Goal: Communication & Community: Answer question/provide support

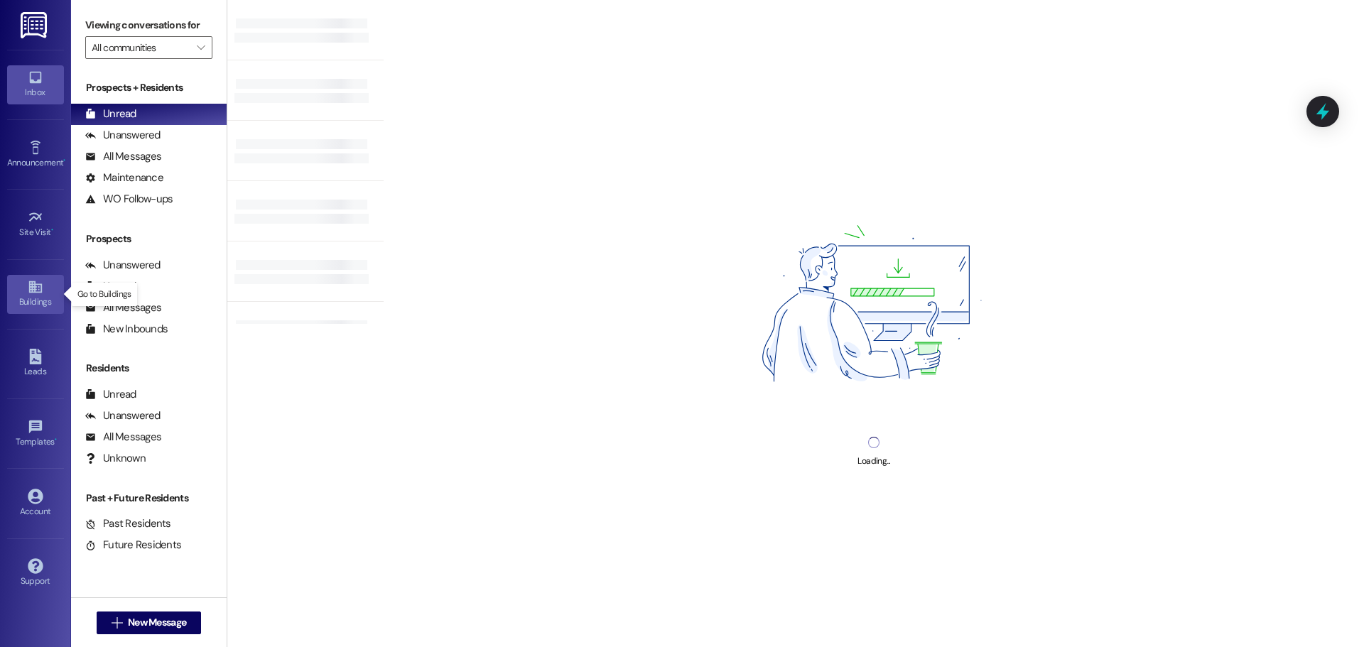
click at [33, 290] on icon at bounding box center [34, 287] width 13 height 12
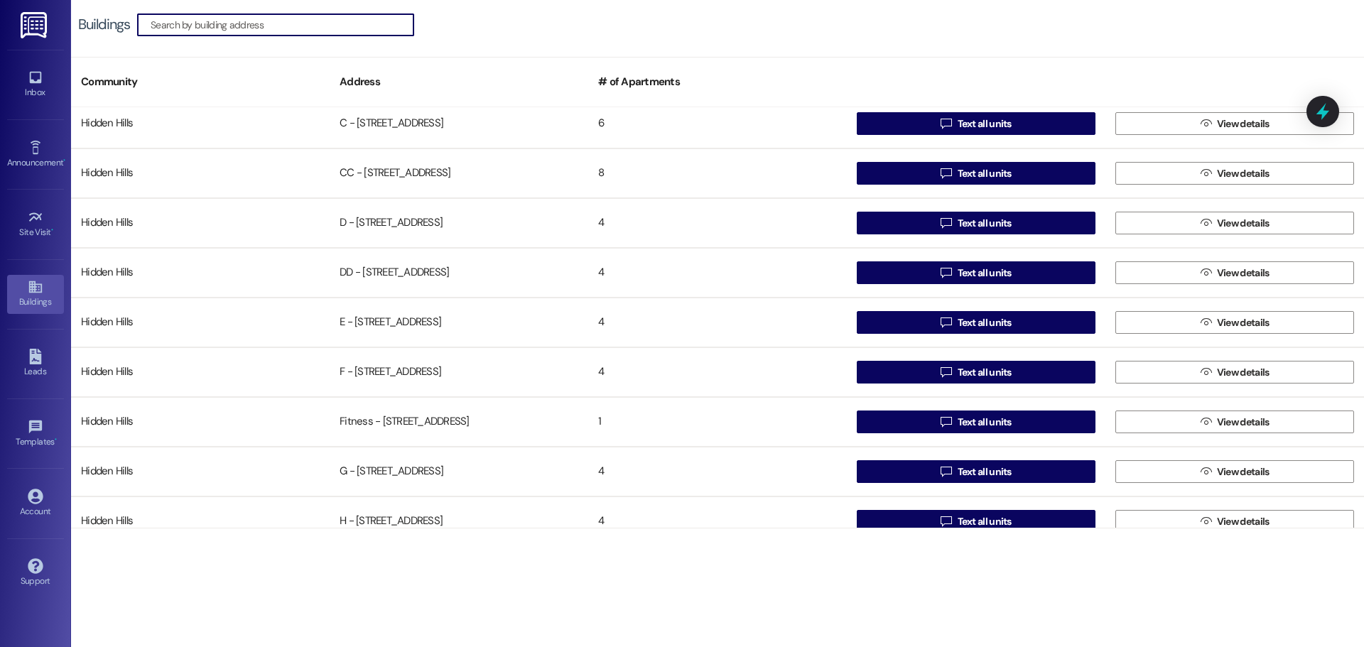
scroll to position [213, 0]
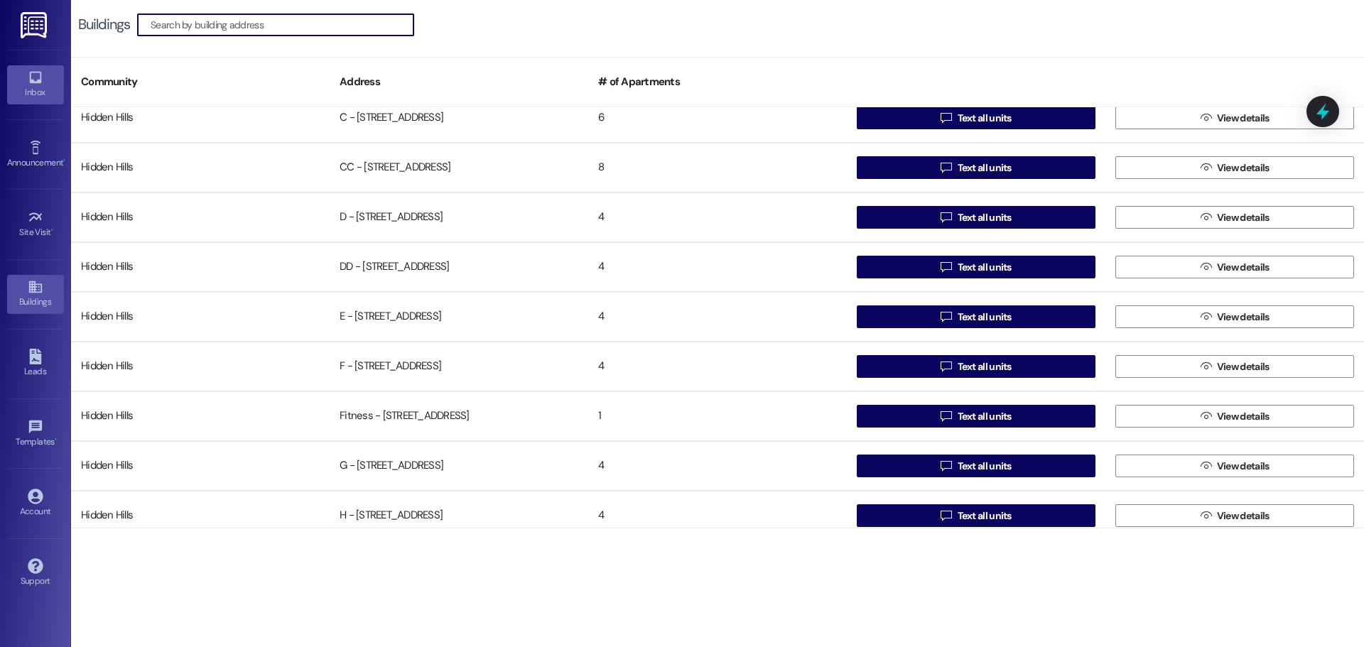
click at [33, 87] on div "Inbox" at bounding box center [35, 92] width 71 height 14
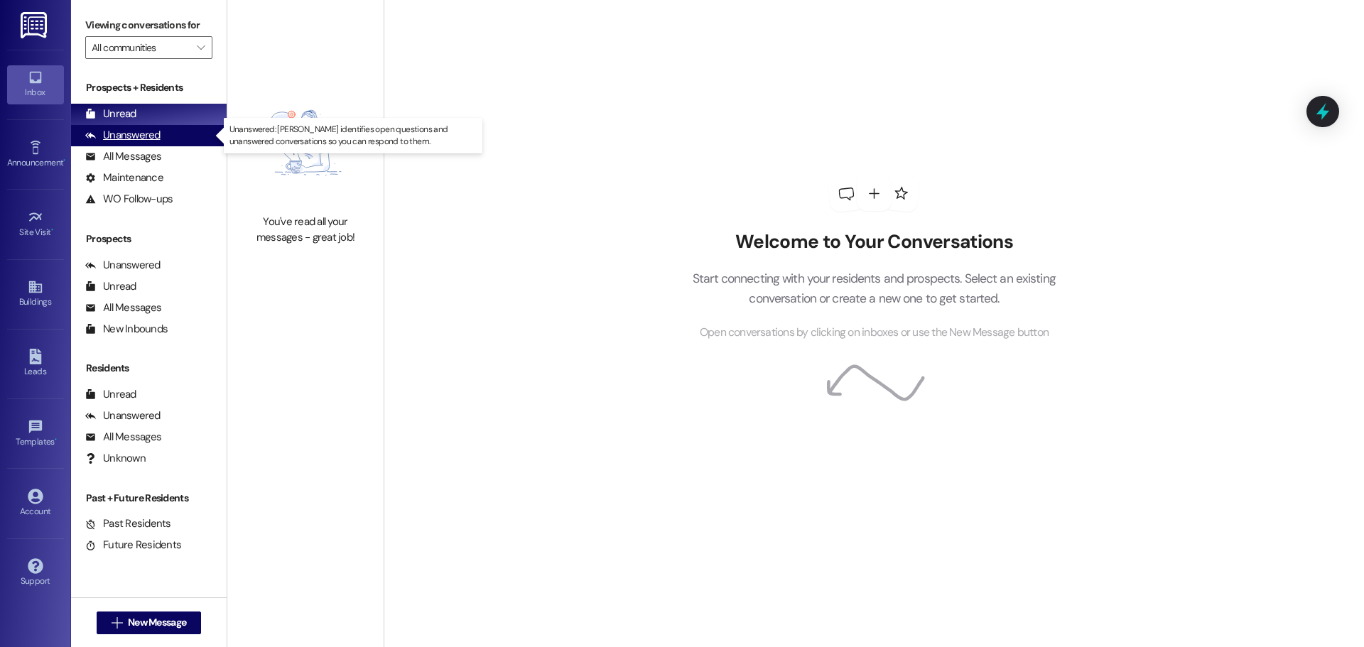
click at [161, 132] on div "Unanswered (0)" at bounding box center [149, 135] width 156 height 21
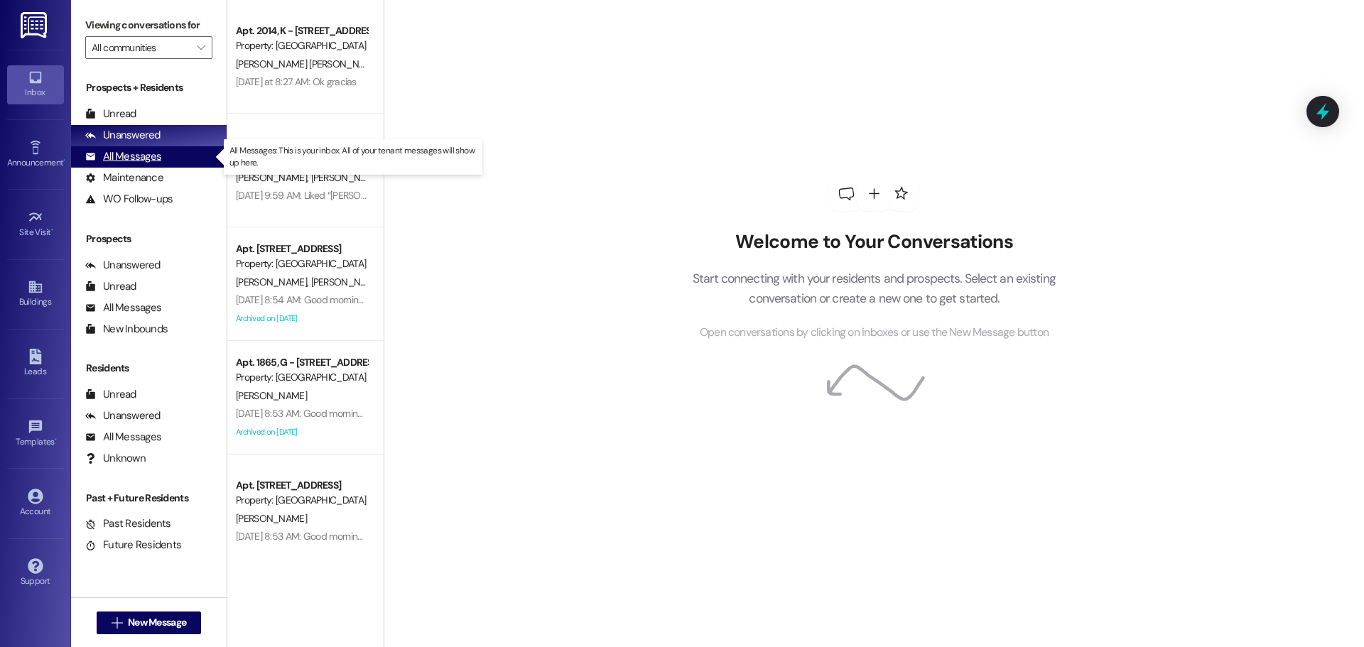
click at [137, 161] on div "All Messages" at bounding box center [123, 156] width 76 height 15
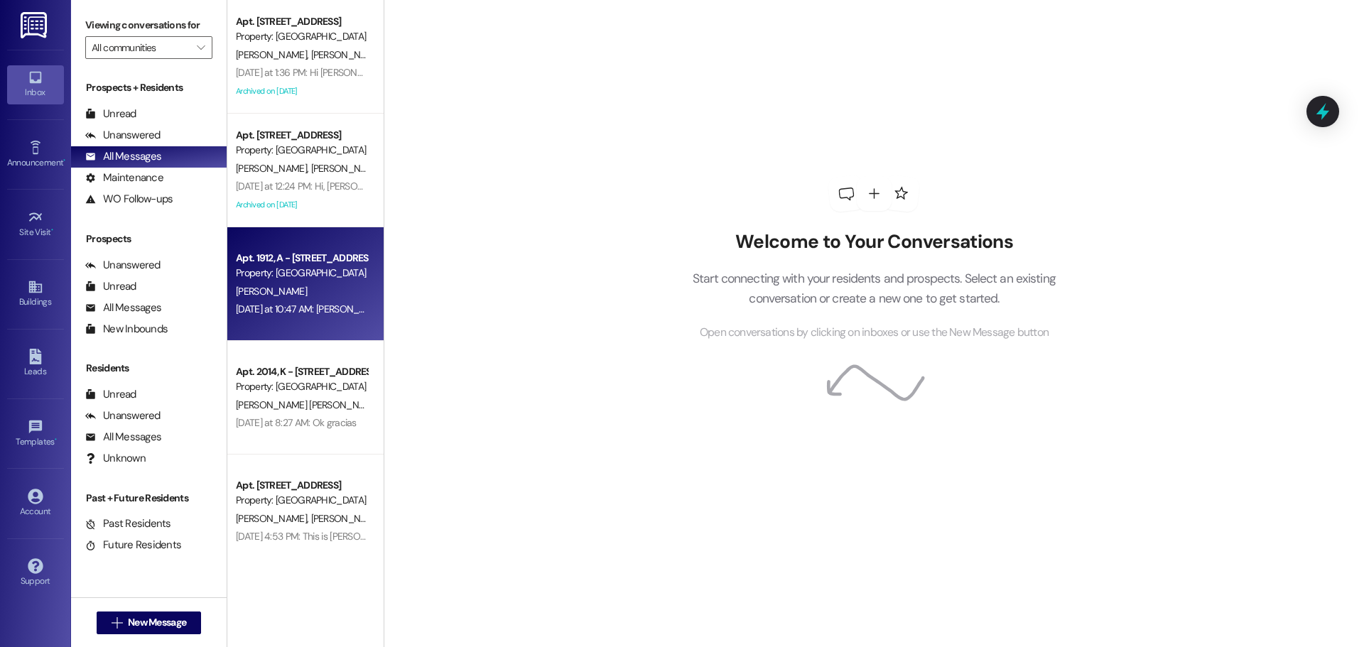
click at [282, 249] on div "Apt. 1912, A - [STREET_ADDRESS] Property: [GEOGRAPHIC_DATA]" at bounding box center [301, 265] width 134 height 33
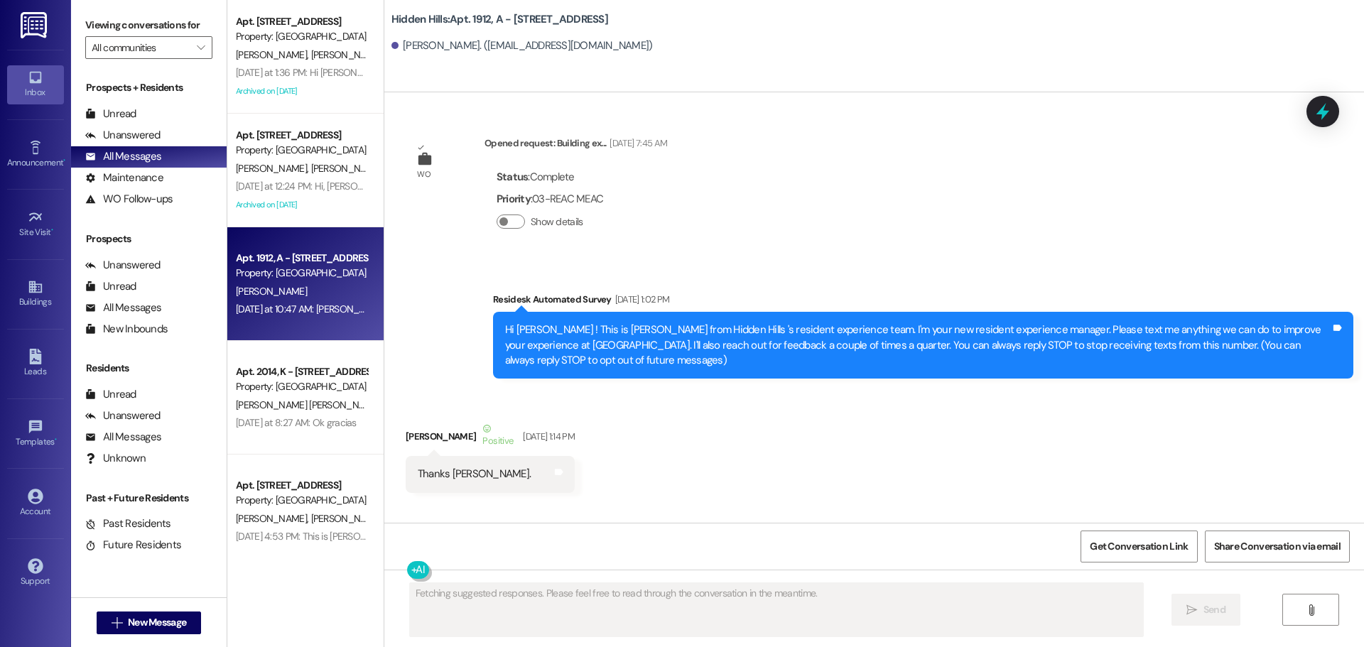
scroll to position [24498, 0]
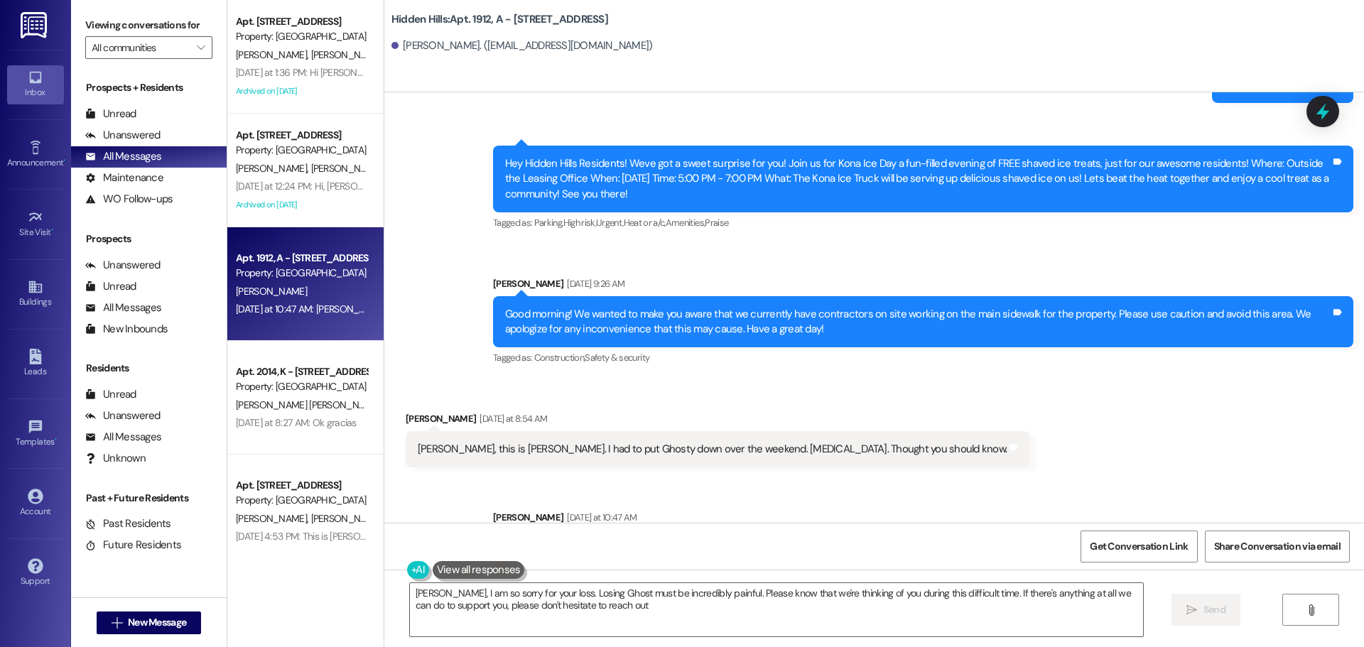
type textarea "[PERSON_NAME], I am so sorry for your loss. Losing Ghost must be incredibly pai…"
click at [33, 161] on div "Announcement •" at bounding box center [35, 163] width 71 height 14
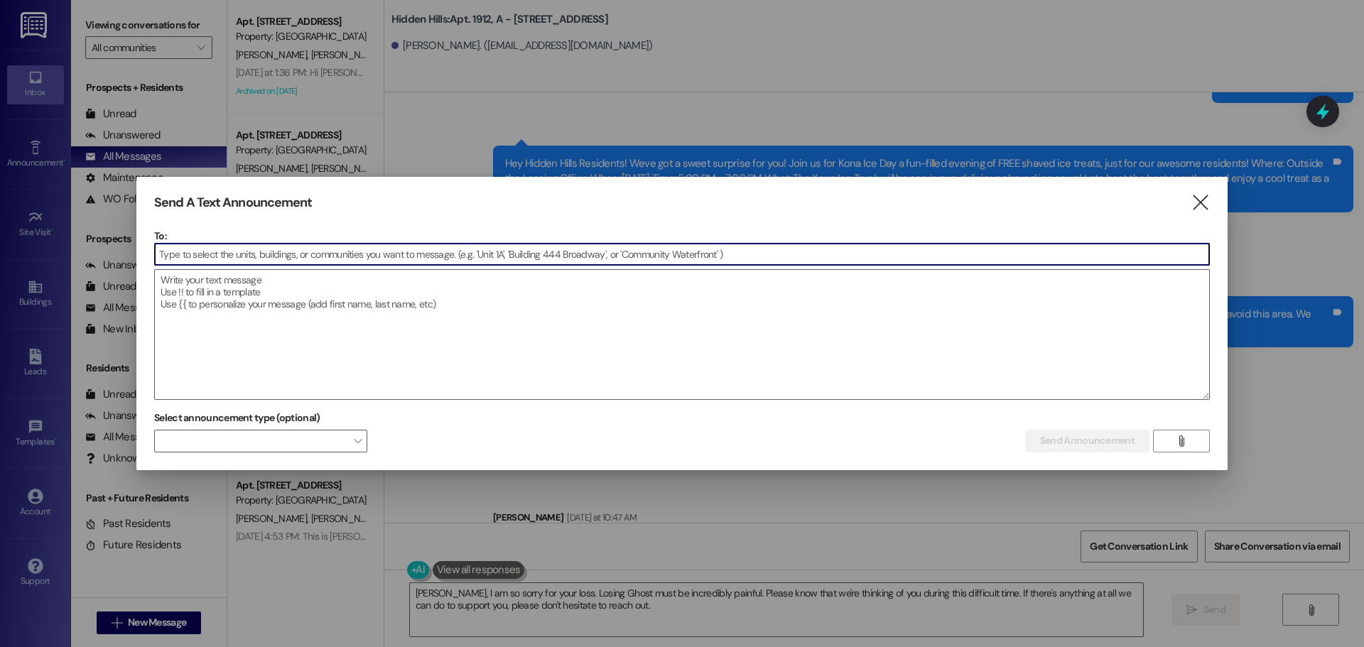
click at [367, 250] on input at bounding box center [682, 254] width 1054 height 21
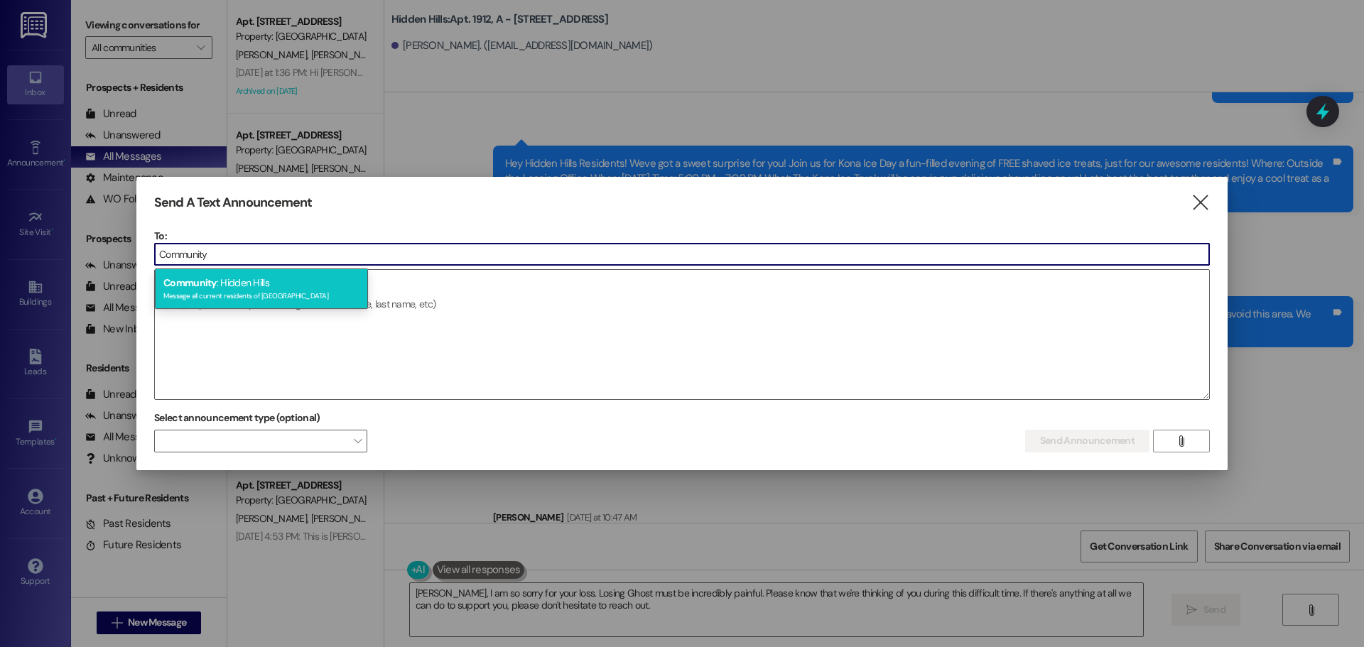
type input "Community"
click at [285, 298] on div "Message all current residents of [GEOGRAPHIC_DATA]" at bounding box center [261, 294] width 196 height 12
click at [285, 298] on textarea at bounding box center [682, 334] width 1054 height 129
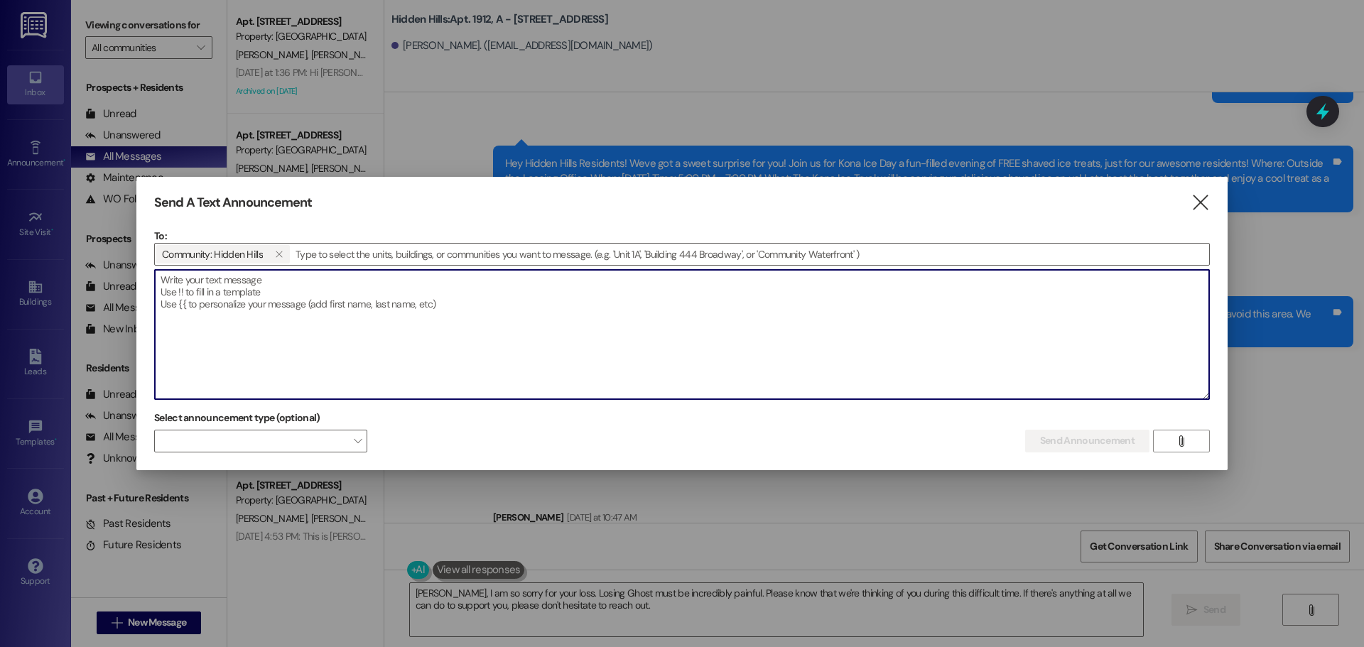
click at [229, 286] on textarea at bounding box center [682, 334] width 1054 height 129
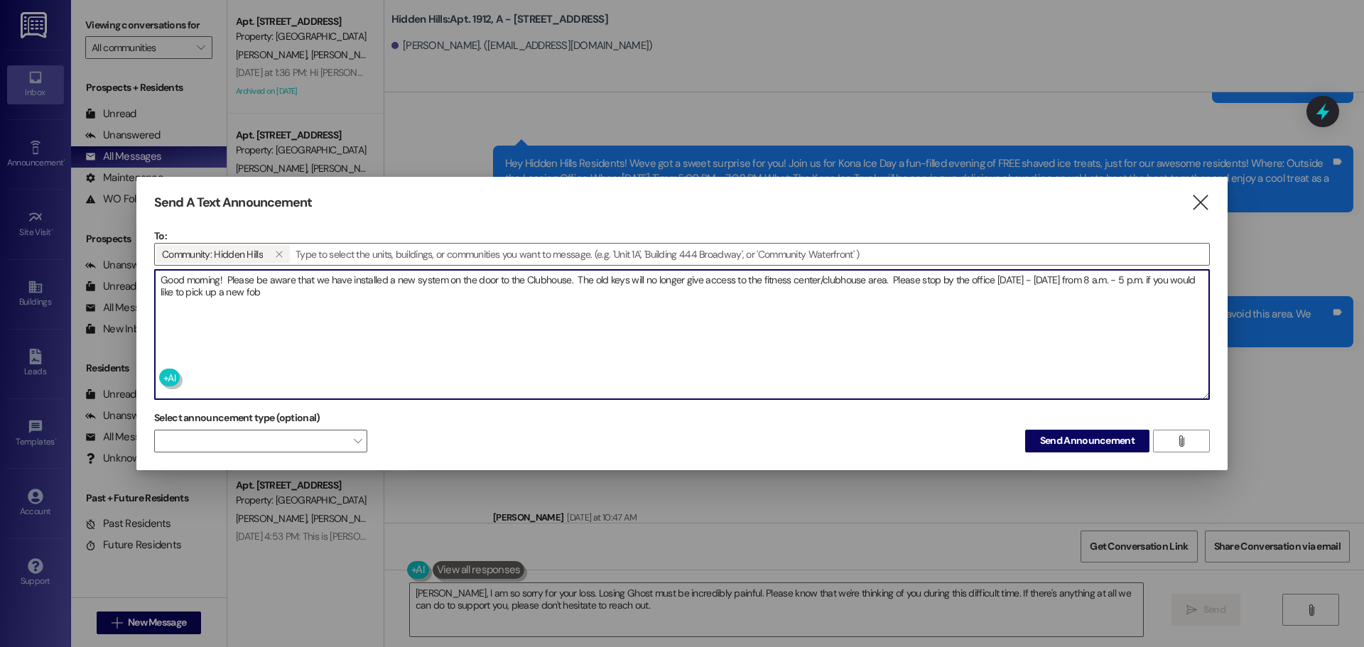
click at [1090, 284] on textarea "Good morning! Please be aware that we have installed a new system on the door t…" at bounding box center [682, 334] width 1054 height 129
click at [297, 294] on textarea "Good morning! Please be aware that we have installed a new system on the door t…" at bounding box center [682, 334] width 1054 height 129
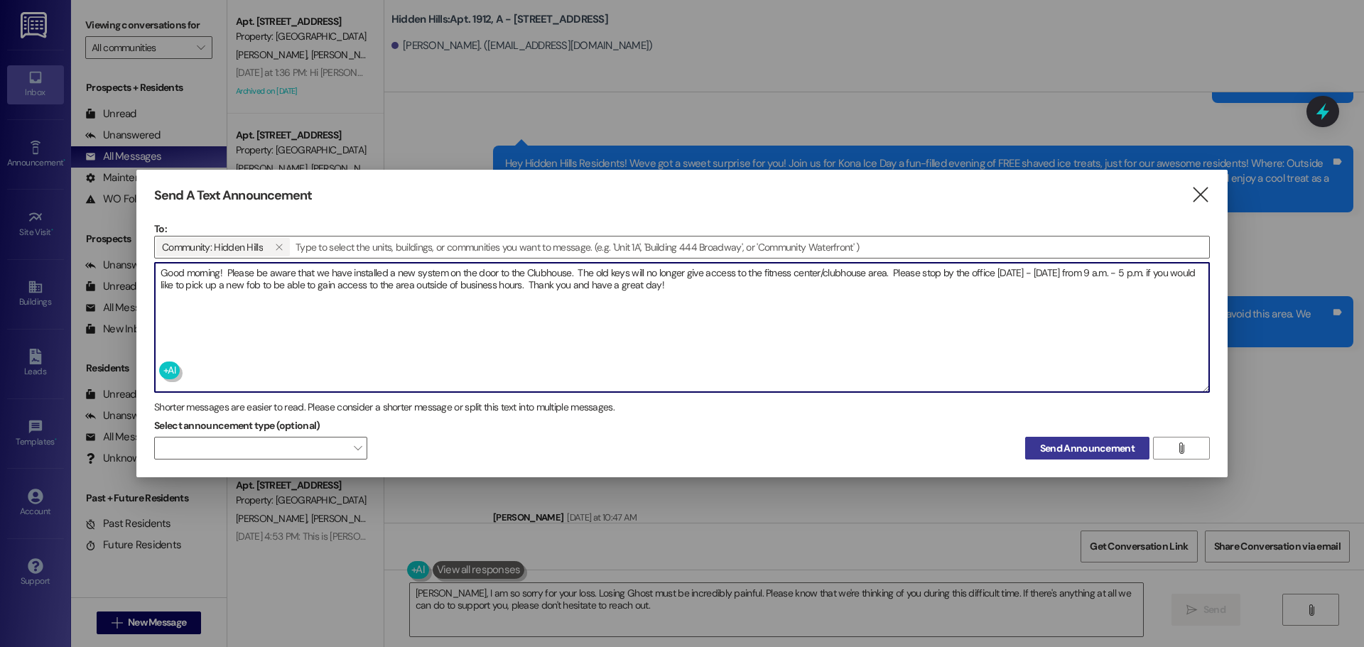
type textarea "Good morning! Please be aware that we have installed a new system on the door t…"
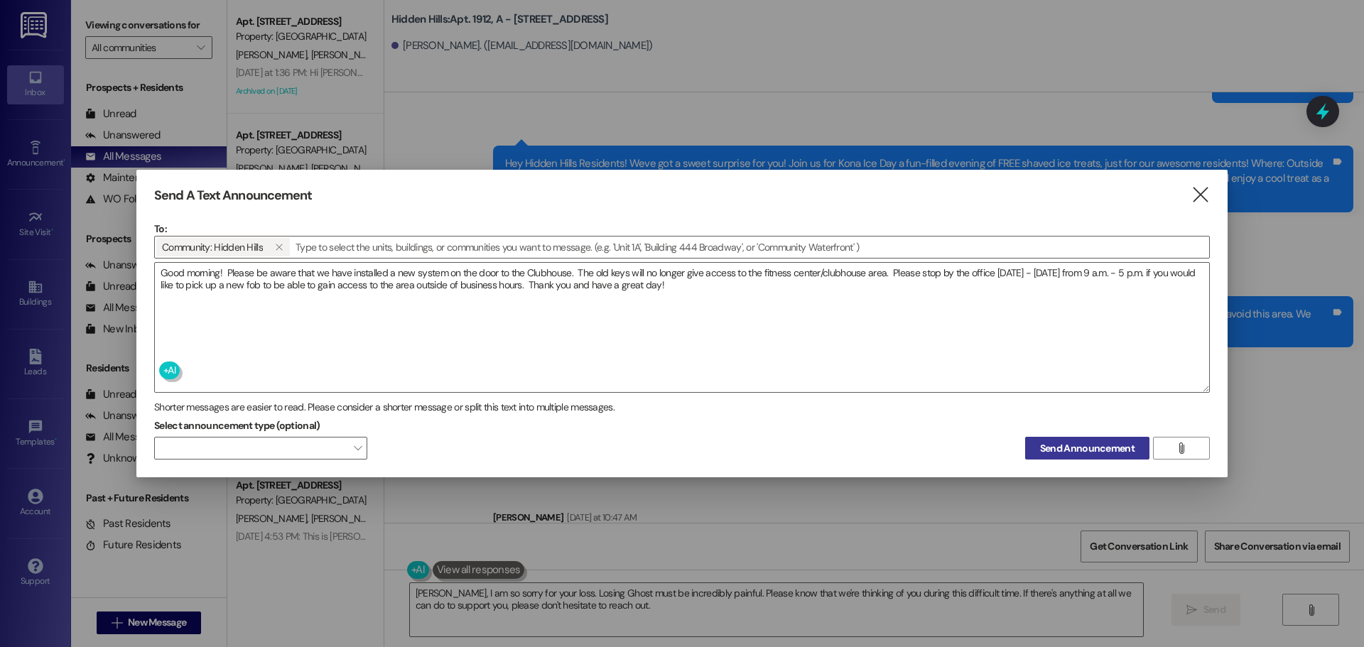
click at [1059, 455] on span "Send Announcement" at bounding box center [1087, 448] width 94 height 15
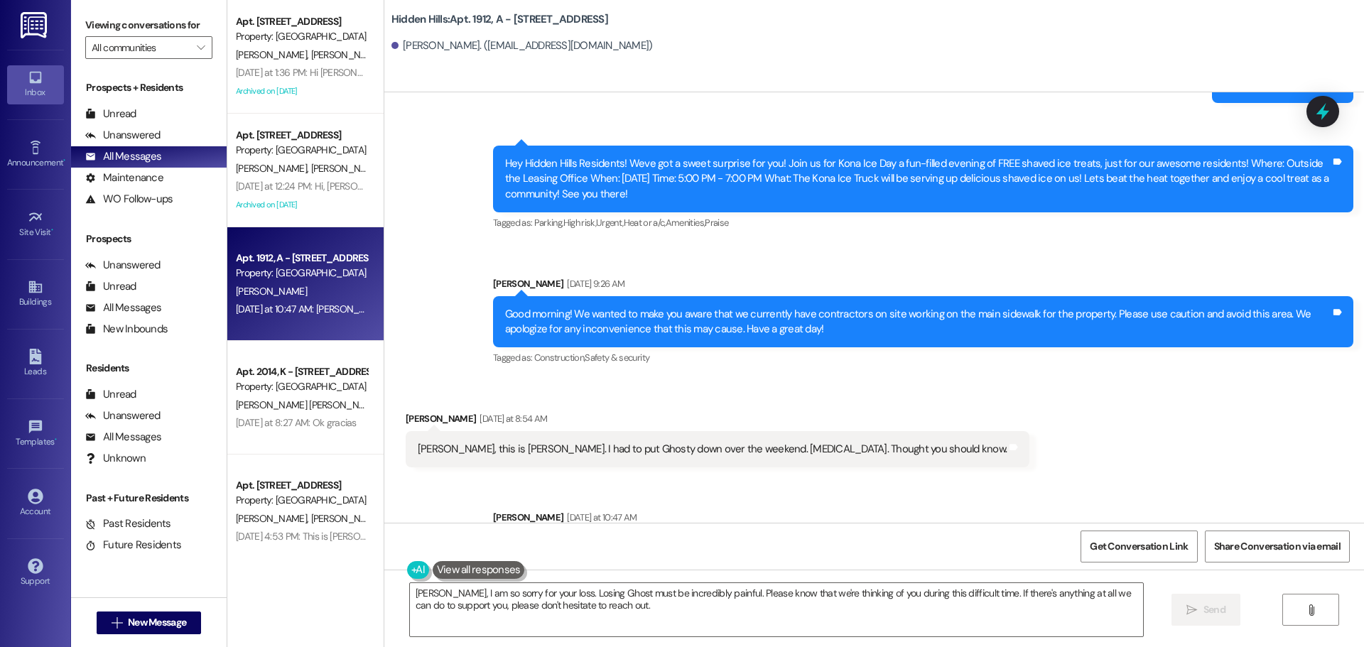
scroll to position [24362, 0]
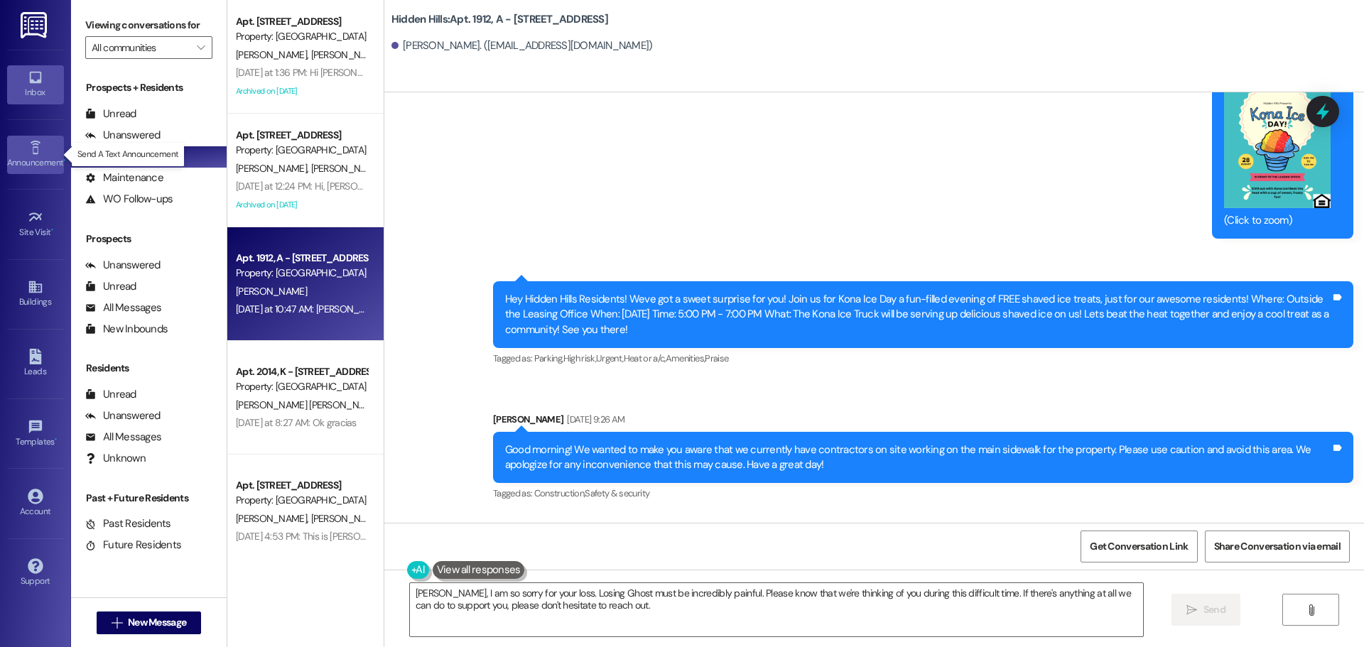
click at [45, 157] on div "Announcement •" at bounding box center [35, 163] width 71 height 14
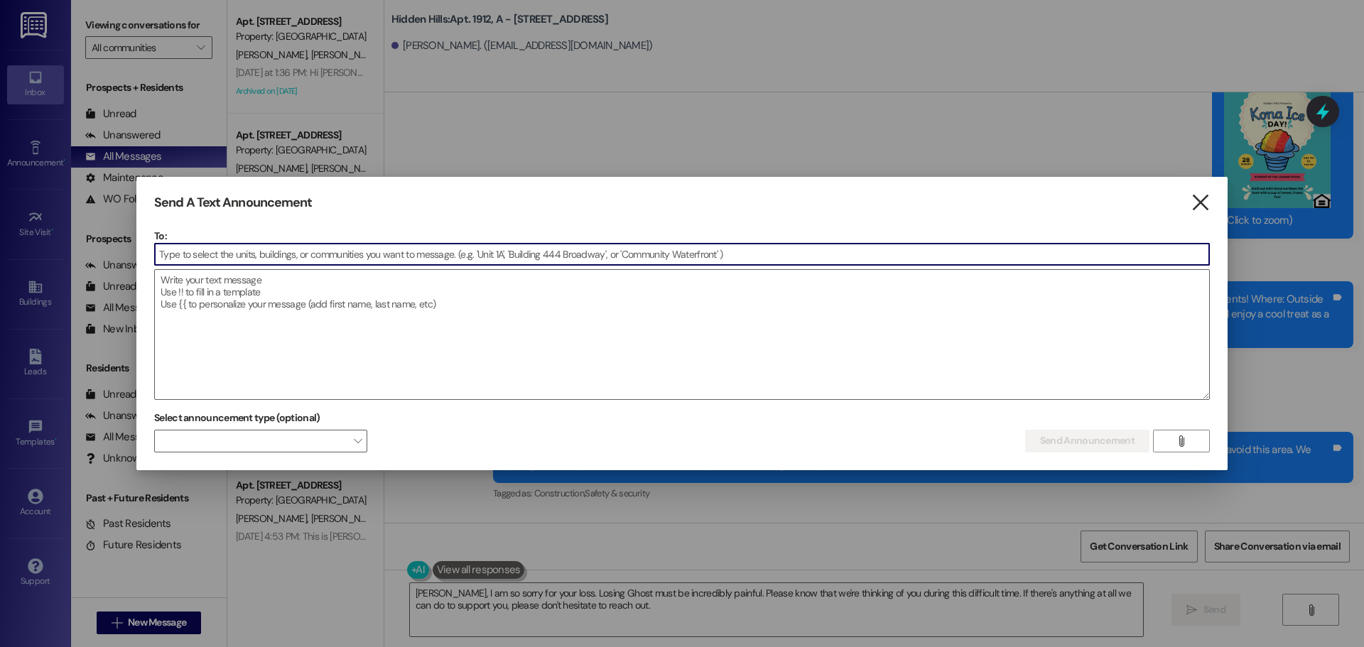
click at [1203, 204] on icon "" at bounding box center [1199, 202] width 19 height 15
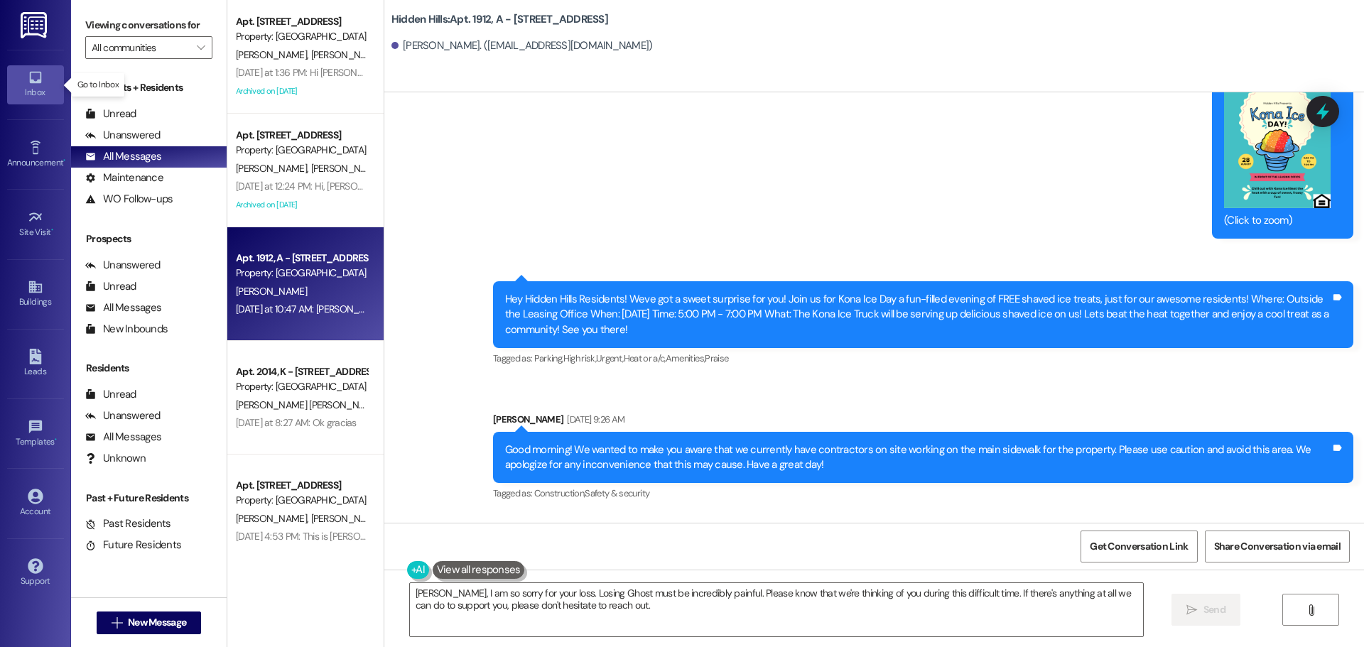
click at [39, 77] on icon at bounding box center [36, 78] width 16 height 16
click at [135, 141] on div "Unanswered" at bounding box center [122, 135] width 75 height 15
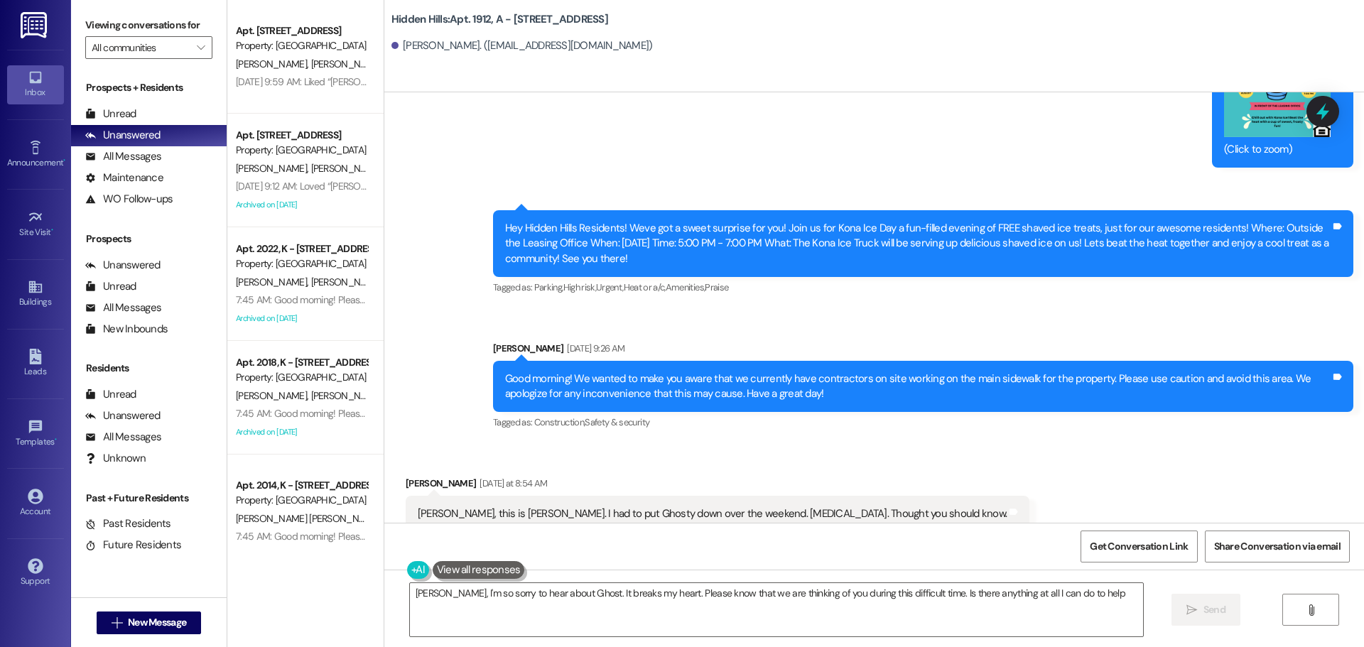
type textarea "[PERSON_NAME], I'm so sorry to hear about Ghost. It breaks my heart. Please kno…"
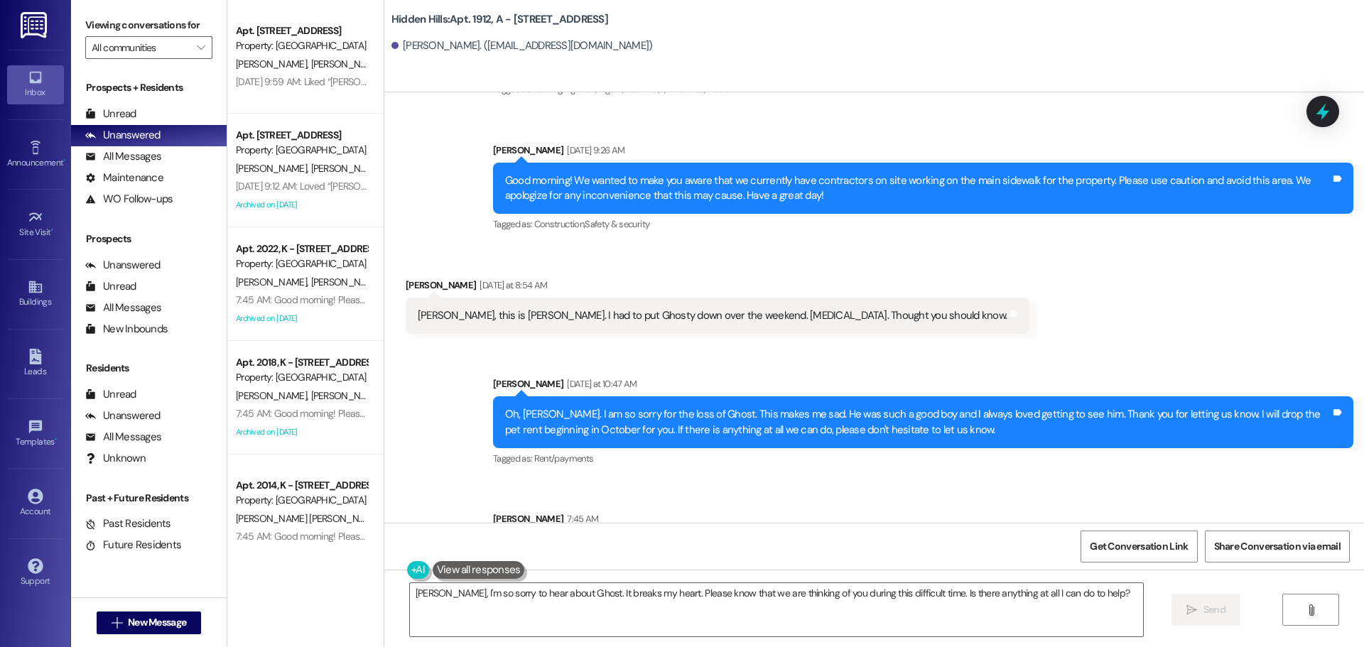
scroll to position [24633, 0]
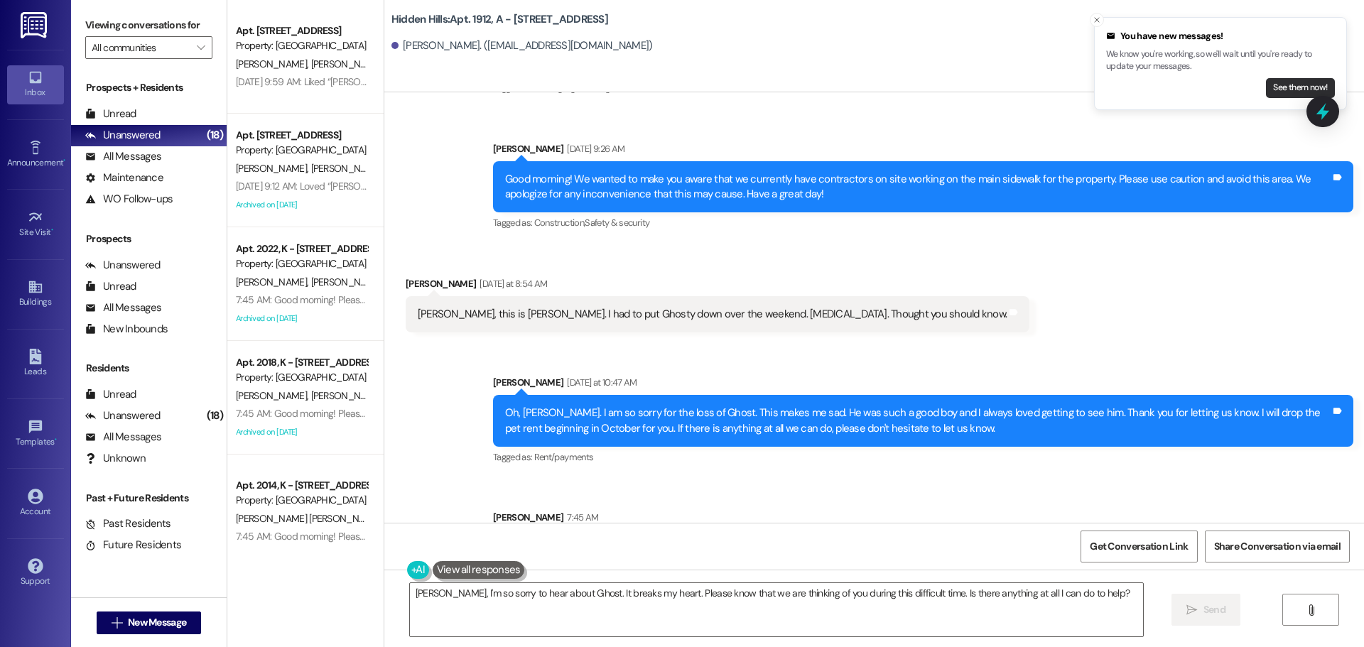
click at [1298, 89] on button "See them now!" at bounding box center [1300, 88] width 69 height 20
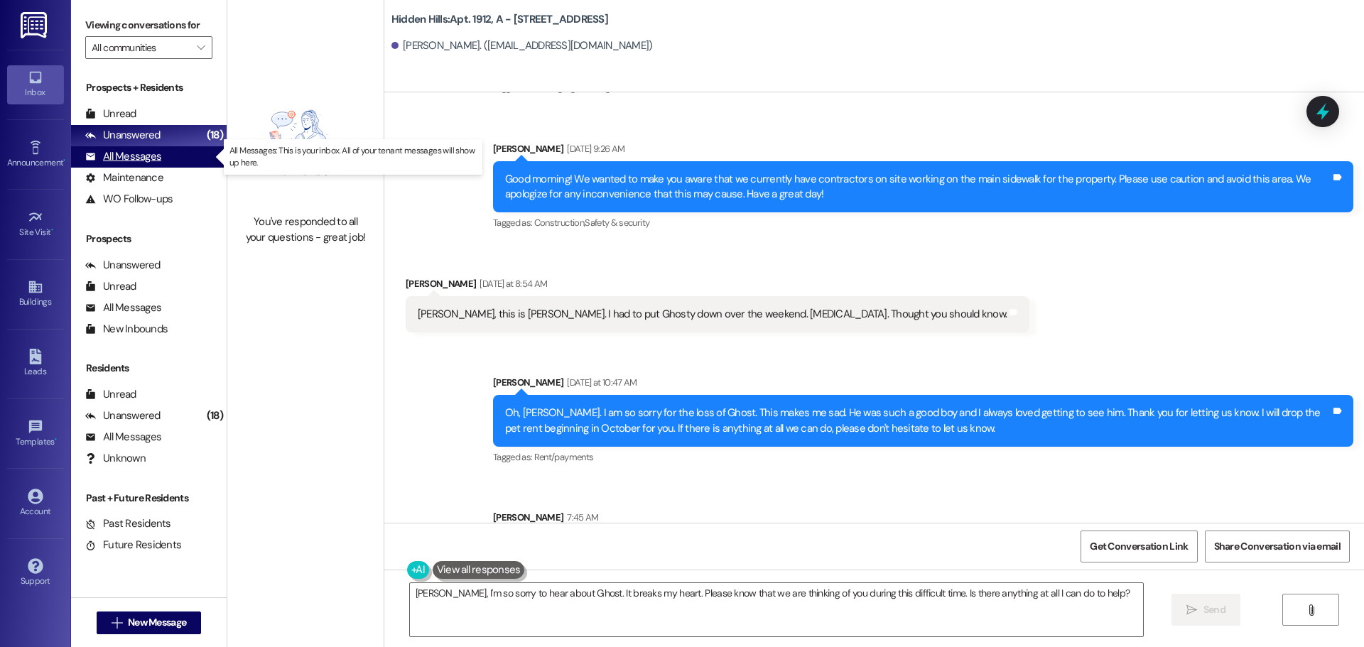
click at [144, 153] on div "All Messages" at bounding box center [123, 156] width 76 height 15
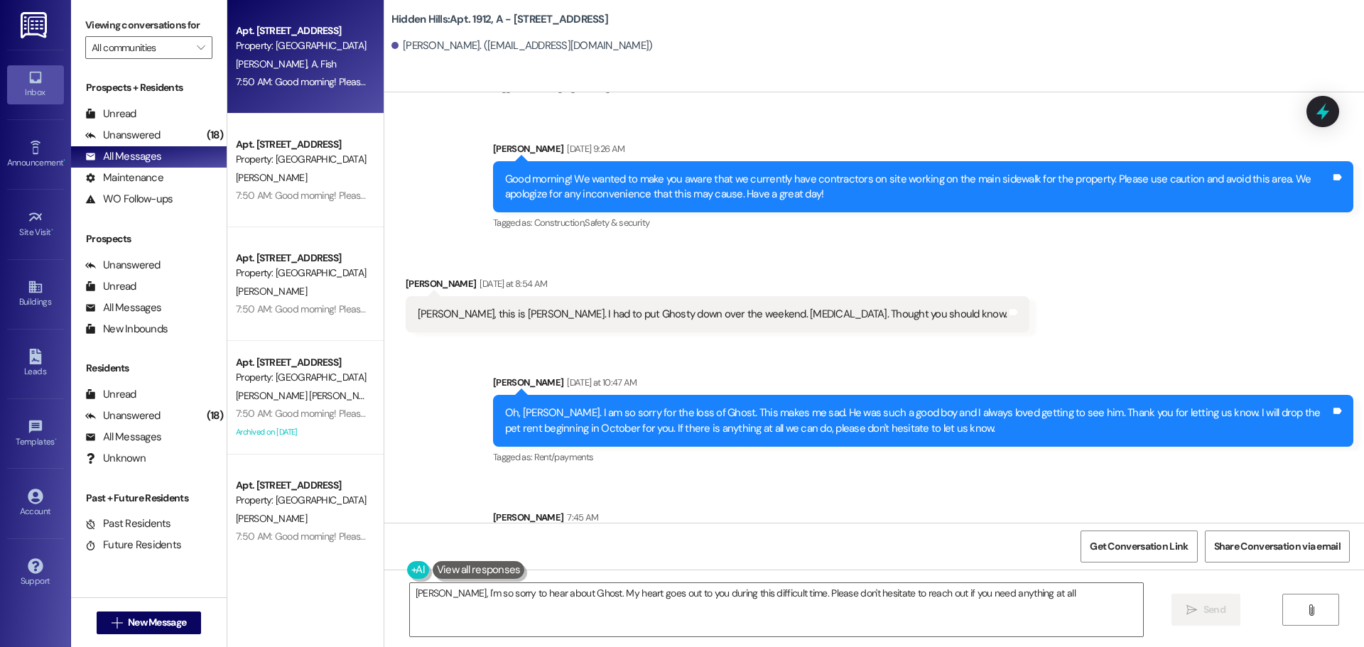
type textarea "[PERSON_NAME], I'm so sorry to hear about Ghost. My heart goes out to you durin…"
click at [273, 50] on div "Property: [GEOGRAPHIC_DATA]" at bounding box center [301, 45] width 131 height 15
type textarea "Fetching suggested responses. Please feel free to read through the conversation…"
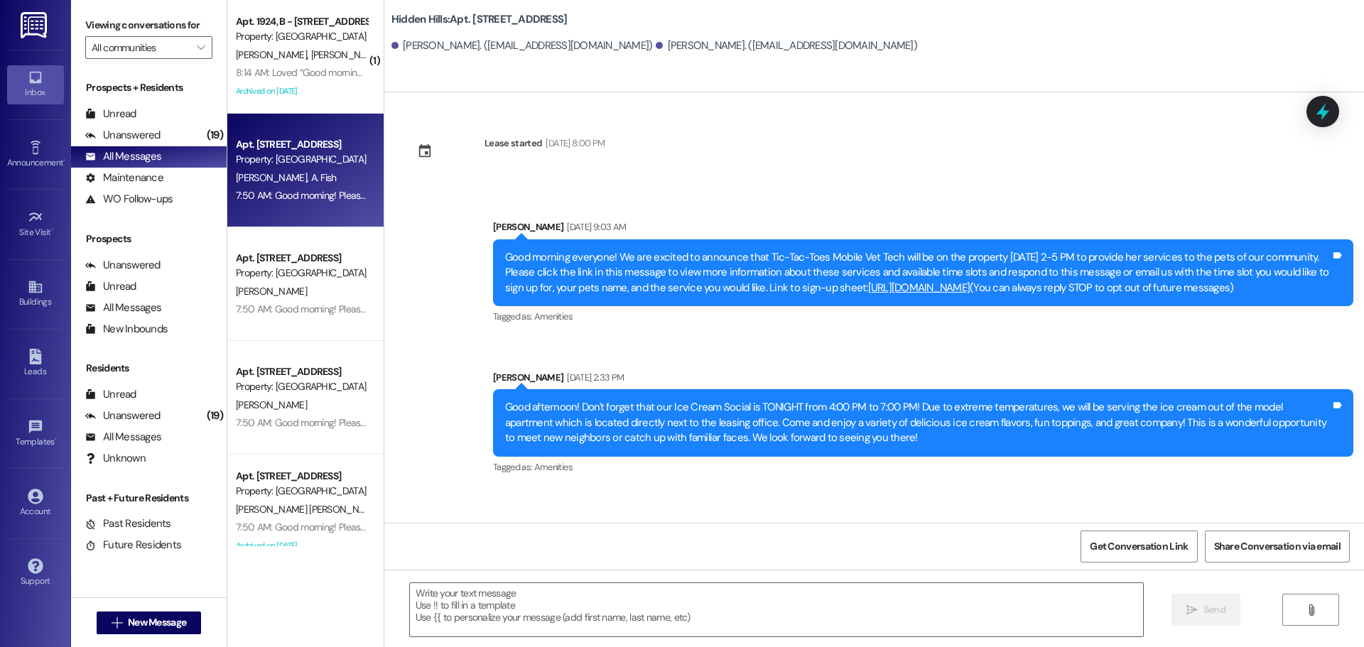
scroll to position [849, 0]
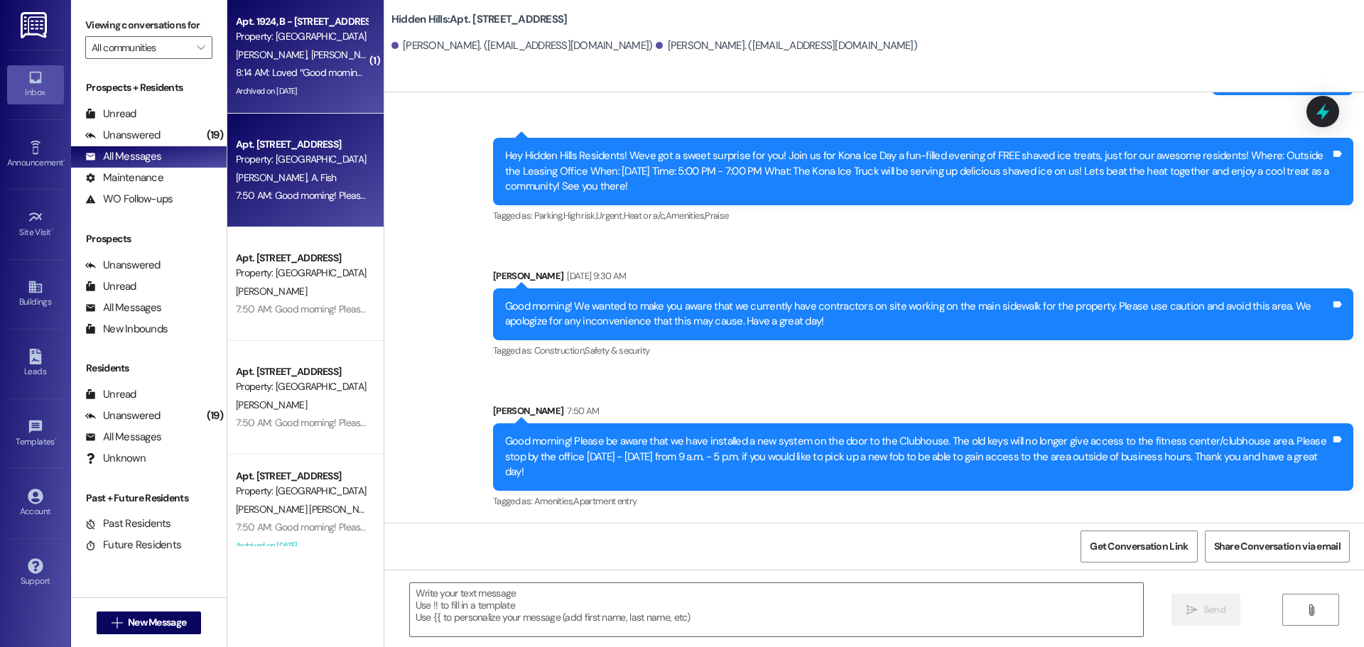
click at [296, 77] on div "8:14 AM: Loved “Good morning! Please be aware that we have installed a new syst…" at bounding box center [1037, 72] width 1603 height 13
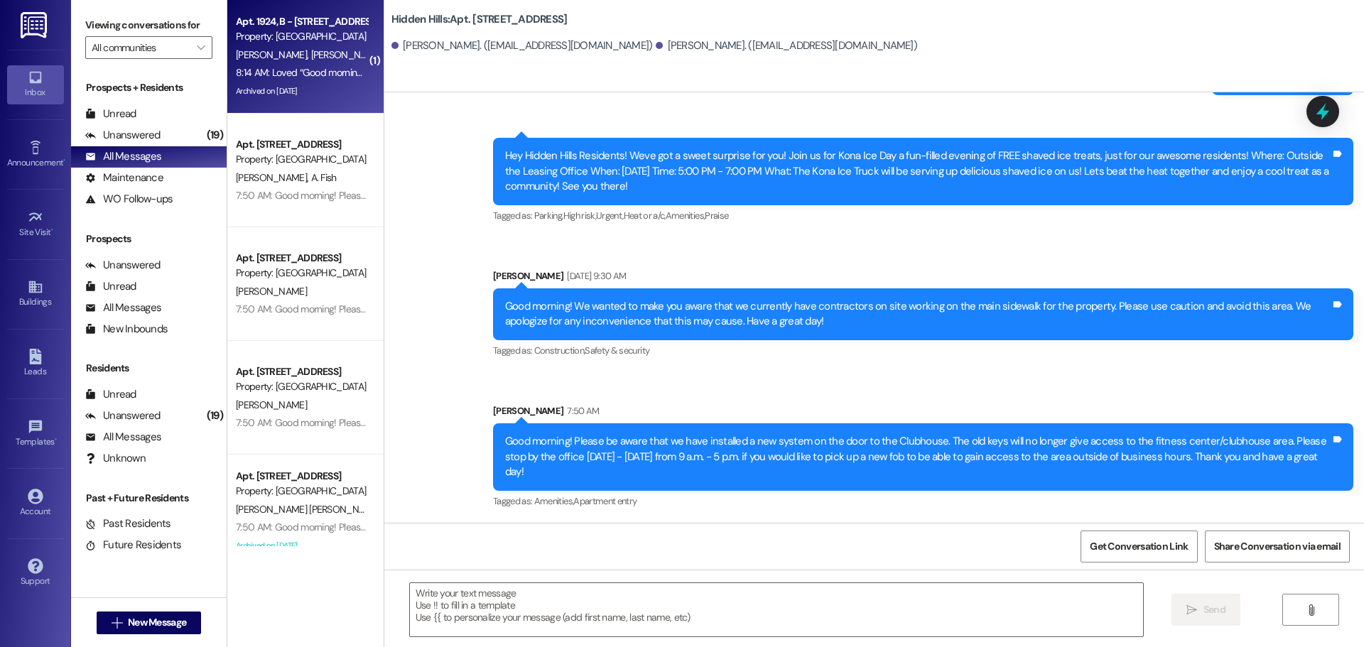
type textarea "Fetching suggested responses. Please feel free to read through the conversation…"
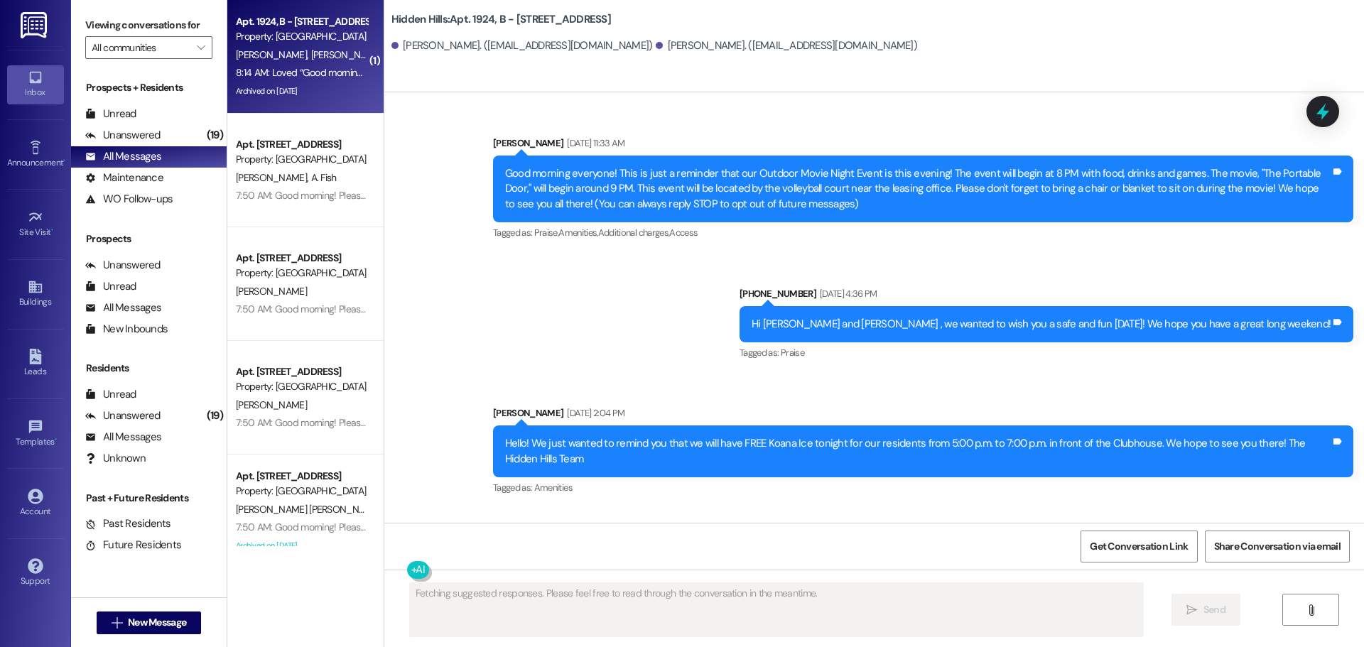
scroll to position [21428, 0]
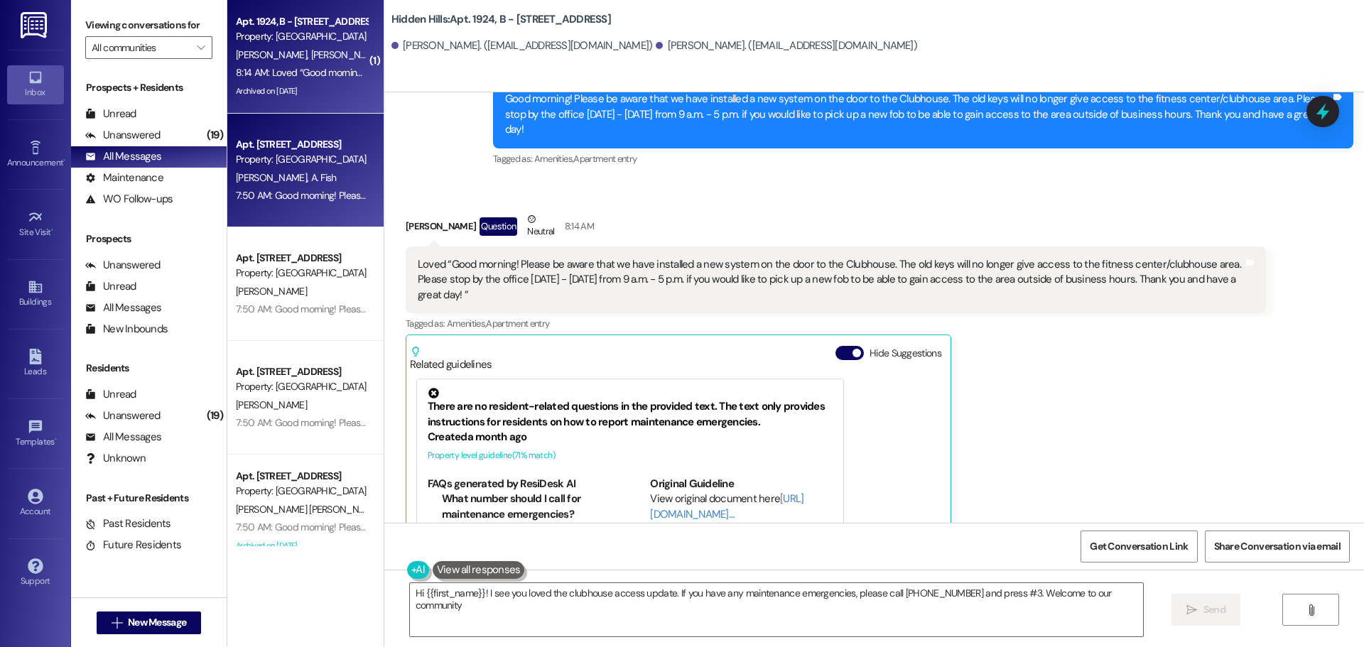
type textarea "Hi {{first_name}}! I see you loved the clubhouse access update. If you have any…"
click at [317, 158] on div "Property: [GEOGRAPHIC_DATA]" at bounding box center [301, 159] width 131 height 15
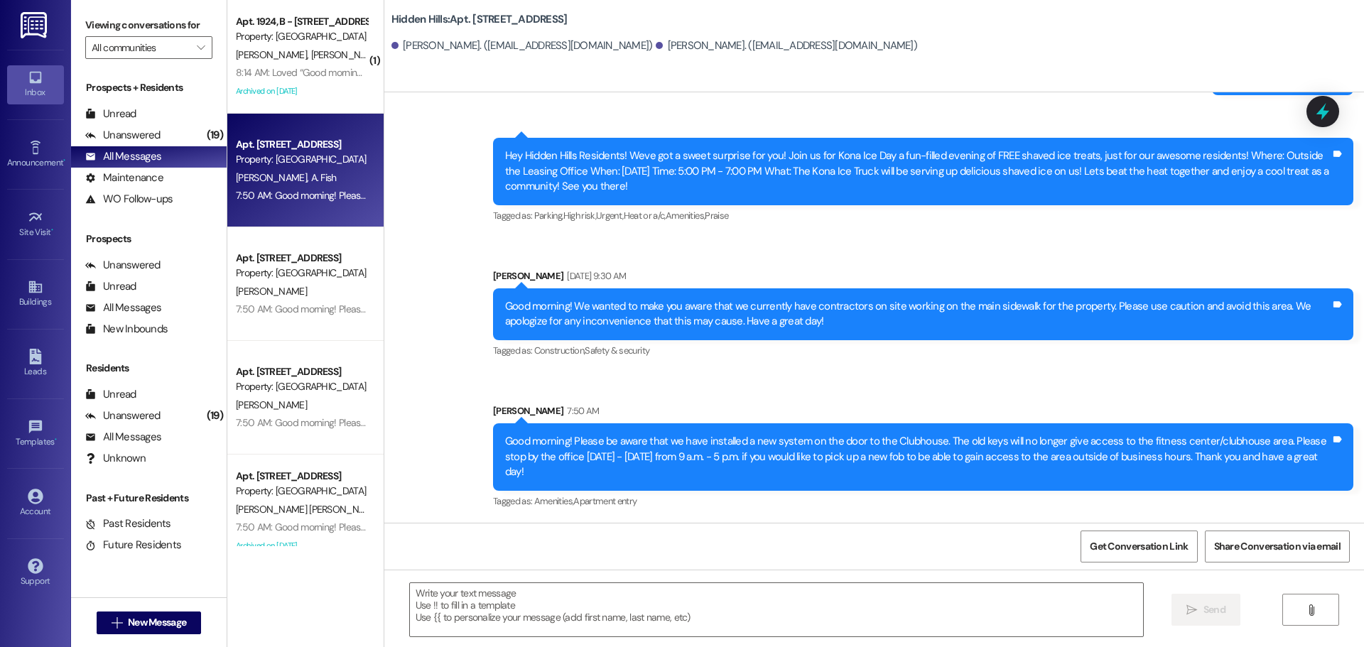
scroll to position [849, 0]
click at [144, 130] on div "Unanswered" at bounding box center [122, 135] width 75 height 15
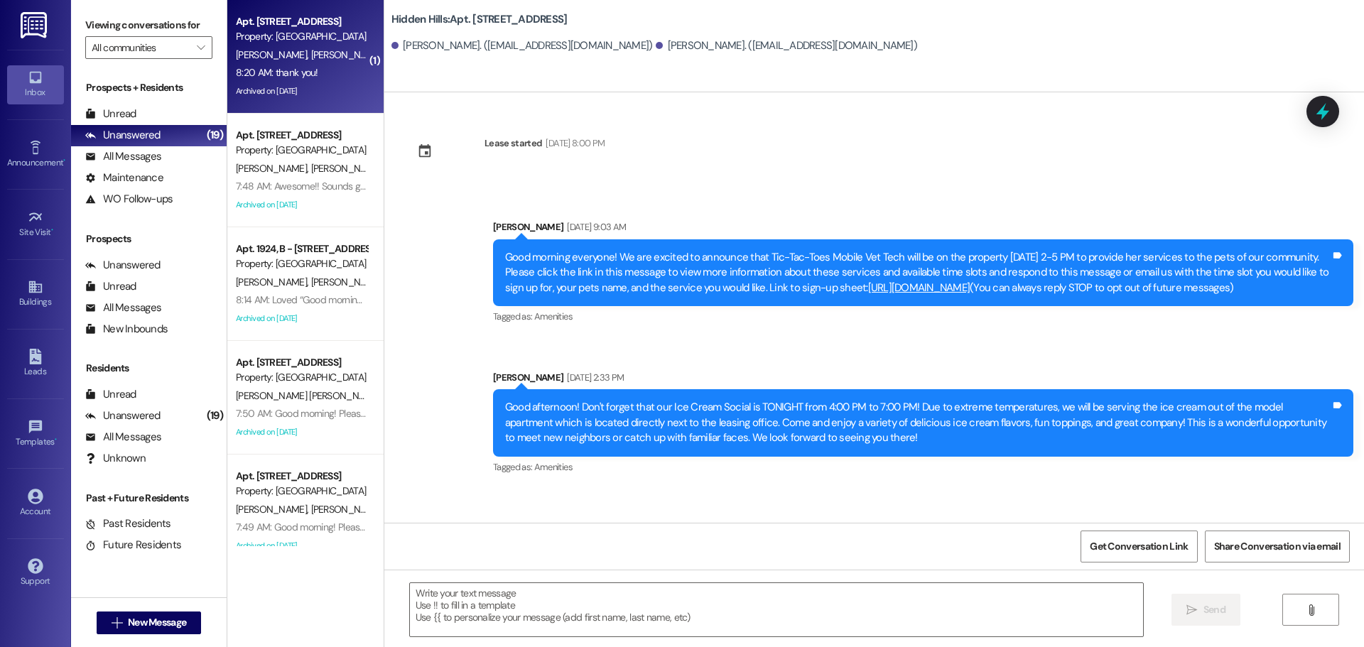
type textarea "Fetching suggested responses. Please feel free to read through the conversation…"
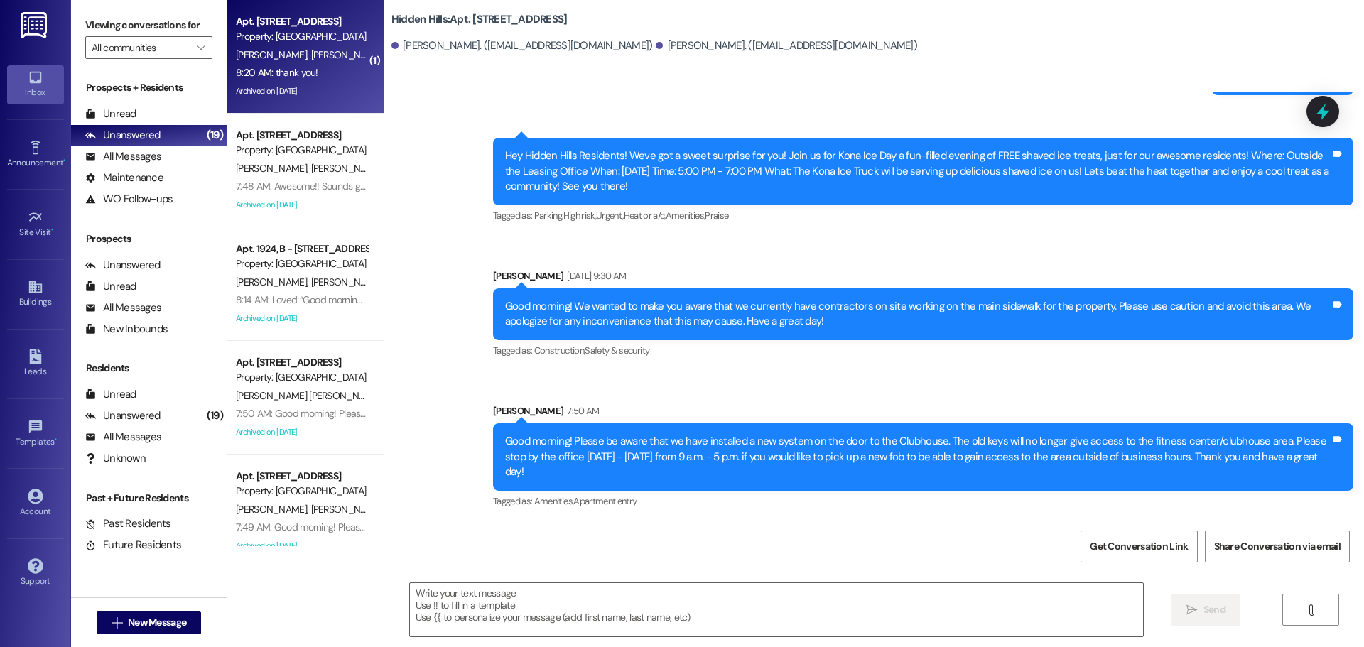
click at [320, 60] on div "[PERSON_NAME] [PERSON_NAME]" at bounding box center [301, 55] width 134 height 18
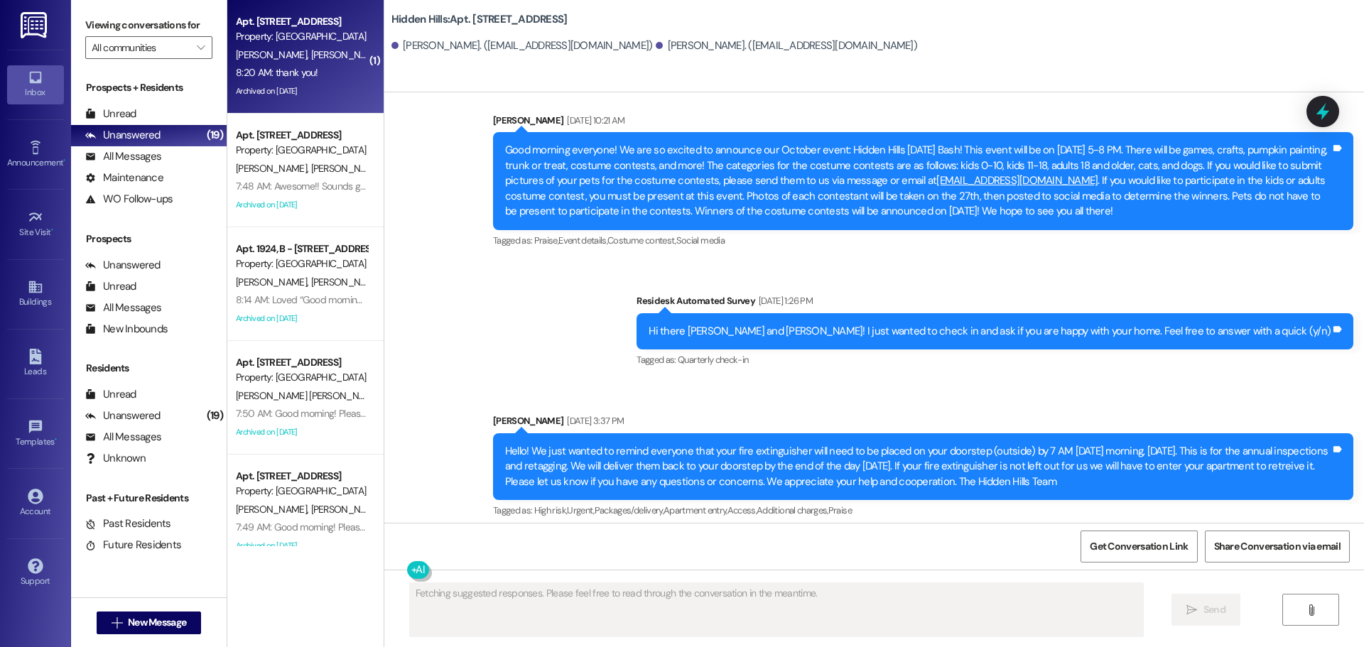
scroll to position [19863, 0]
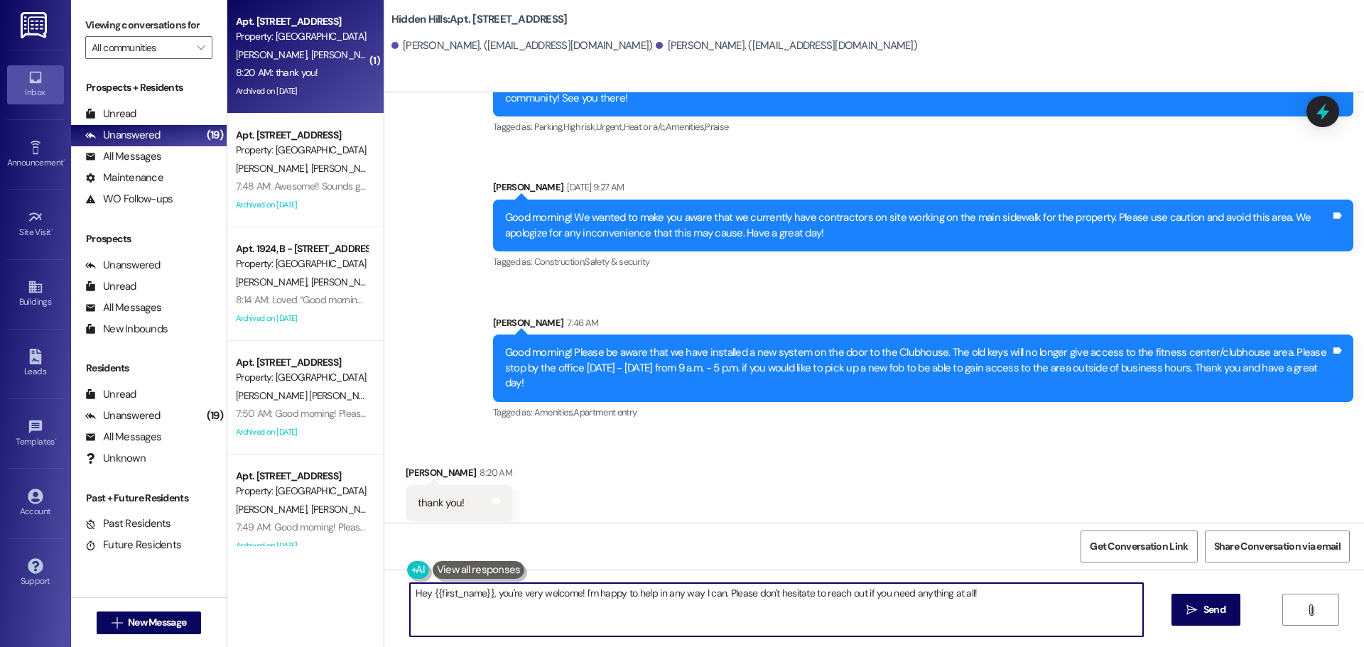
drag, startPoint x: 1004, startPoint y: 597, endPoint x: 396, endPoint y: 609, distance: 608.1
click at [402, 609] on div "Hey {{first_name}}, you're very welcome! I'm happy to help in any way I can. Pl…" at bounding box center [769, 609] width 734 height 55
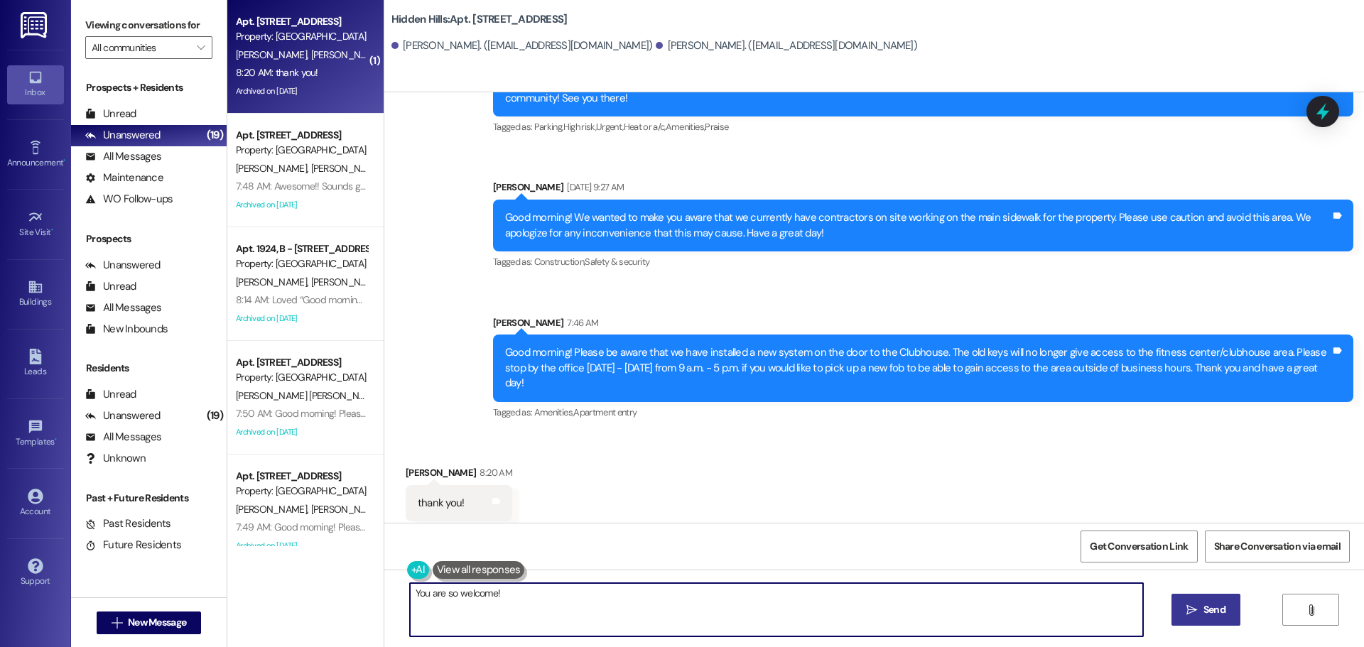
type textarea "You are so welcome!"
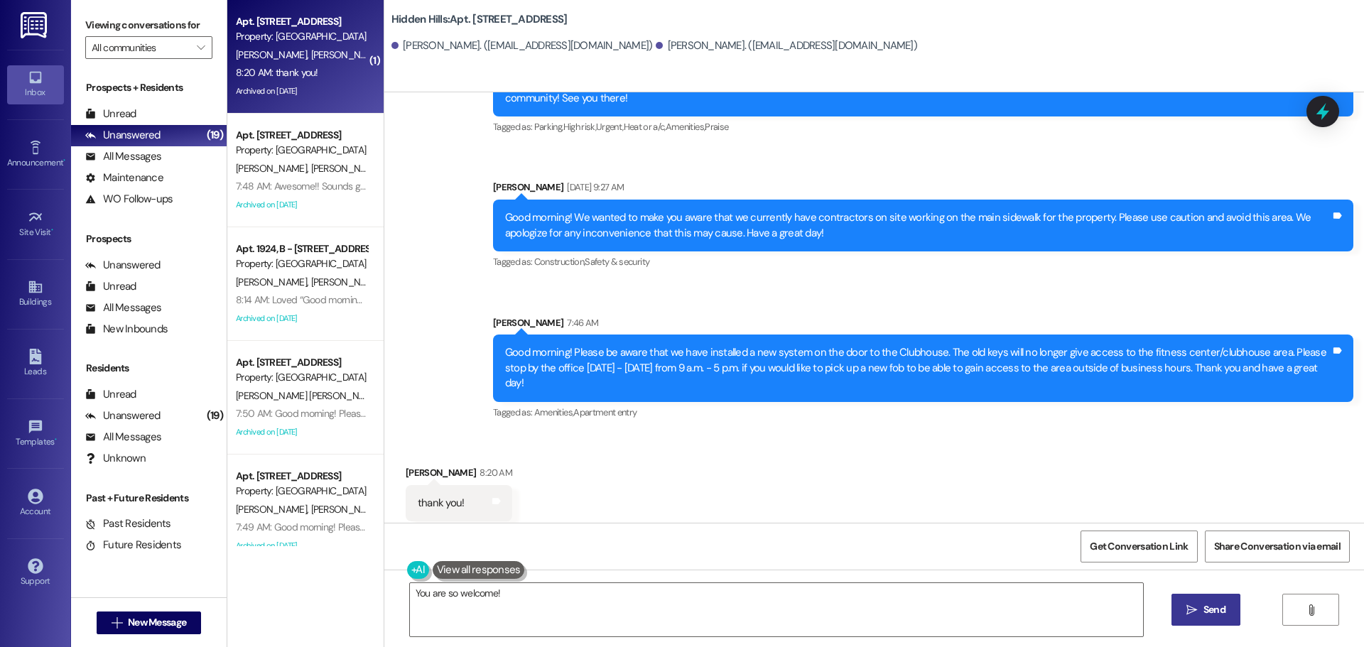
click at [1200, 602] on span "Send" at bounding box center [1214, 609] width 28 height 15
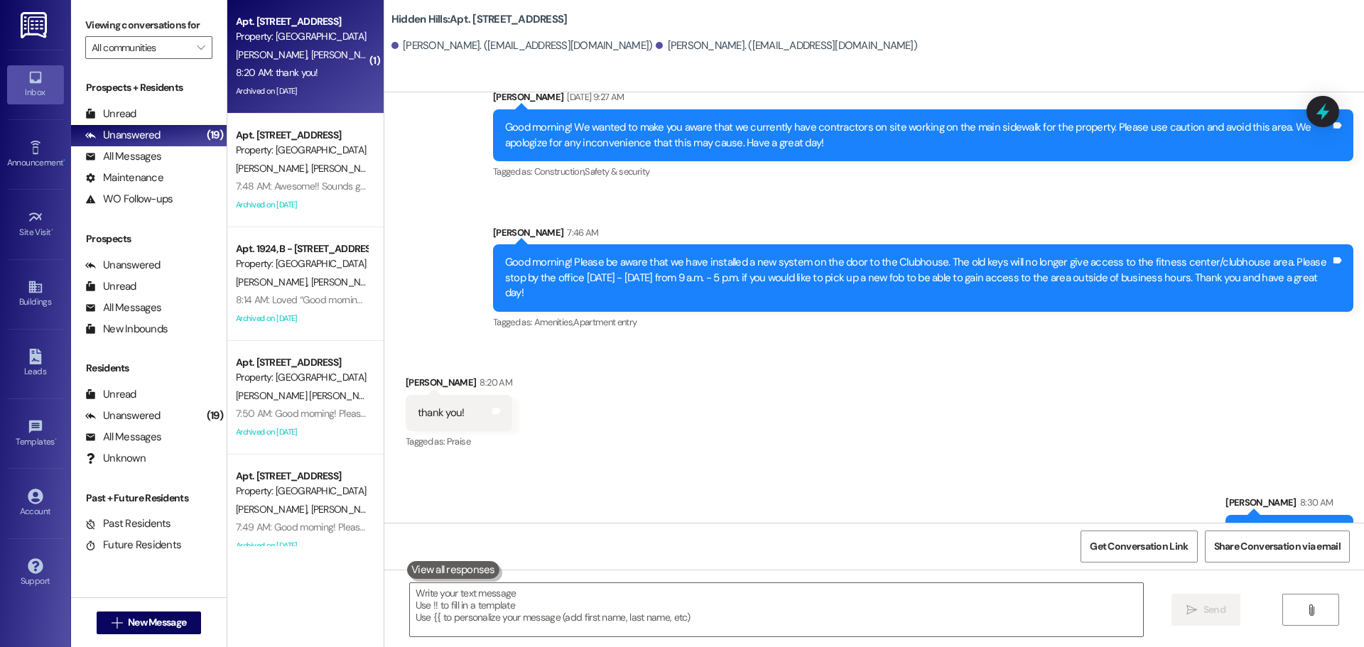
scroll to position [19963, 0]
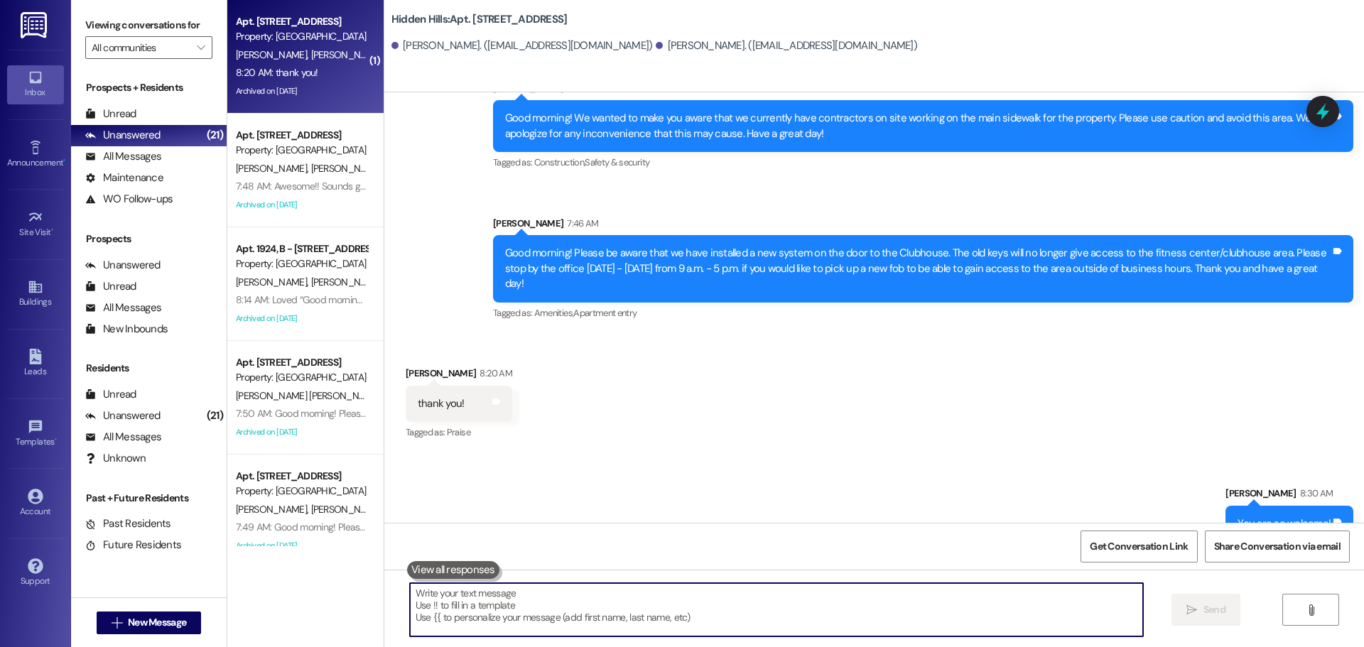
click at [514, 606] on textarea at bounding box center [776, 609] width 733 height 53
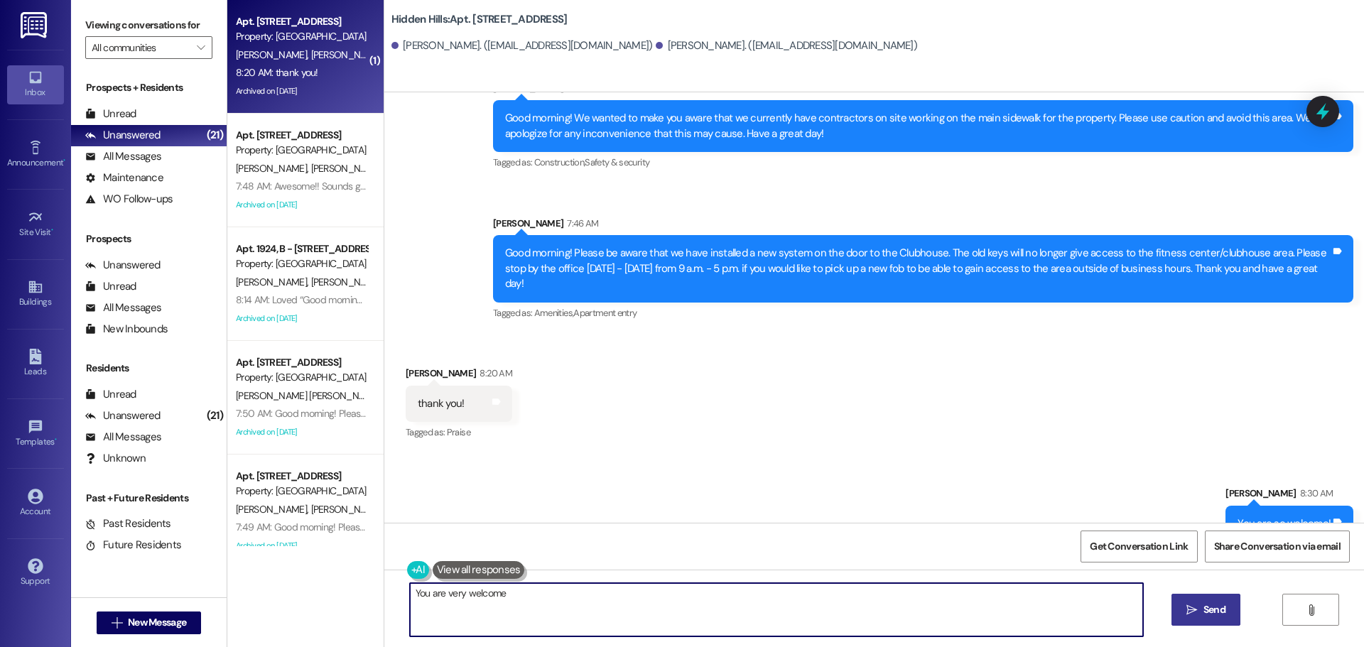
type textarea "You are very welcome!"
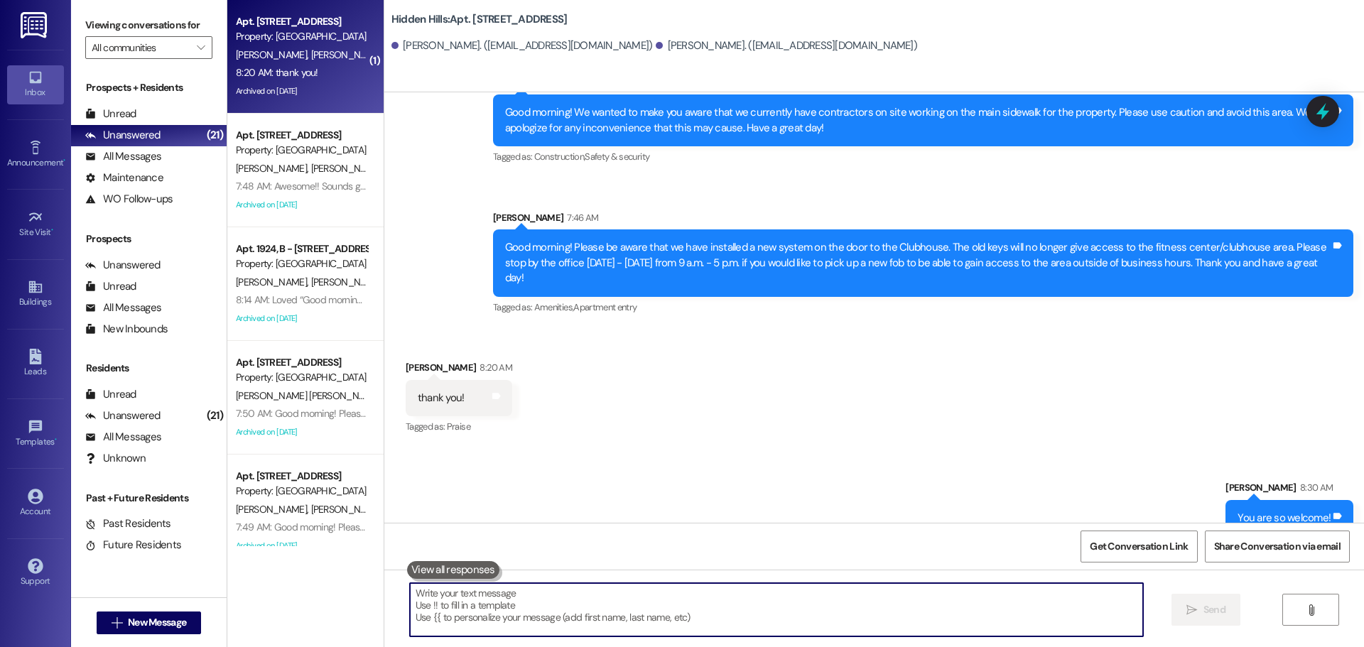
scroll to position [20062, 0]
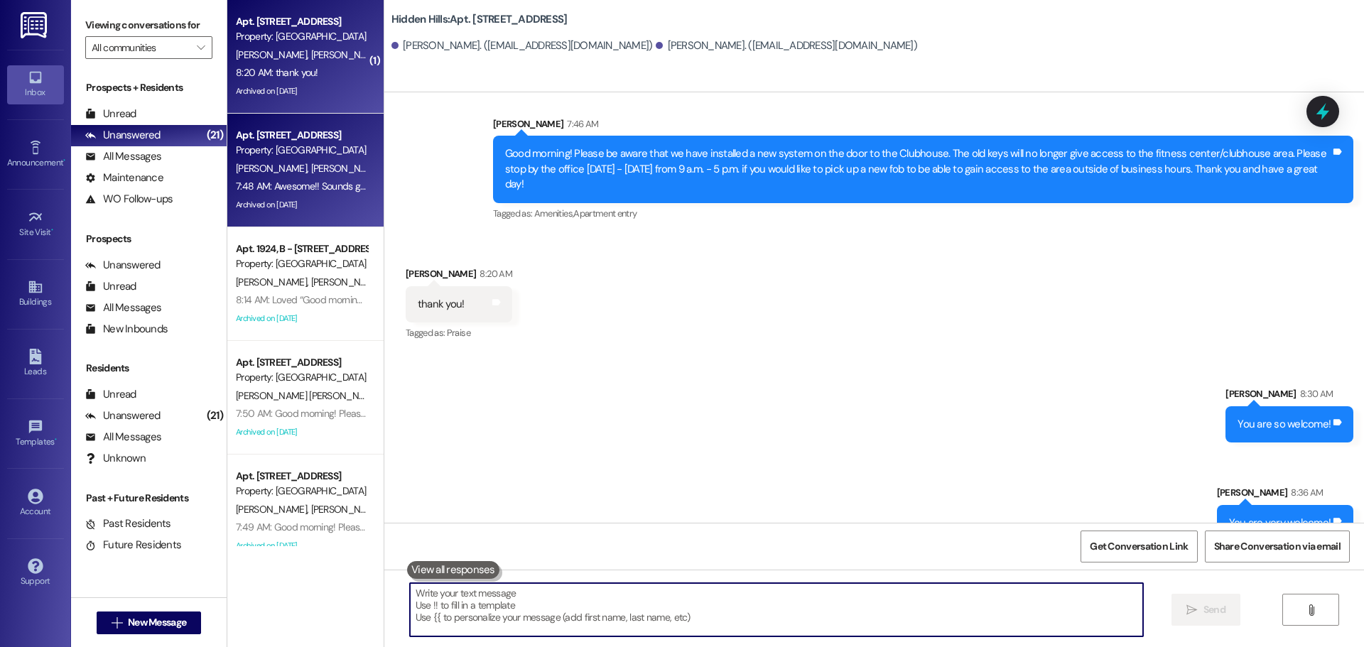
click at [330, 163] on div "[PERSON_NAME] [PERSON_NAME]" at bounding box center [301, 169] width 134 height 18
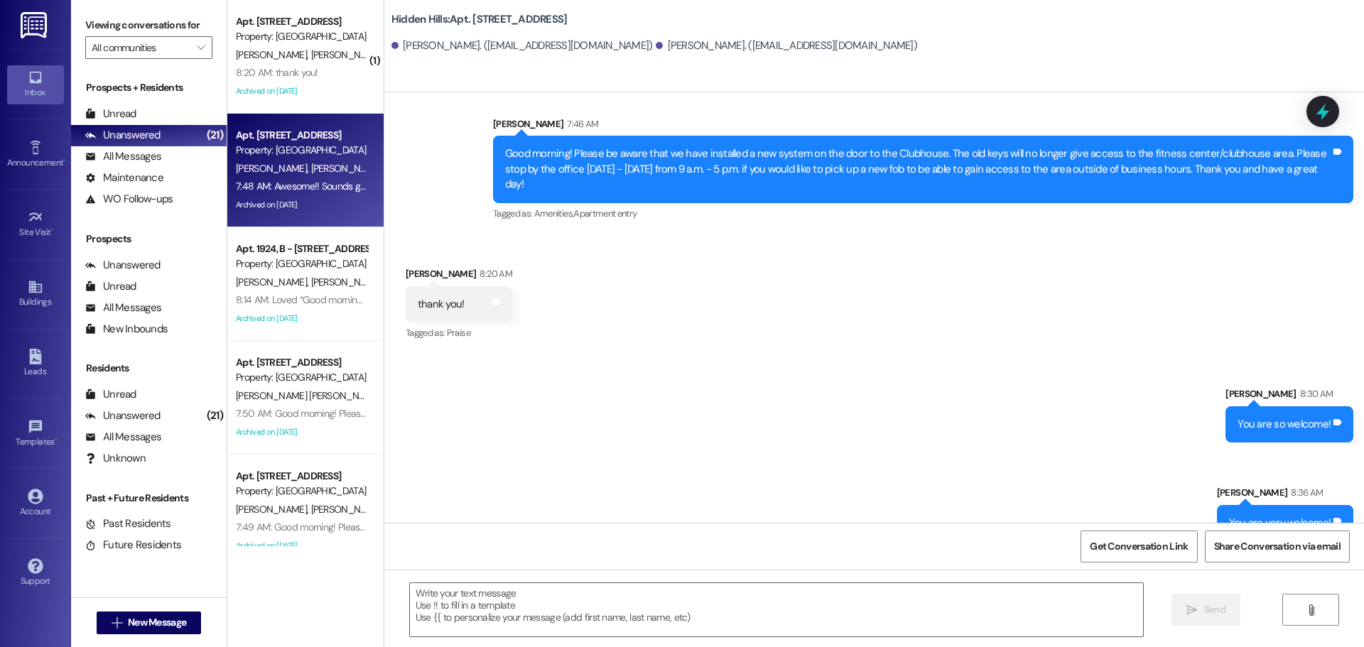
type textarea "Fetching suggested responses. Please feel free to read through the conversation…"
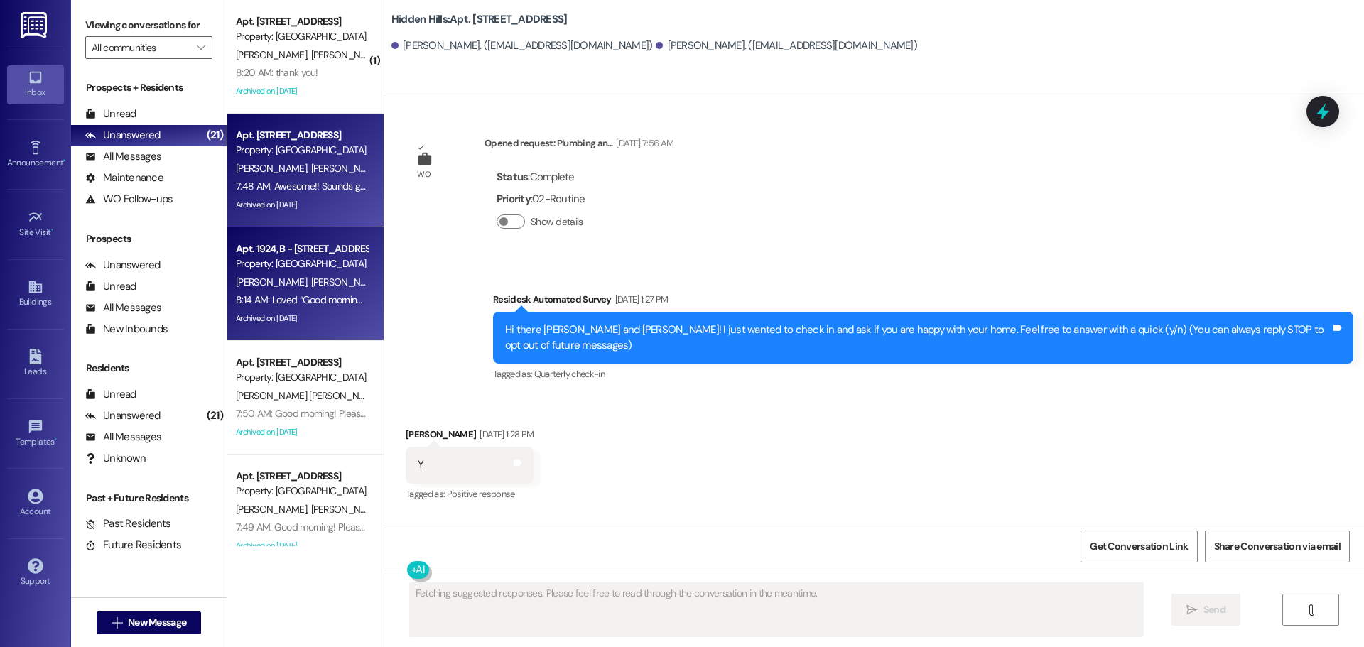
scroll to position [25599, 0]
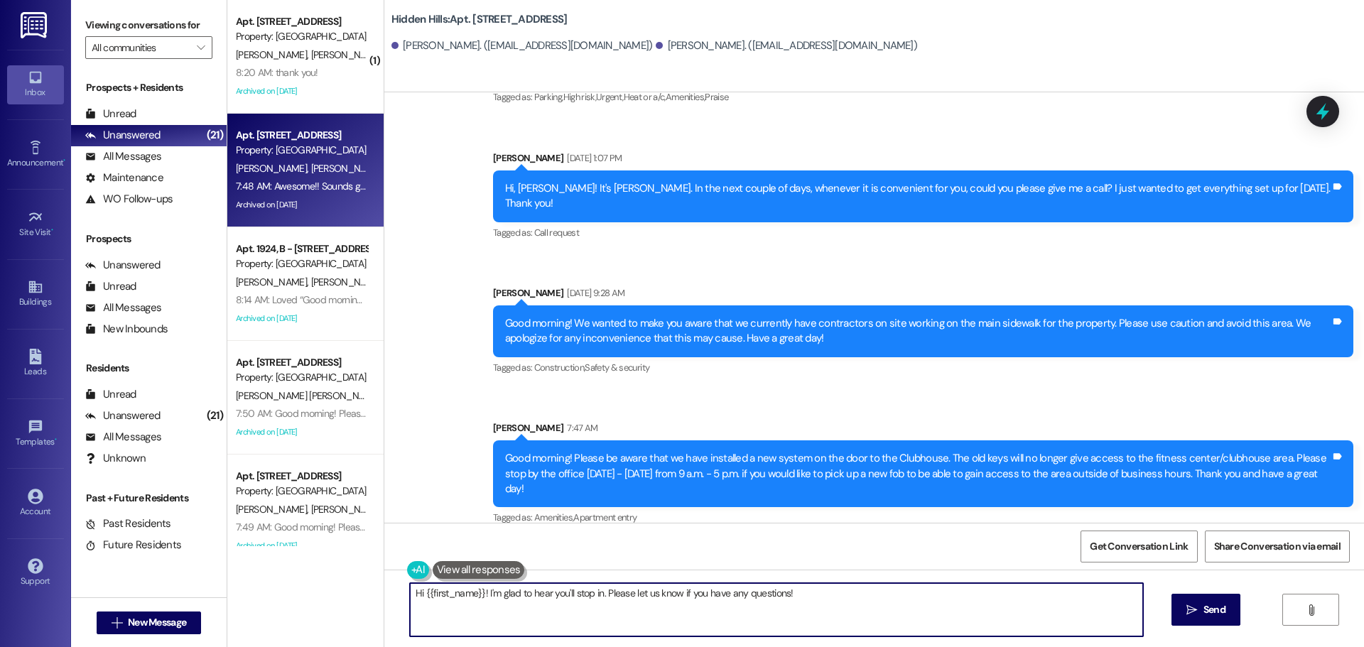
drag, startPoint x: 812, startPoint y: 587, endPoint x: 382, endPoint y: 598, distance: 429.8
click at [384, 598] on div "Hi {{first_name}}! I'm glad to hear you'll stop in. Please let us know if you h…" at bounding box center [873, 623] width 979 height 107
type textarea "Sounds great, [PERSON_NAME]! You are welcome!"
click at [1214, 607] on span "Send" at bounding box center [1214, 609] width 22 height 15
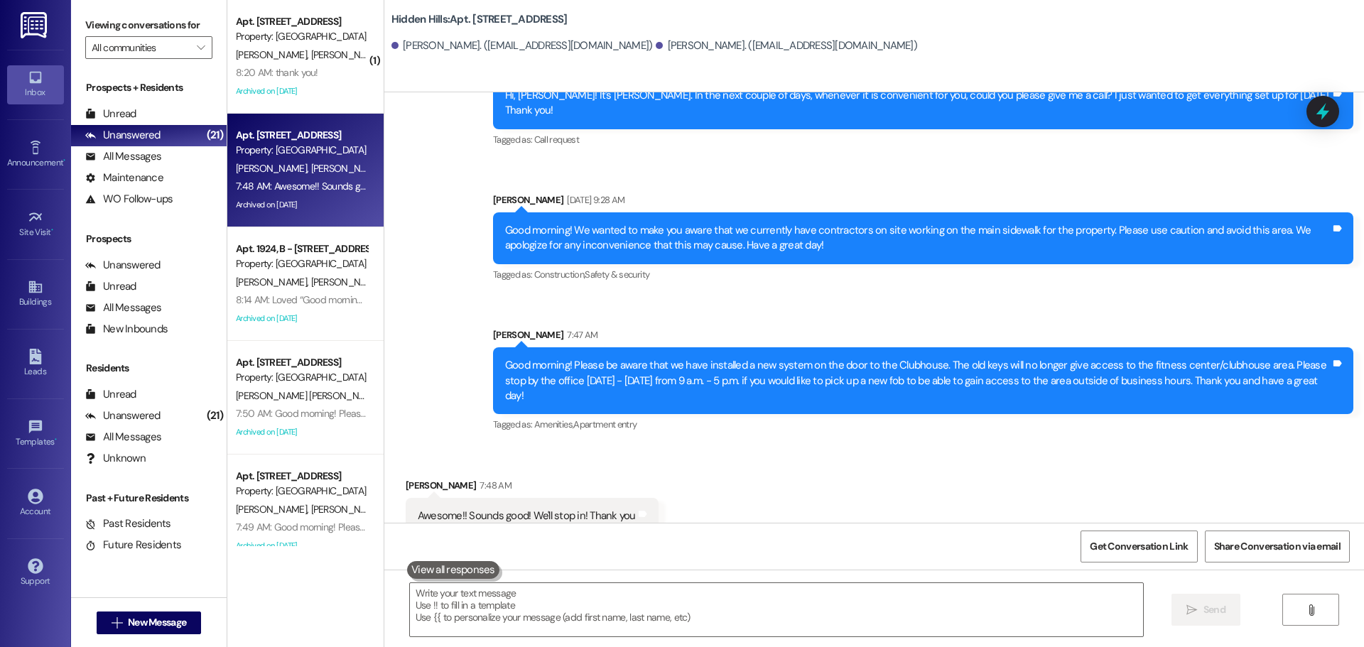
scroll to position [25697, 0]
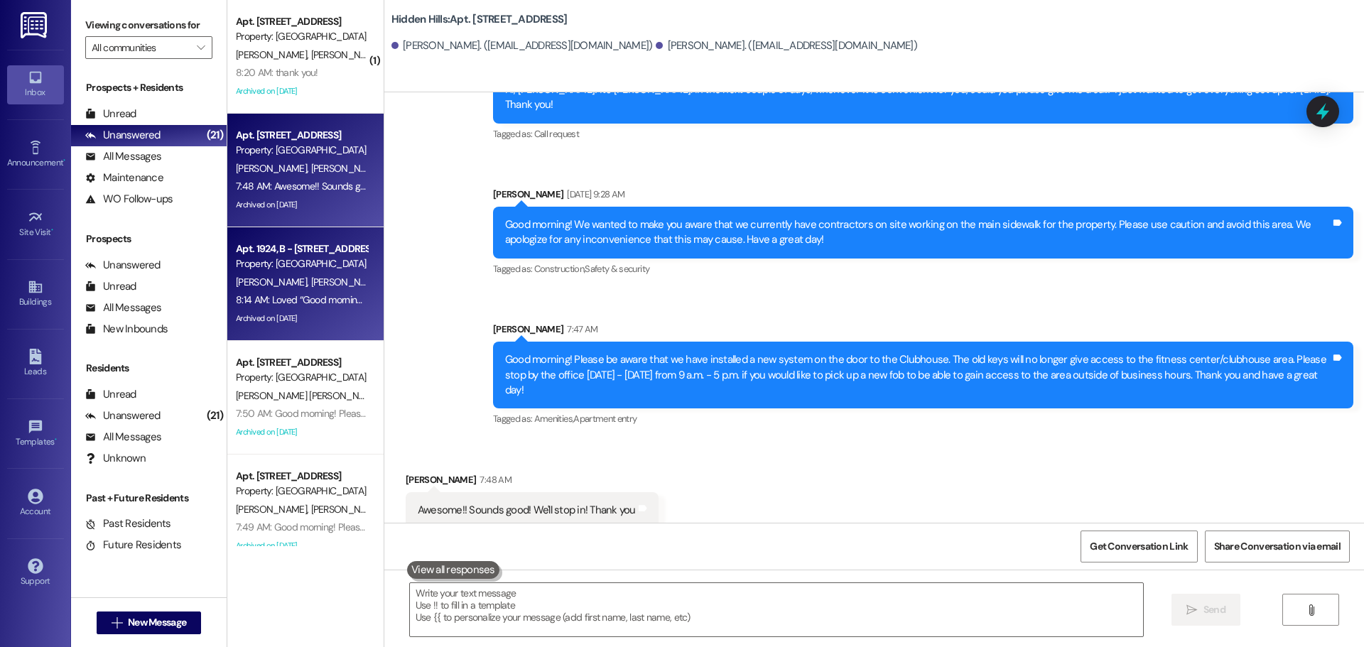
click at [310, 280] on span "[PERSON_NAME]" at bounding box center [345, 282] width 71 height 13
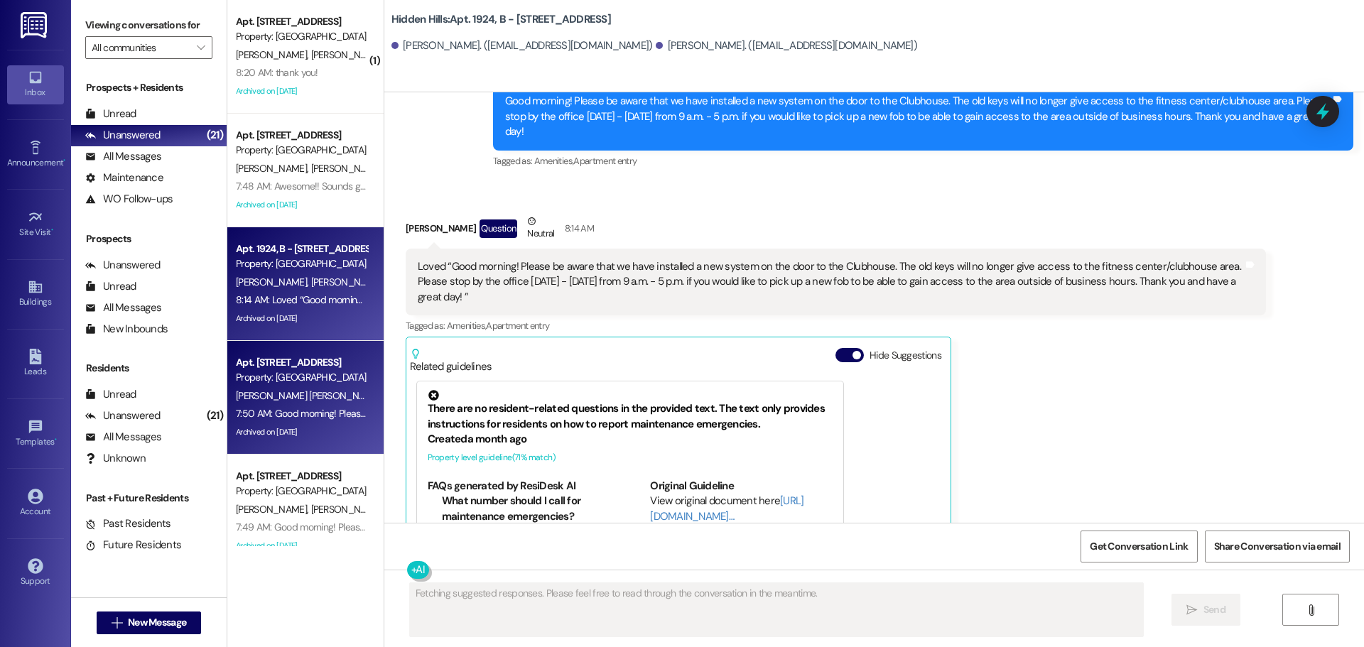
scroll to position [21428, 0]
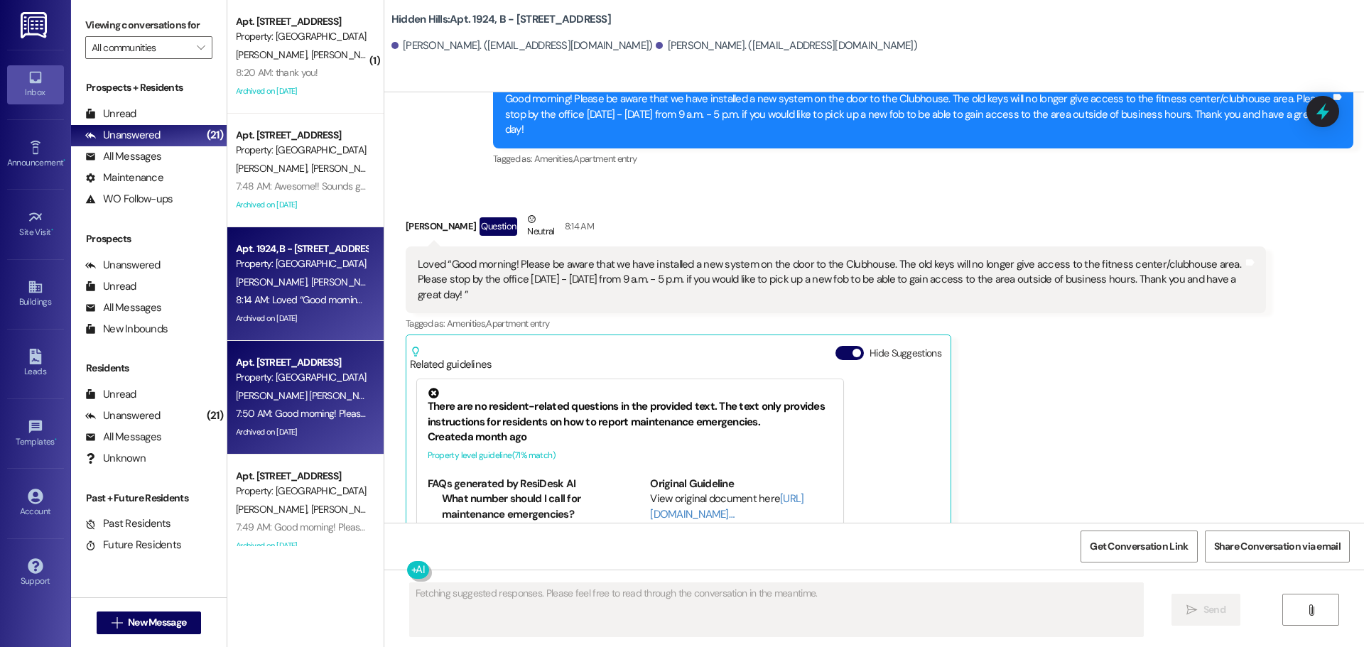
click at [304, 381] on div "Property: [GEOGRAPHIC_DATA]" at bounding box center [301, 377] width 131 height 15
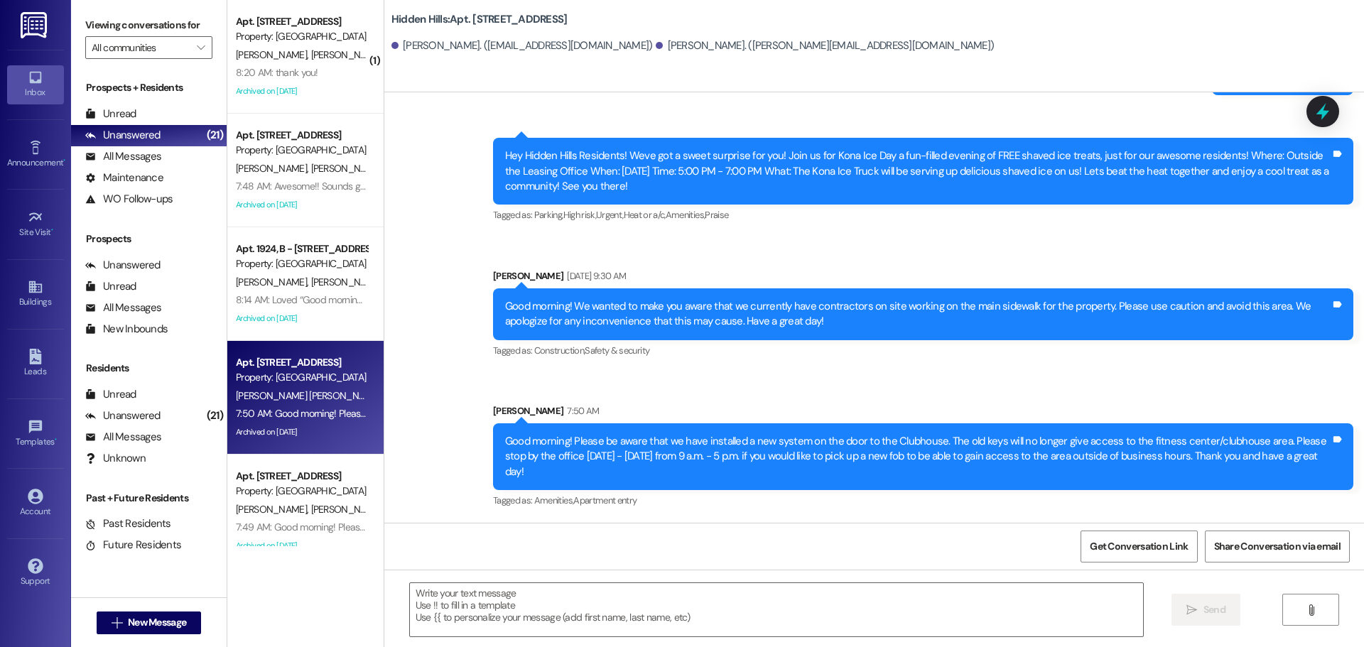
scroll to position [9178, 0]
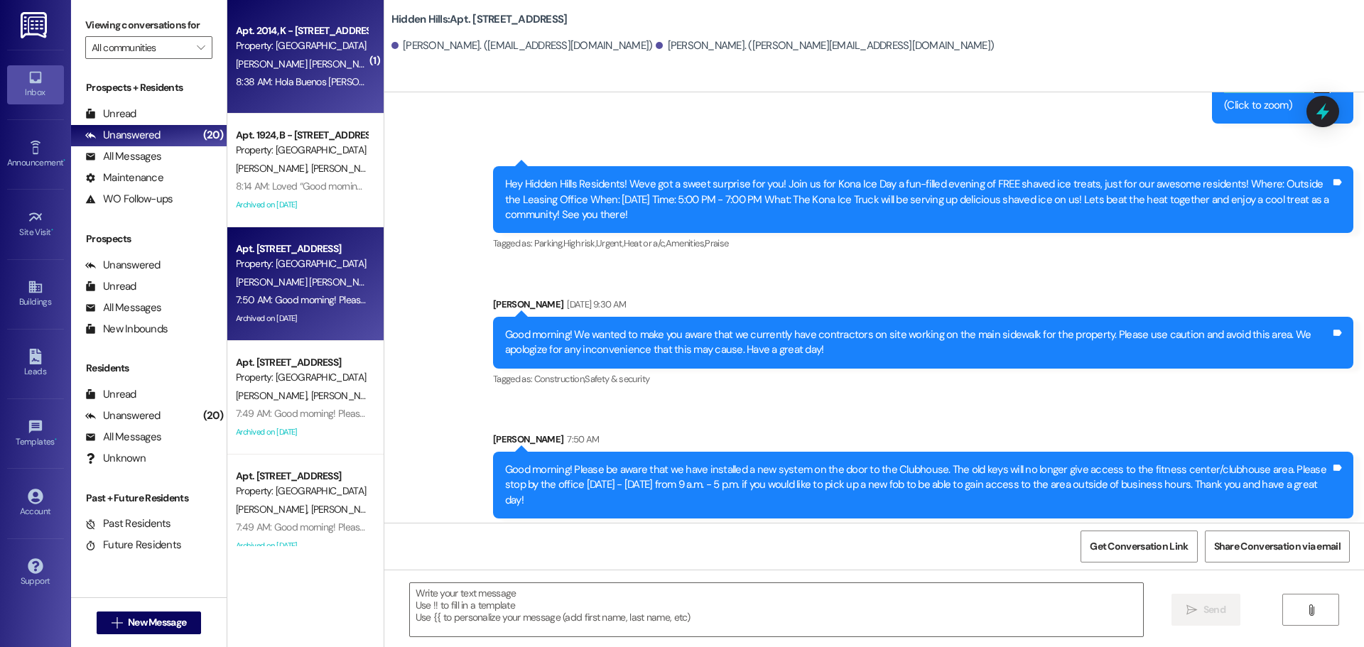
click at [285, 48] on div "Property: [GEOGRAPHIC_DATA]" at bounding box center [301, 45] width 131 height 15
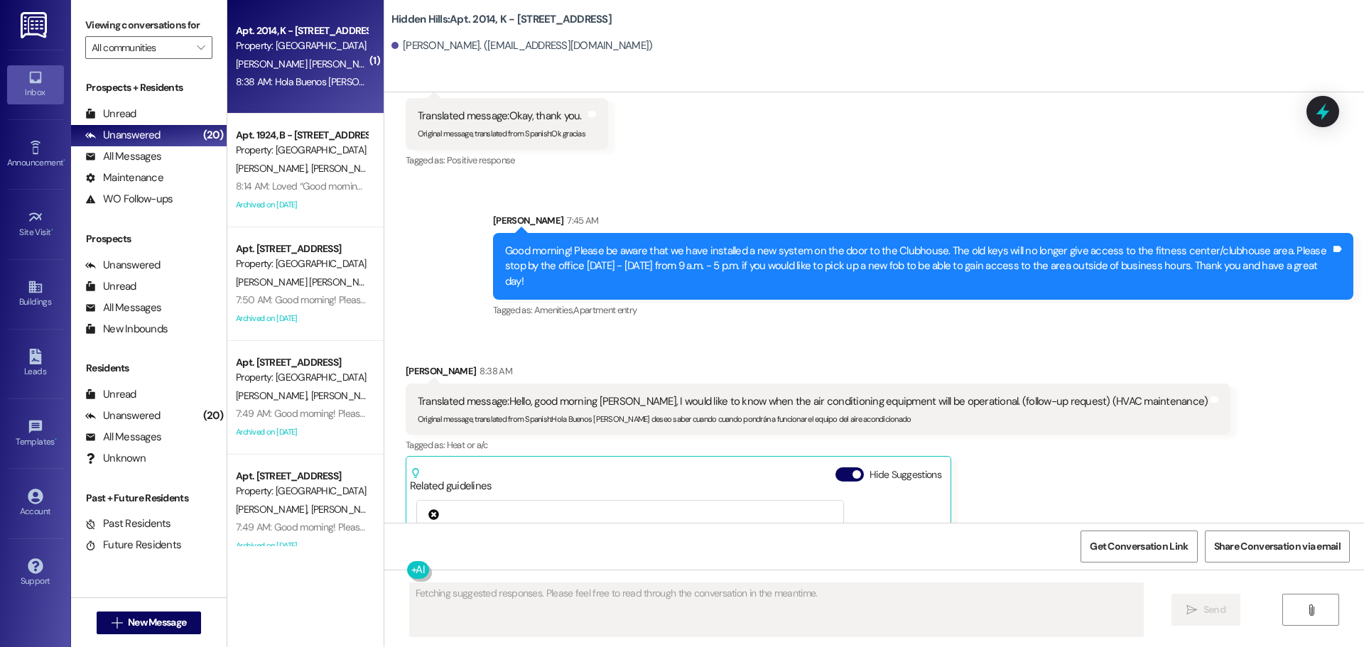
scroll to position [16049, 0]
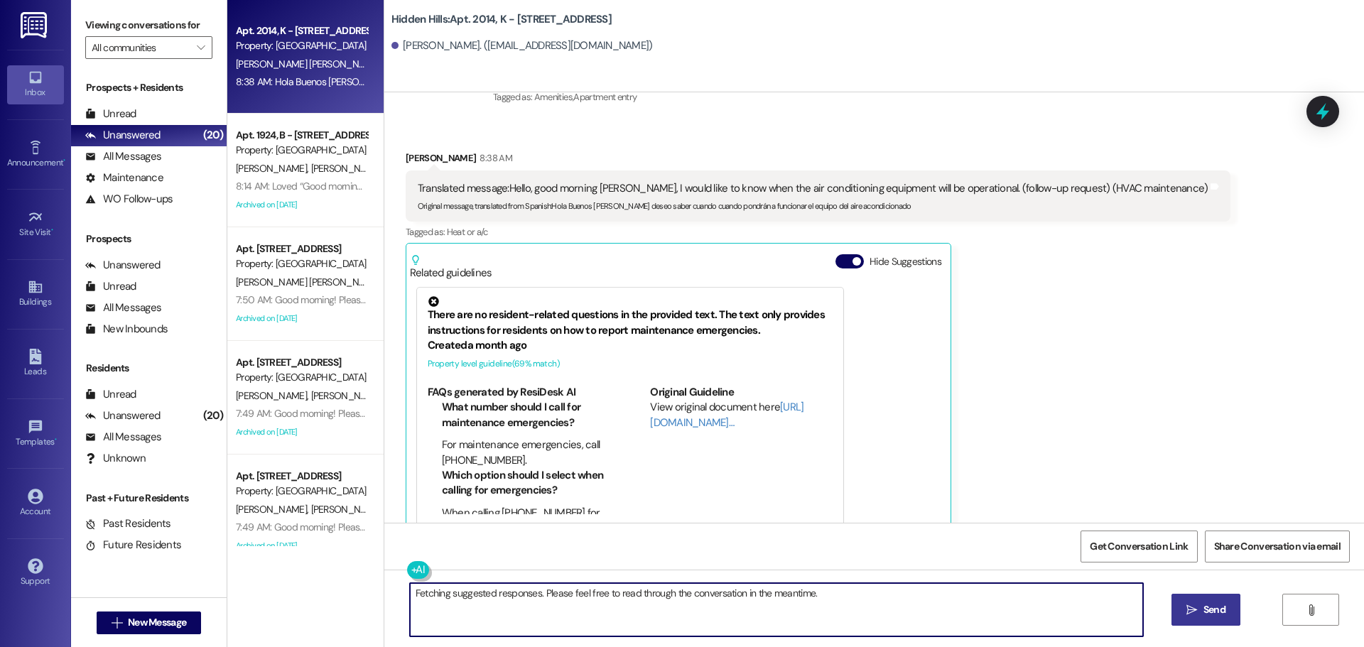
drag, startPoint x: 834, startPoint y: 600, endPoint x: 366, endPoint y: 648, distance: 471.1
click at [366, 646] on html "Inbox Go to Inbox Announcement • Send A Text Announcement Site Visit • Go to Si…" at bounding box center [682, 323] width 1364 height 647
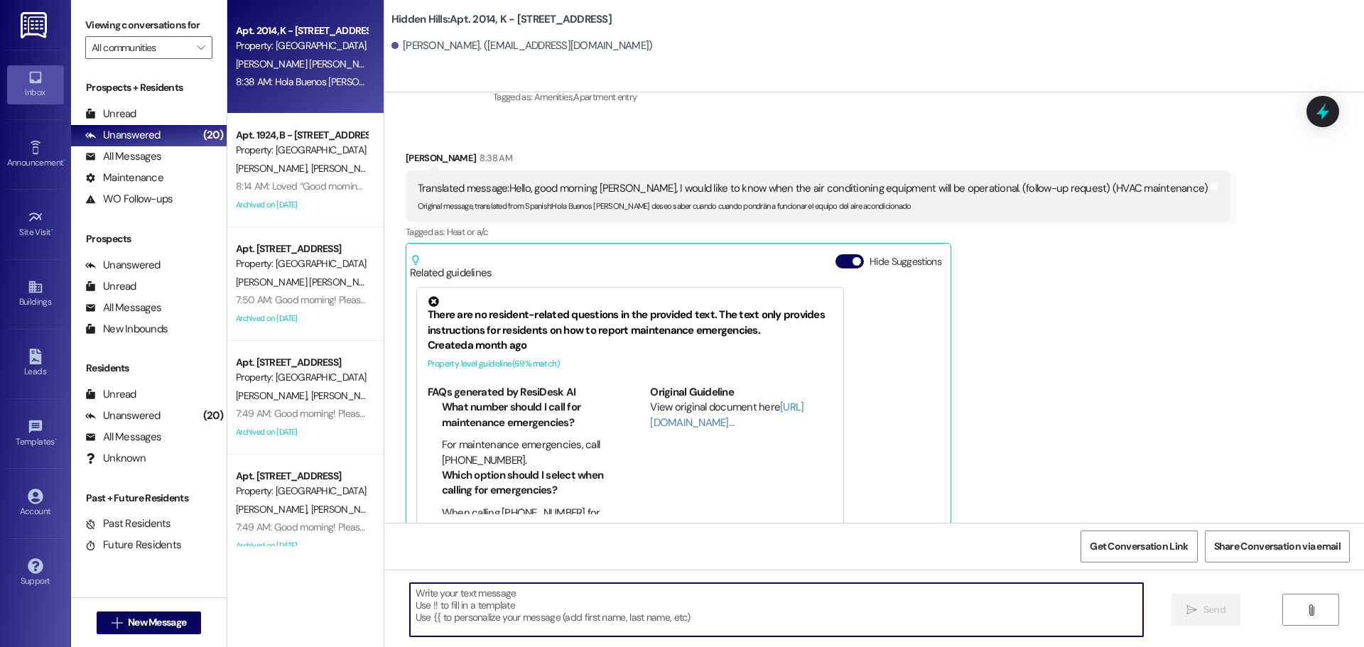
paste textarea "¡Buenos [PERSON_NAME]! Ante todo, siento mucho que esto haya sido tan difícil. …"
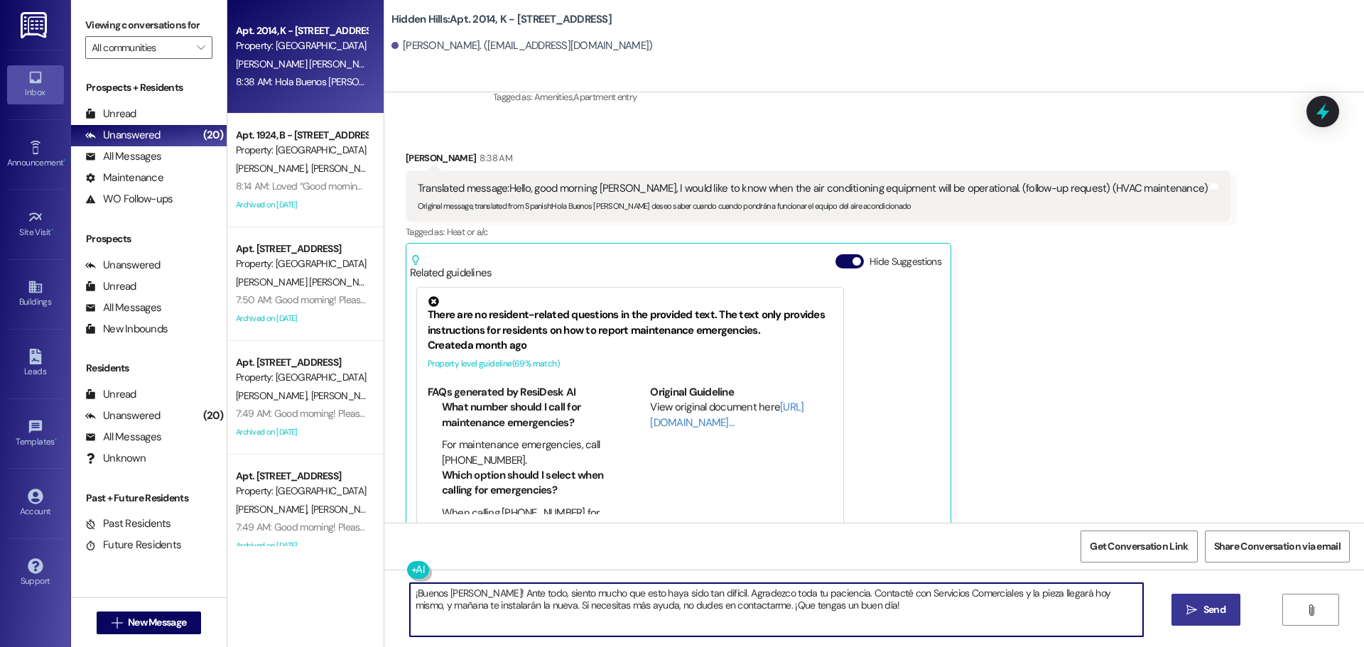
type textarea "¡Buenos [PERSON_NAME]! Ante todo, siento mucho que esto haya sido tan difícil. …"
click at [1220, 612] on span "Send" at bounding box center [1214, 609] width 22 height 15
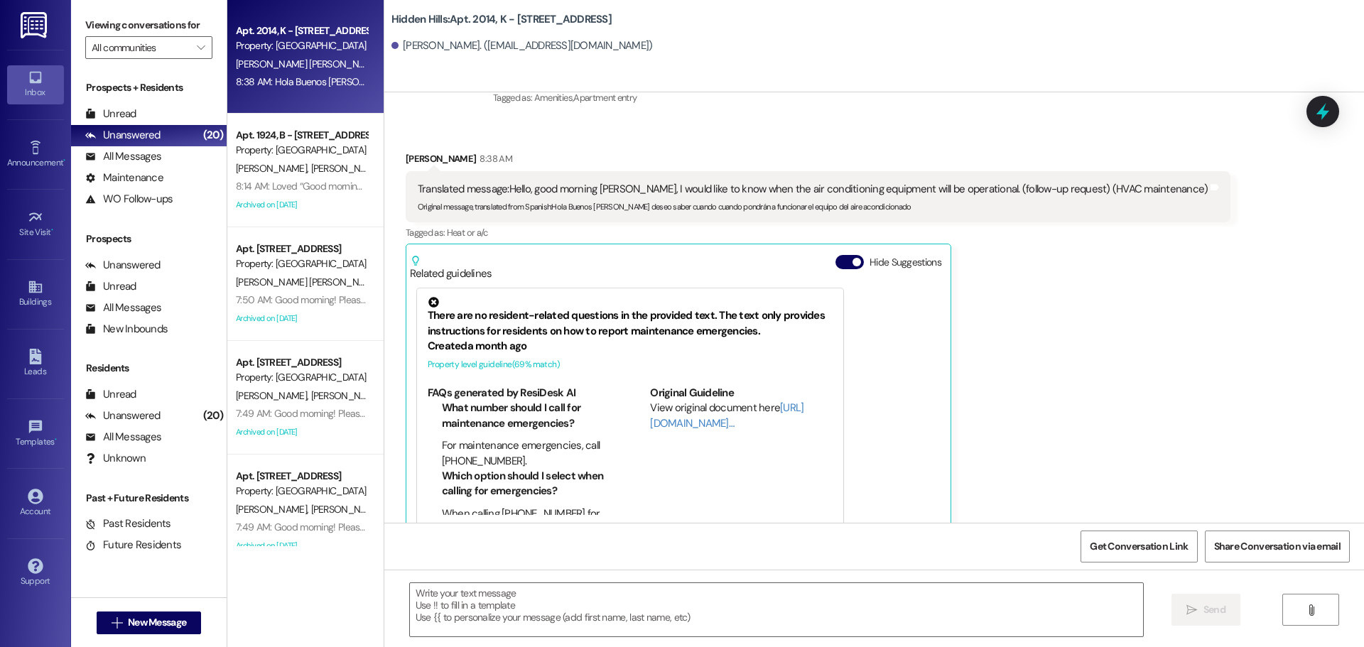
scroll to position [16163, 0]
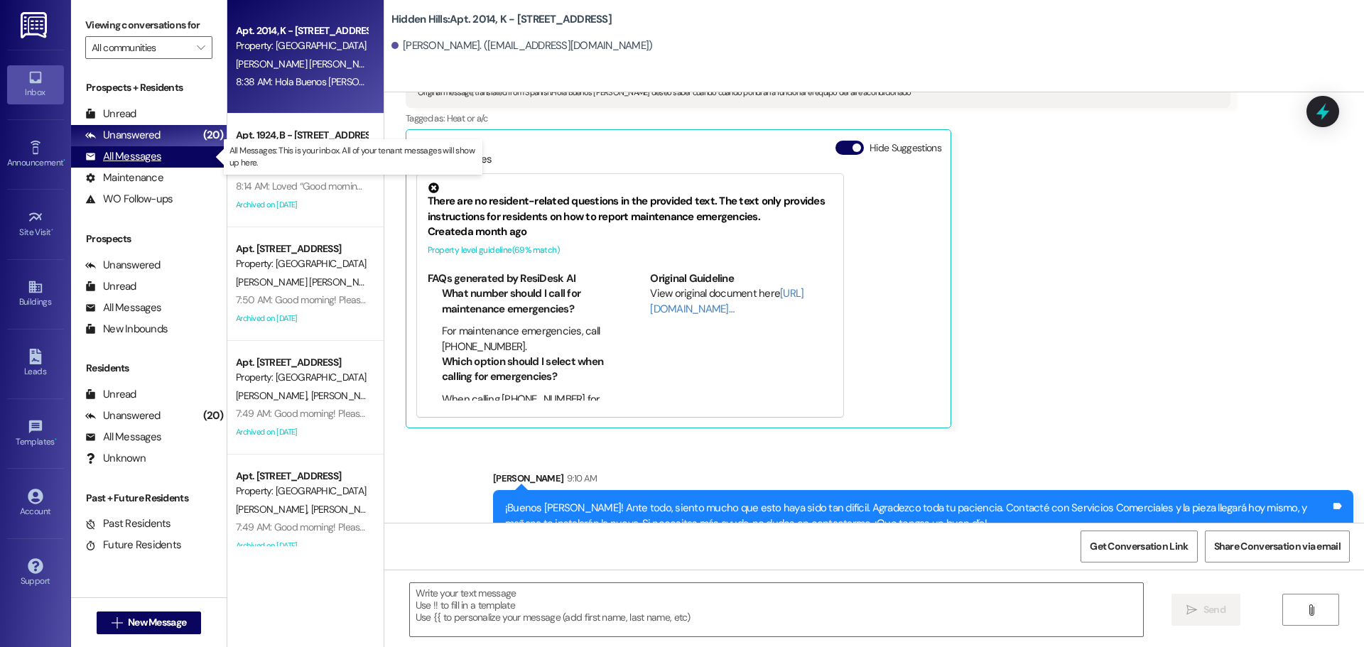
click at [155, 160] on div "All Messages" at bounding box center [123, 156] width 76 height 15
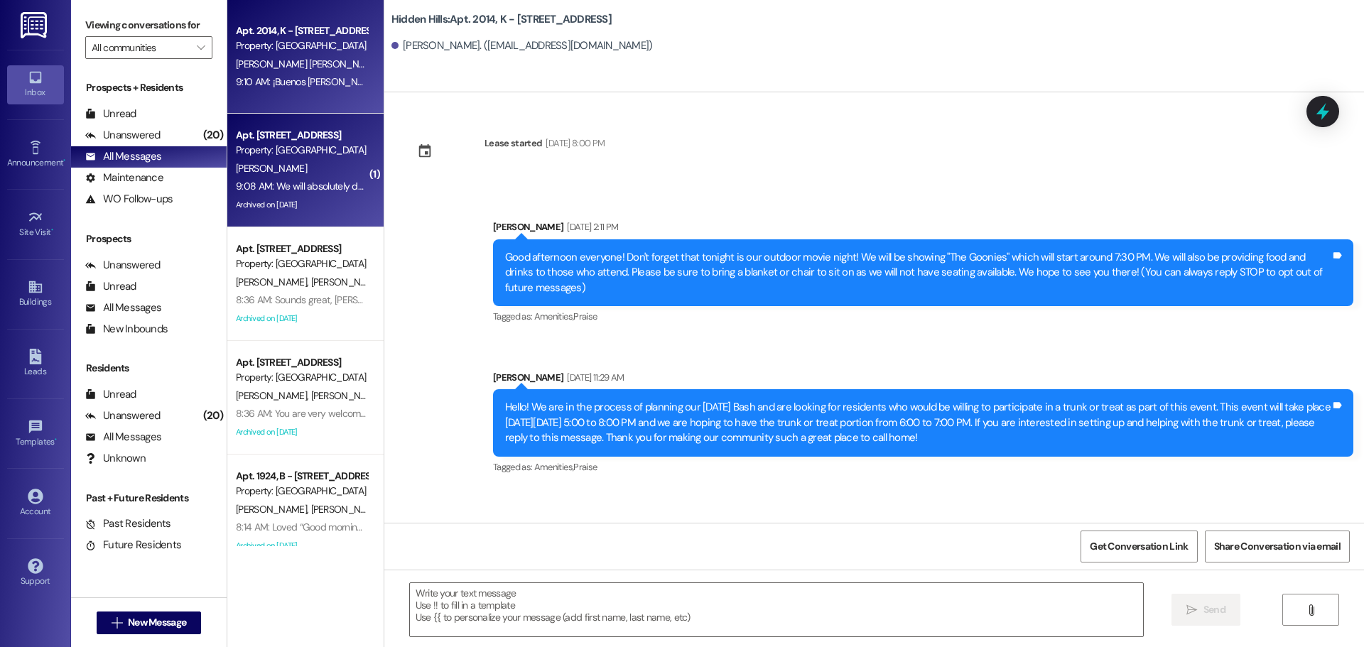
type textarea "Fetching suggested responses. Please feel free to read through the conversation…"
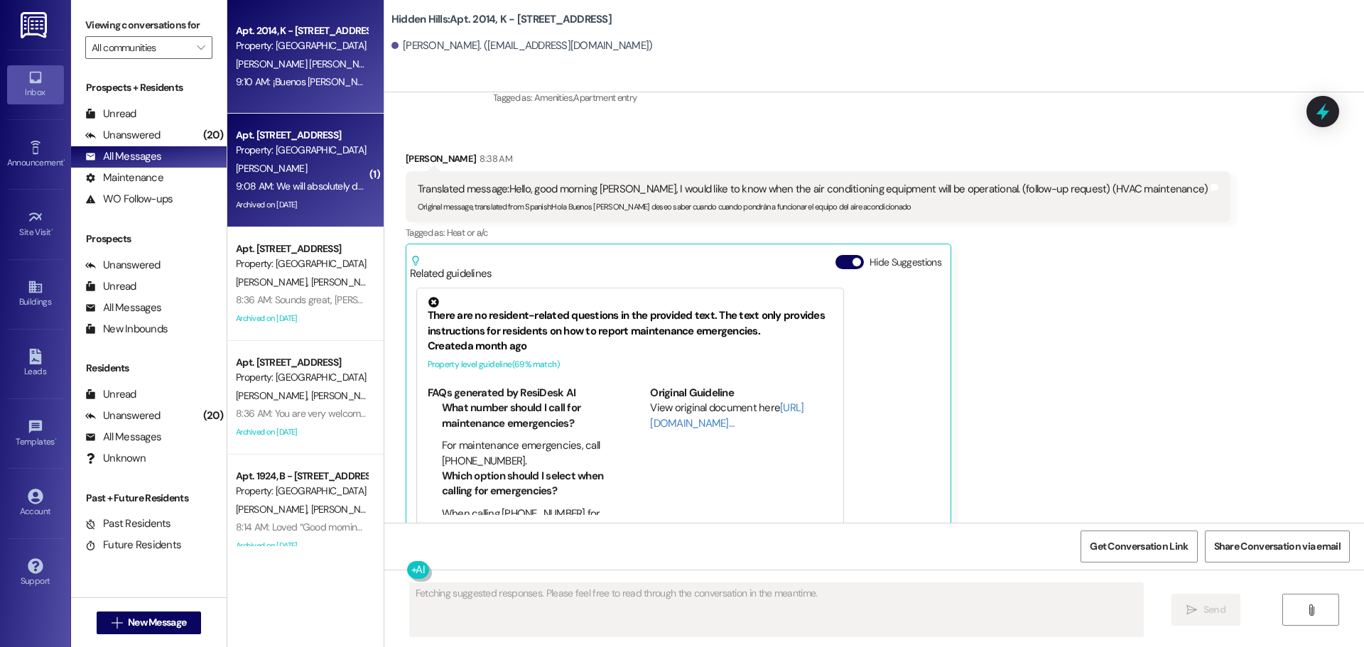
click at [330, 177] on div "[PERSON_NAME]" at bounding box center [301, 169] width 134 height 18
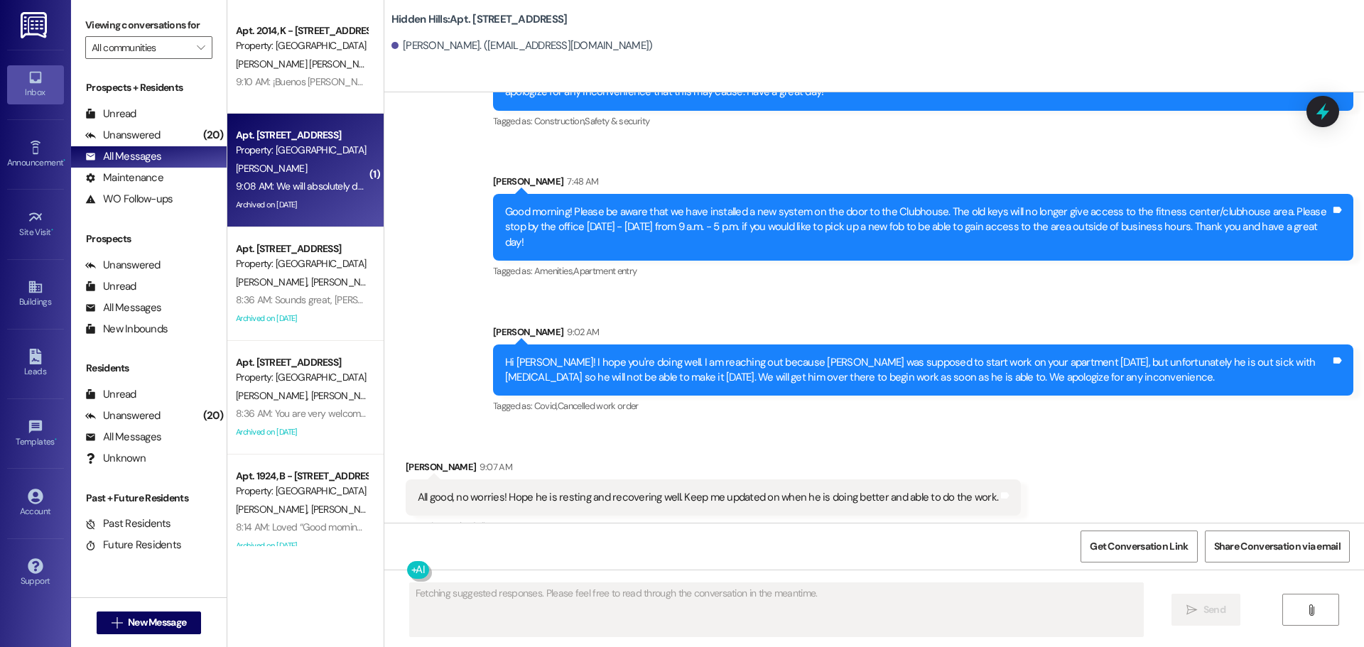
scroll to position [17186, 0]
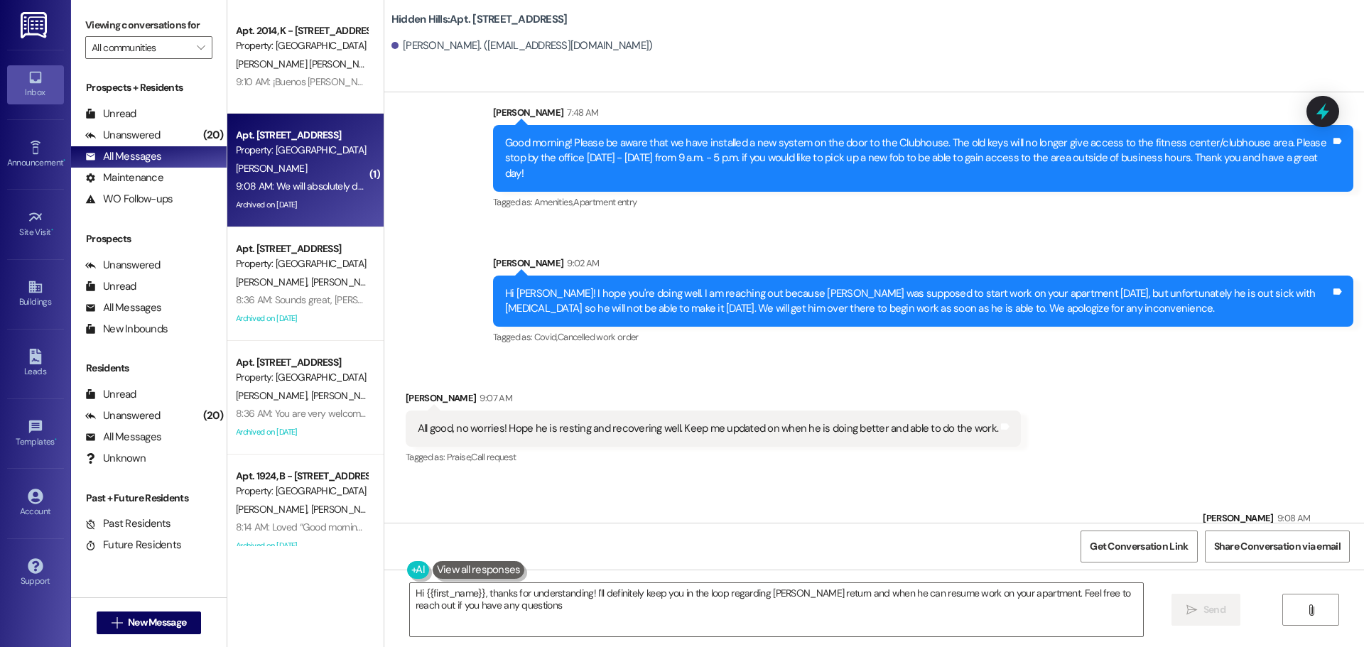
type textarea "Hi {{first_name}}, thanks for understanding! I'll definitely keep you in the lo…"
click at [36, 290] on icon at bounding box center [34, 287] width 13 height 12
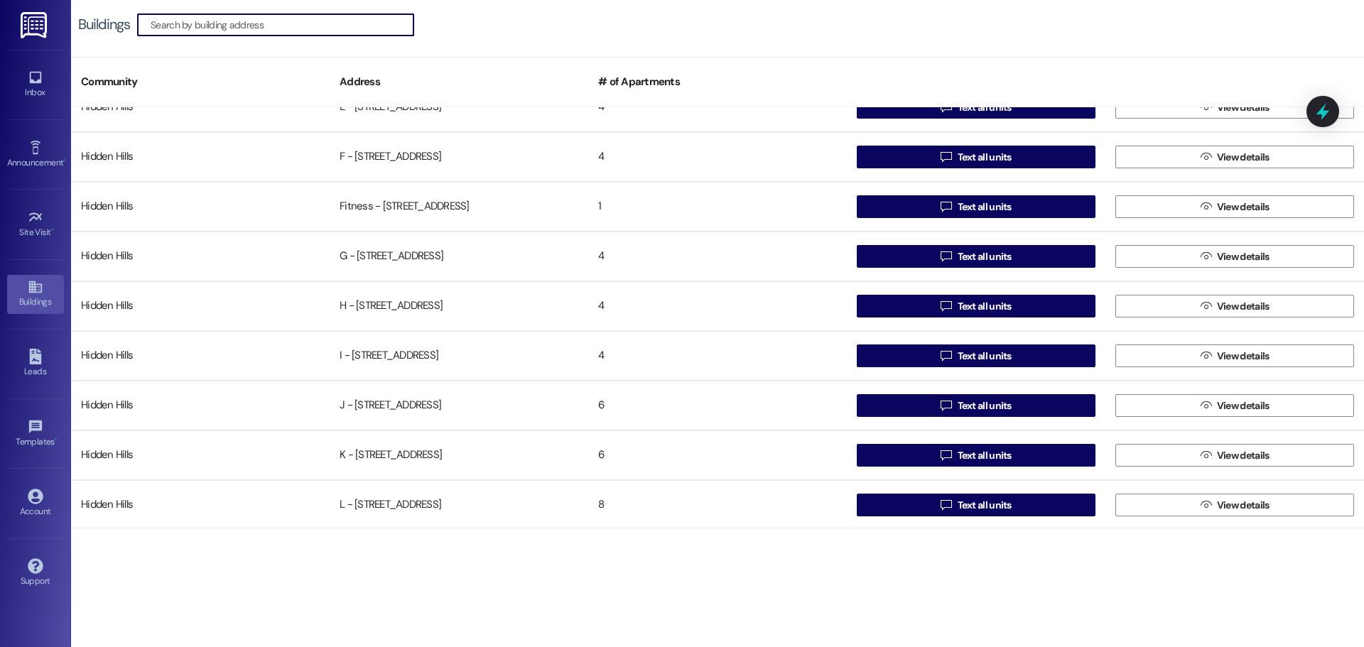
scroll to position [497, 0]
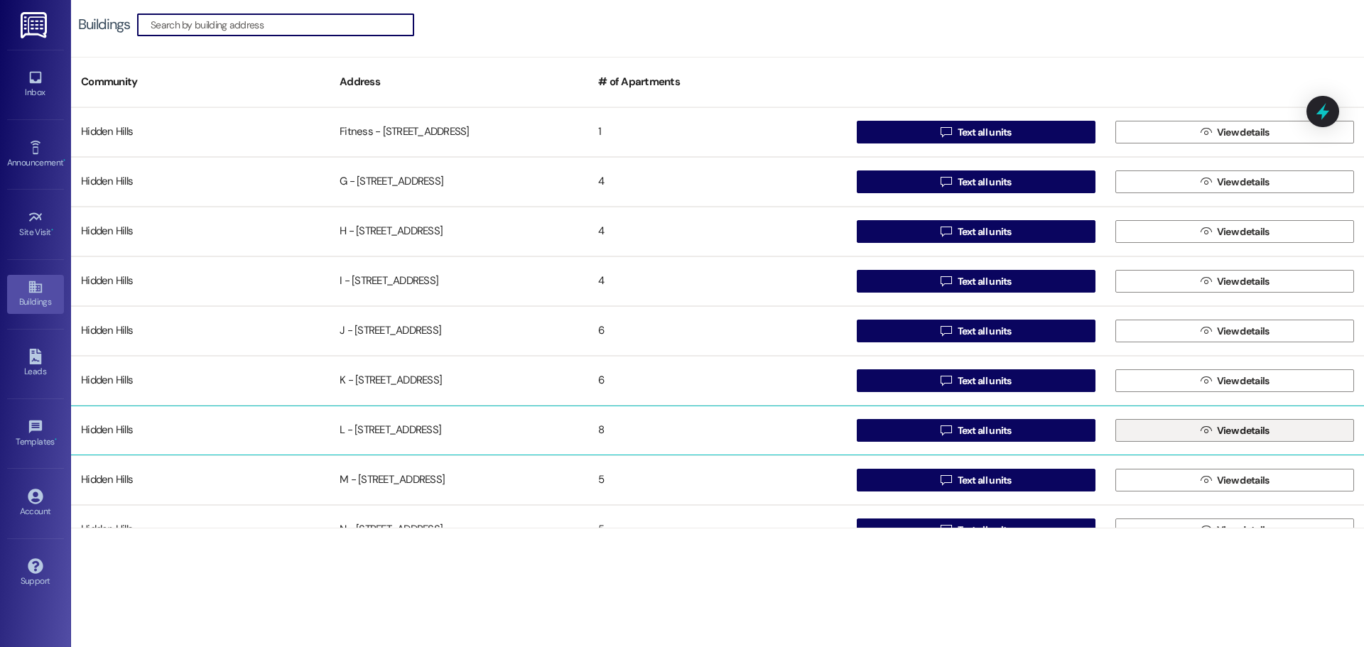
click at [1148, 429] on button " View details" at bounding box center [1234, 430] width 239 height 23
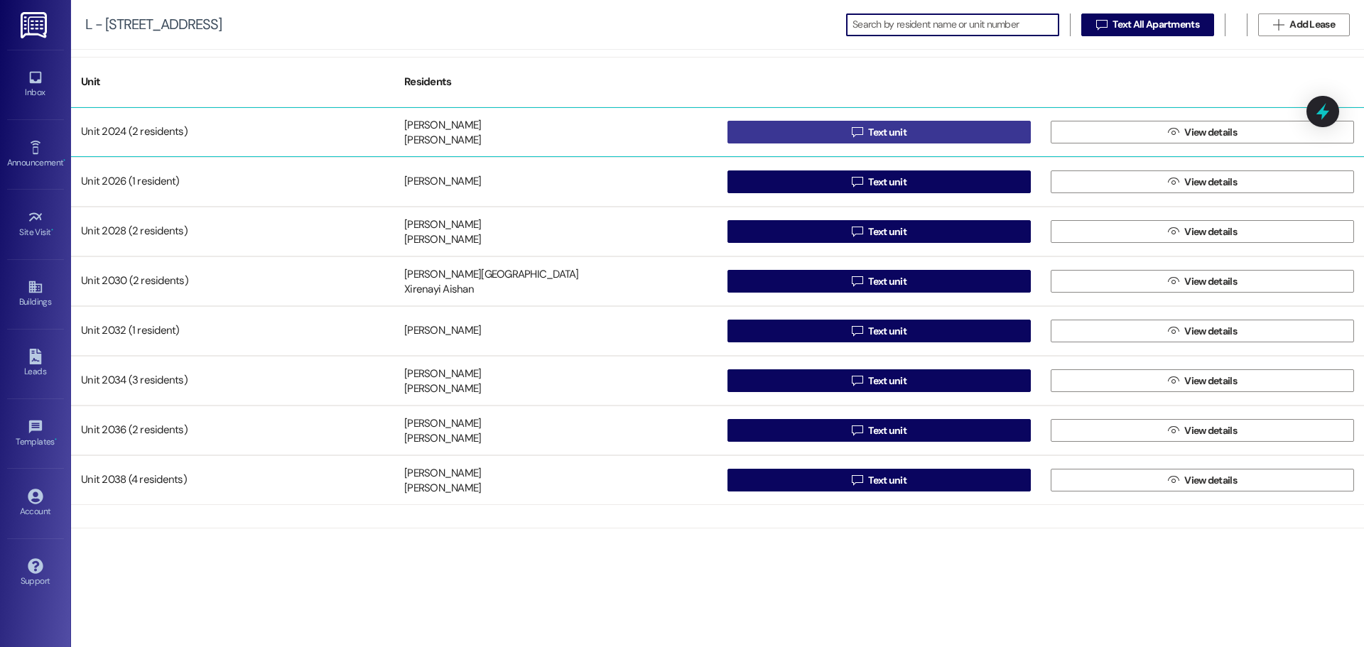
click at [882, 124] on span " Text unit" at bounding box center [879, 131] width 60 height 21
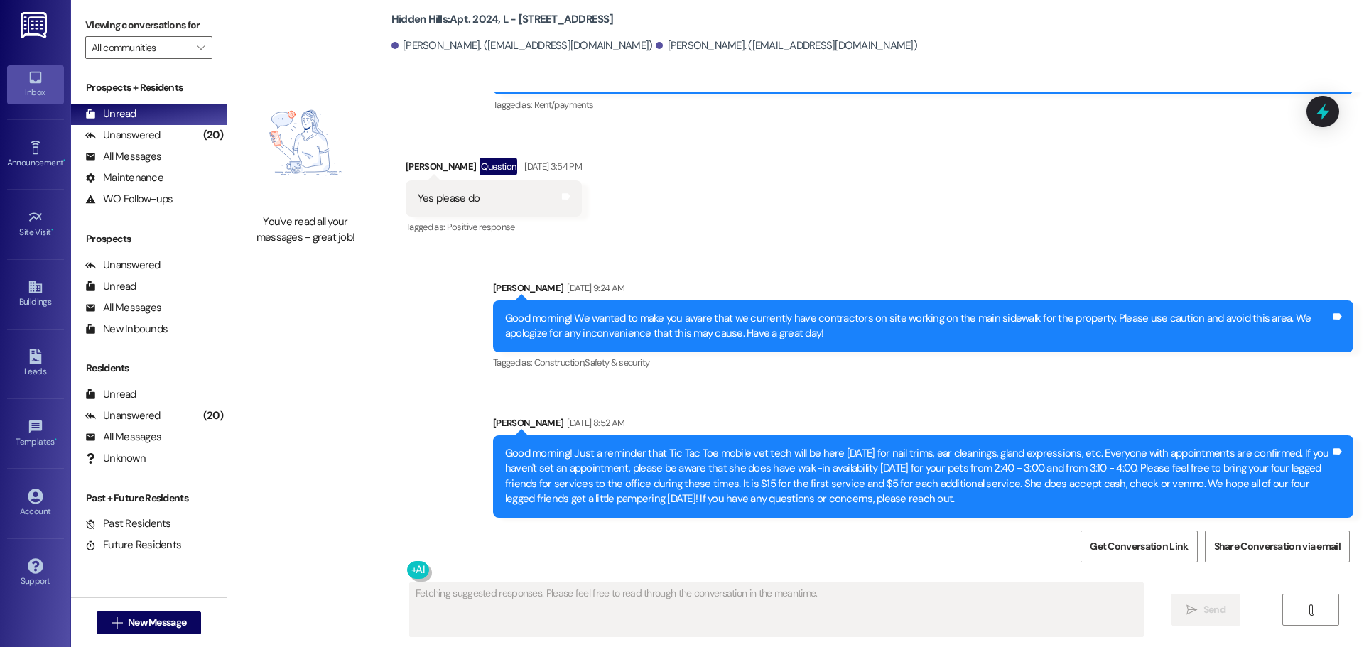
scroll to position [20396, 0]
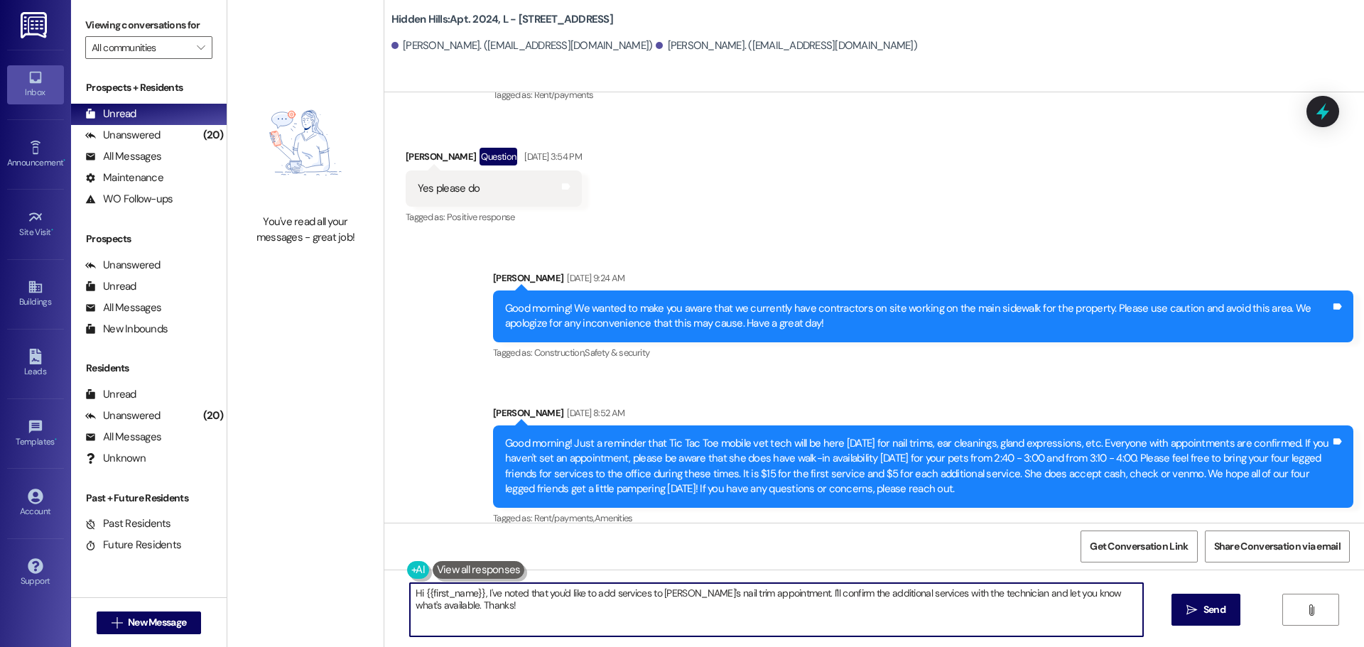
drag, startPoint x: 1136, startPoint y: 598, endPoint x: 330, endPoint y: 575, distance: 806.4
click at [330, 575] on div "You've read all your messages - great job! [GEOGRAPHIC_DATA]: Apt. 2024, L - [S…" at bounding box center [795, 323] width 1136 height 647
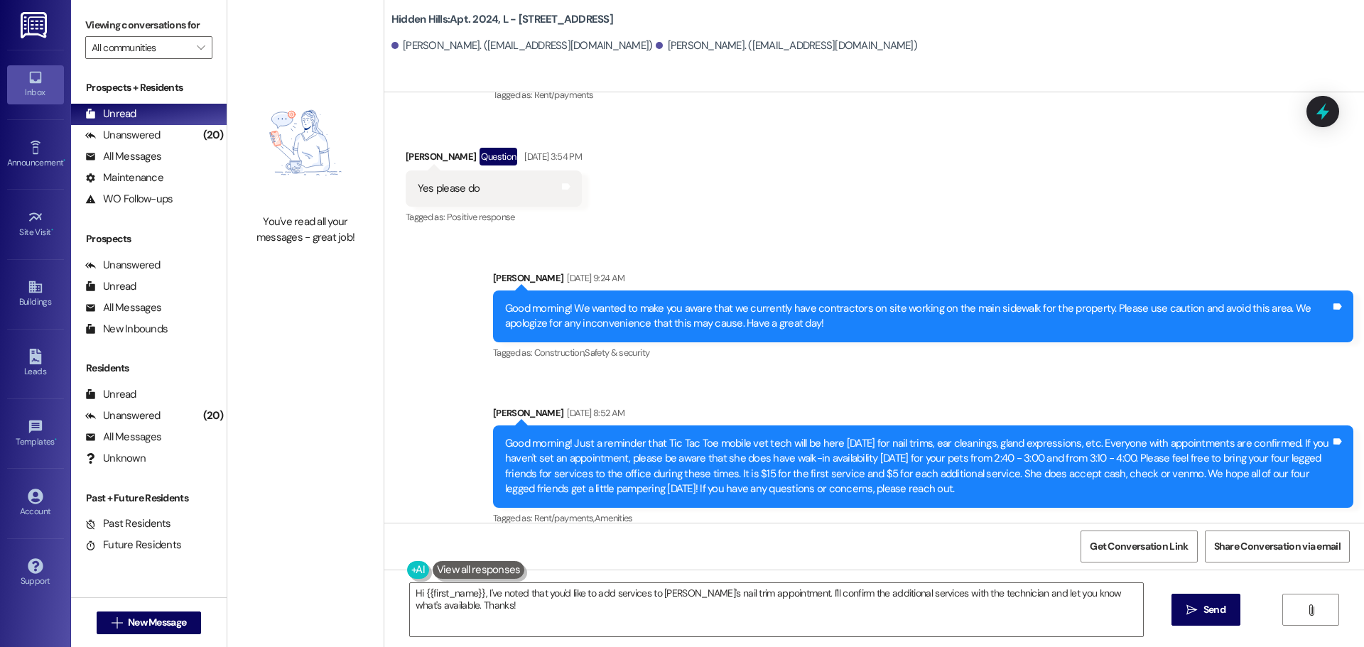
drag, startPoint x: 330, startPoint y: 575, endPoint x: 329, endPoint y: 584, distance: 9.3
click at [329, 584] on div "You've read all your messages - great job!" at bounding box center [305, 323] width 156 height 647
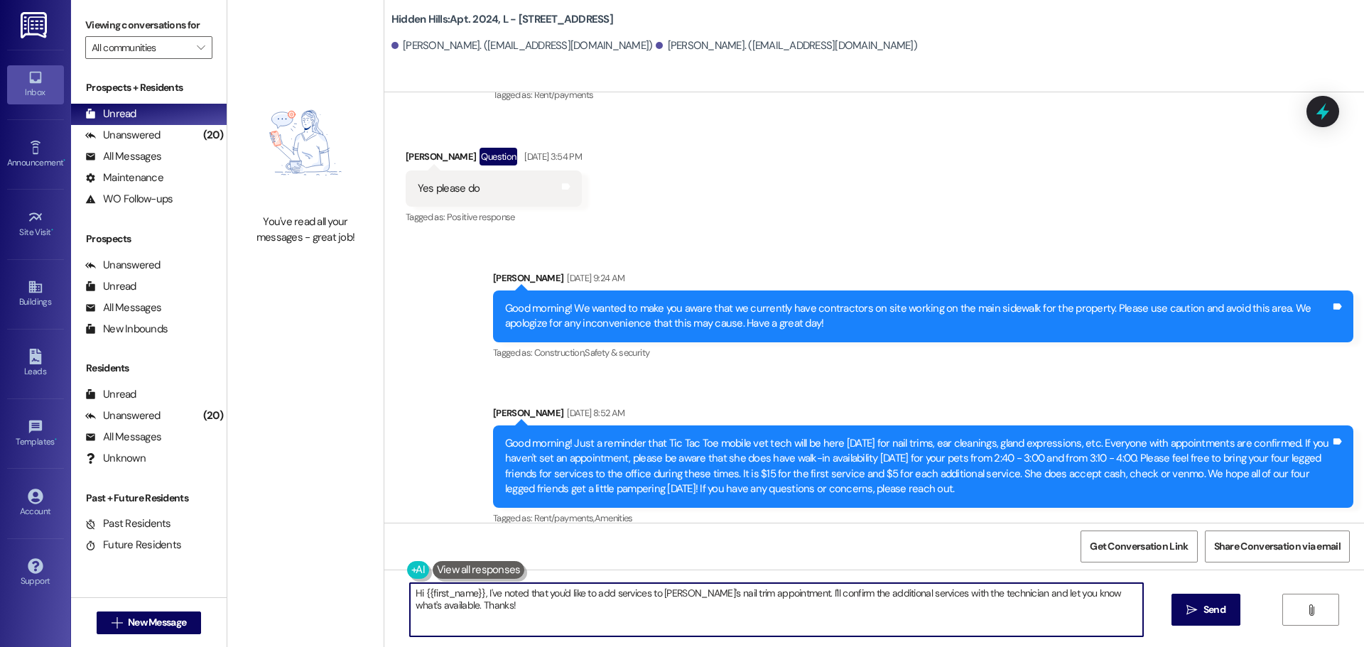
drag, startPoint x: 528, startPoint y: 616, endPoint x: 372, endPoint y: 584, distance: 158.9
click at [384, 584] on div "Hidden Hills: Apt. 2024, L - [STREET_ADDRESS] Nora Ferstead. ([EMAIL_ADDRESS][D…" at bounding box center [874, 323] width 980 height 647
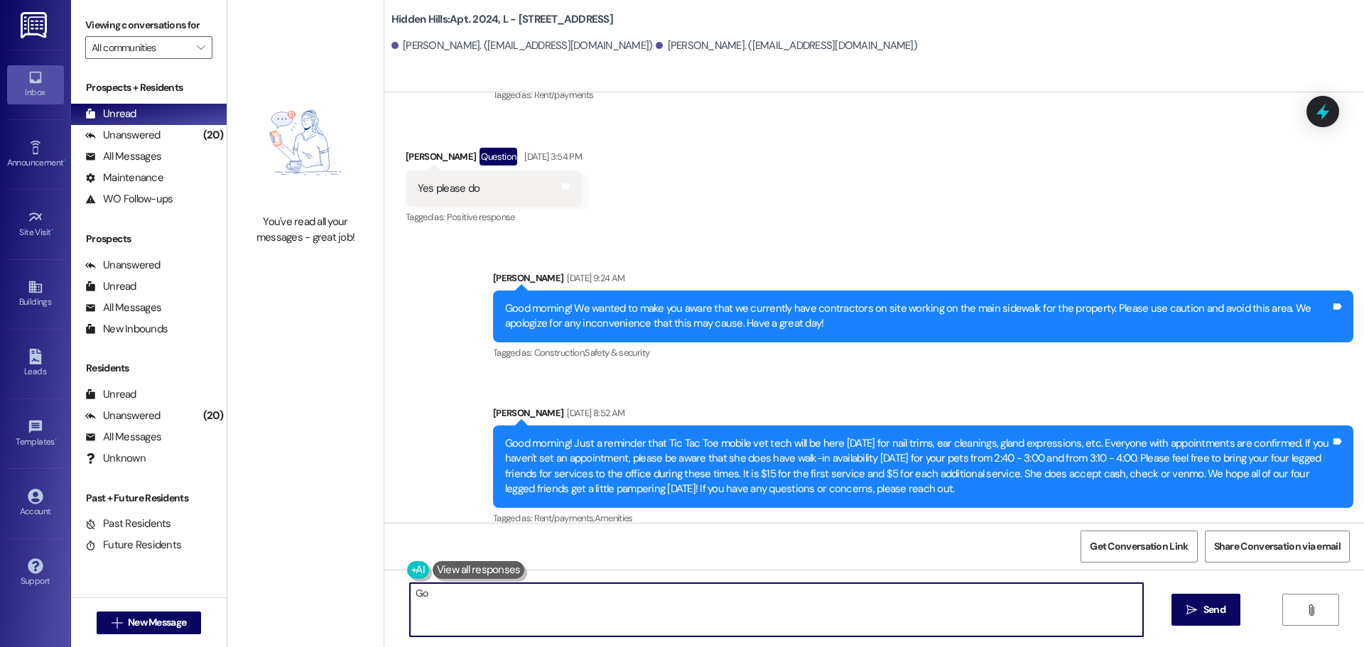
type textarea "G"
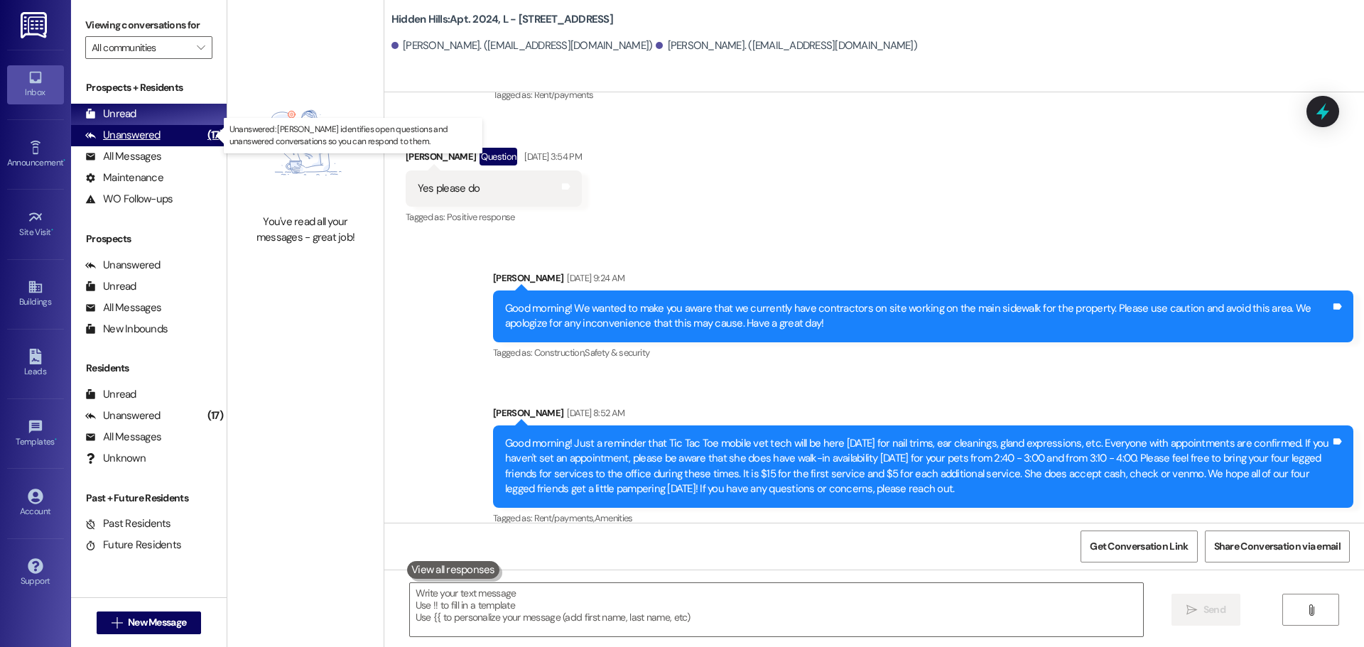
click at [118, 135] on div "Unanswered" at bounding box center [122, 135] width 75 height 15
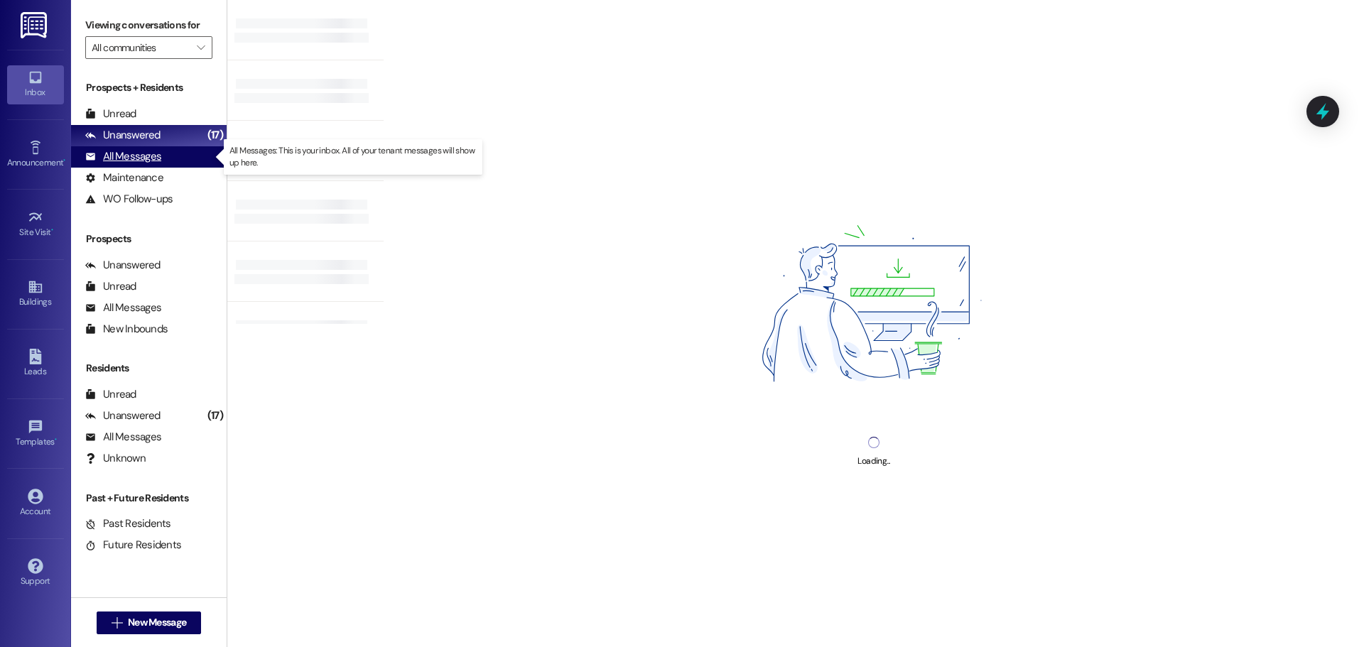
click at [152, 151] on div "All Messages" at bounding box center [123, 156] width 76 height 15
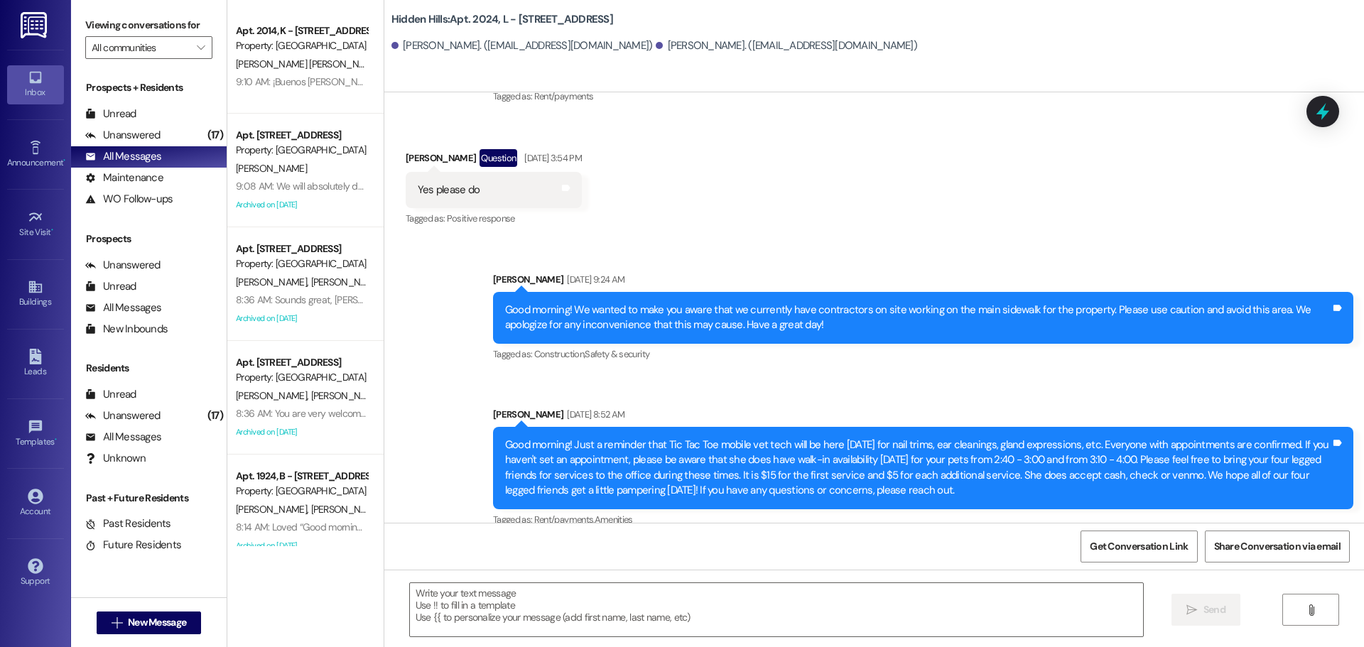
type textarea "Fetching suggested responses. Please feel free to read through the conversation…"
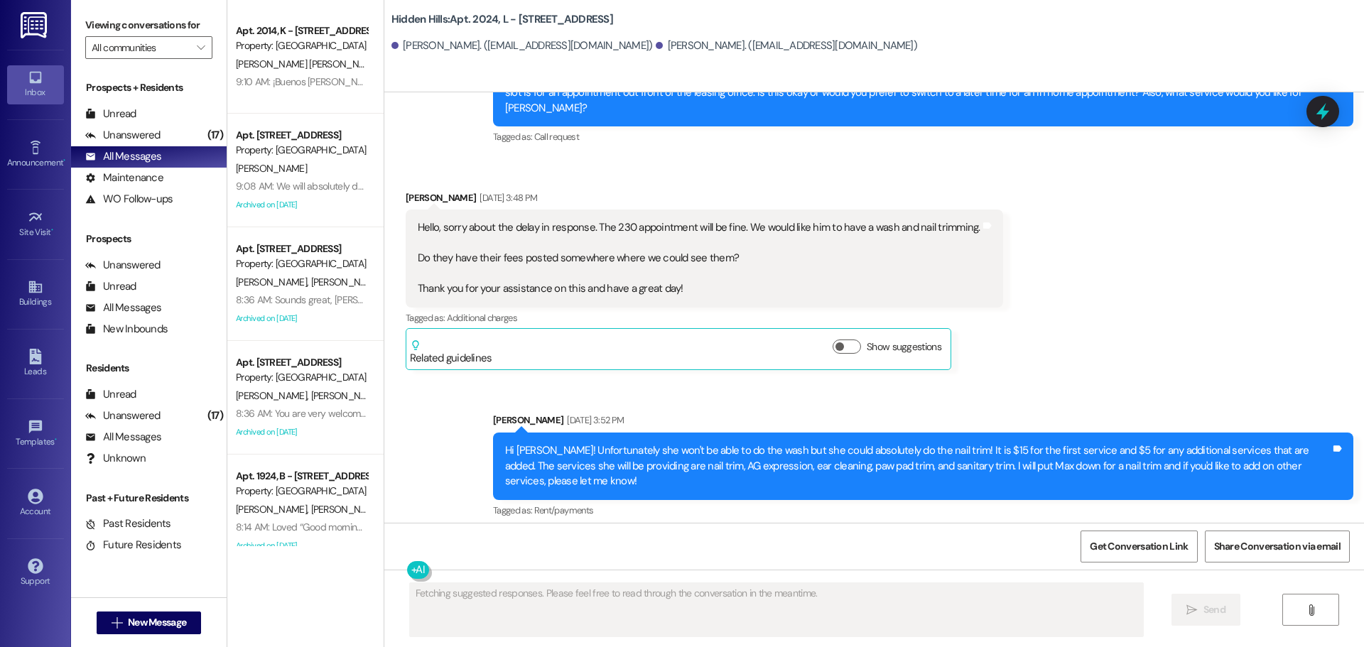
scroll to position [19960, 0]
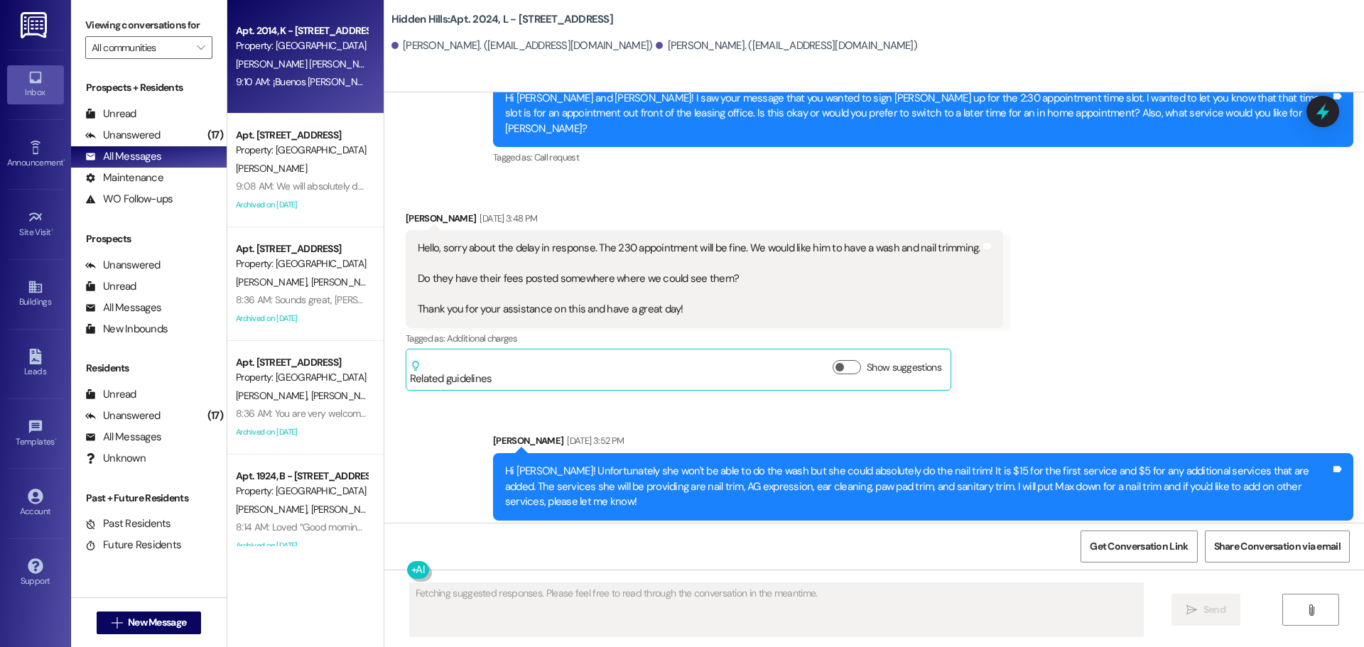
click at [308, 53] on div "Property: [GEOGRAPHIC_DATA]" at bounding box center [301, 45] width 131 height 15
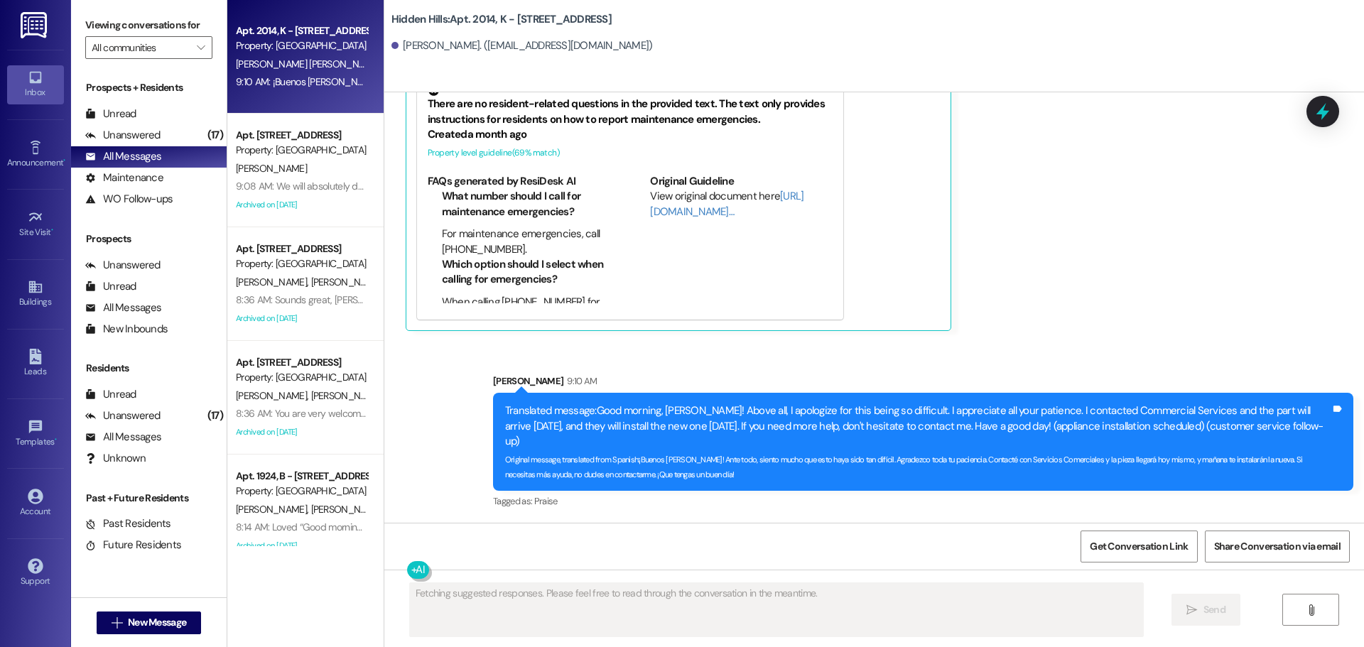
scroll to position [16215, 0]
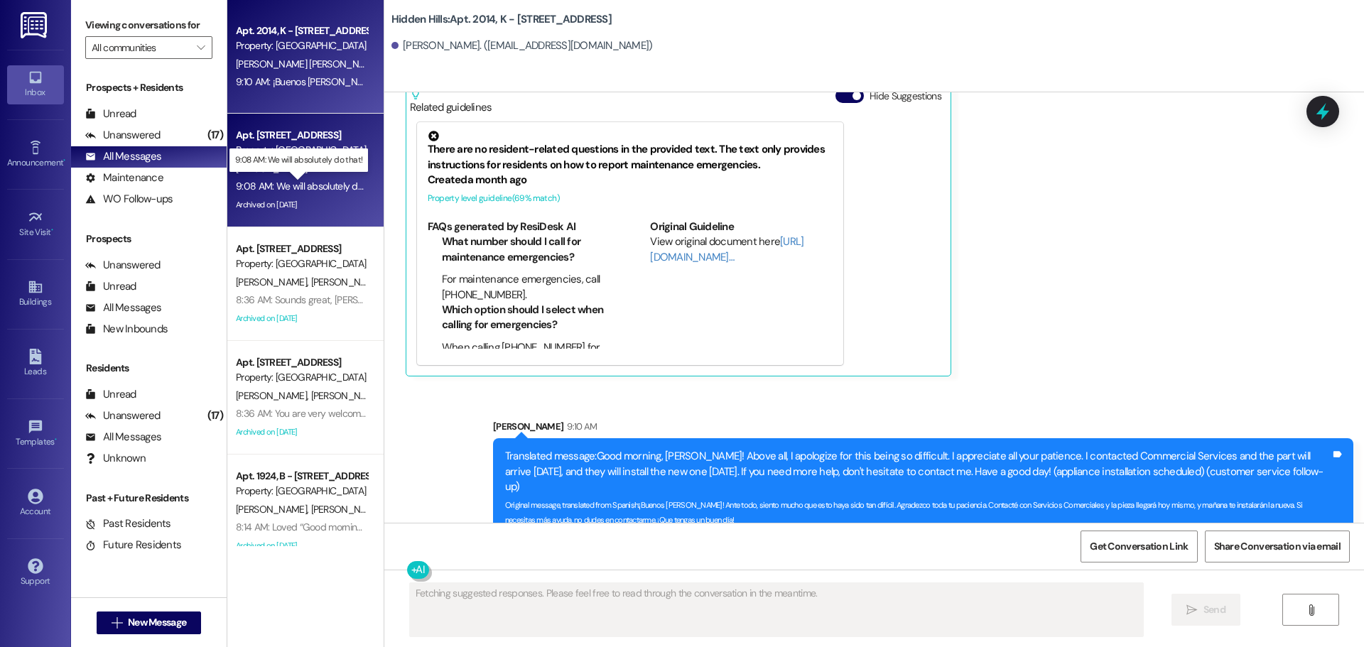
click at [343, 183] on div "9:08 AM: We will absolutely do that! 9:08 AM: We will absolutely do that!" at bounding box center [310, 186] width 148 height 13
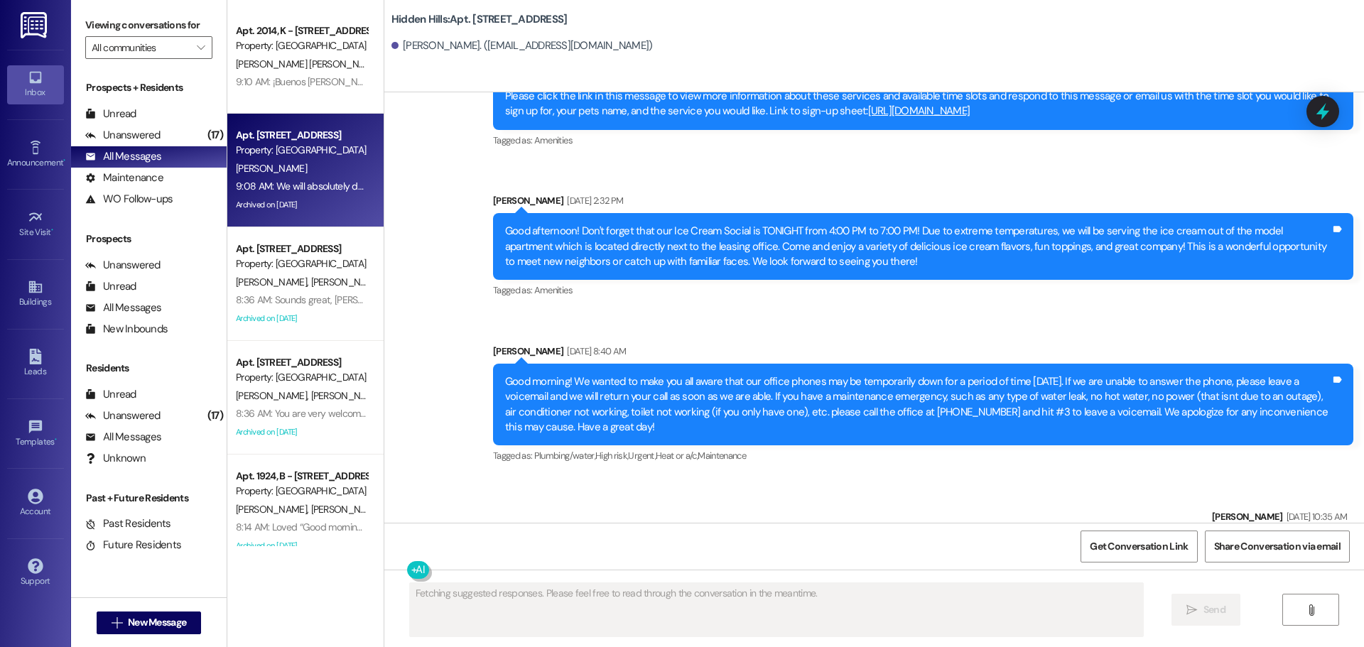
scroll to position [17186, 0]
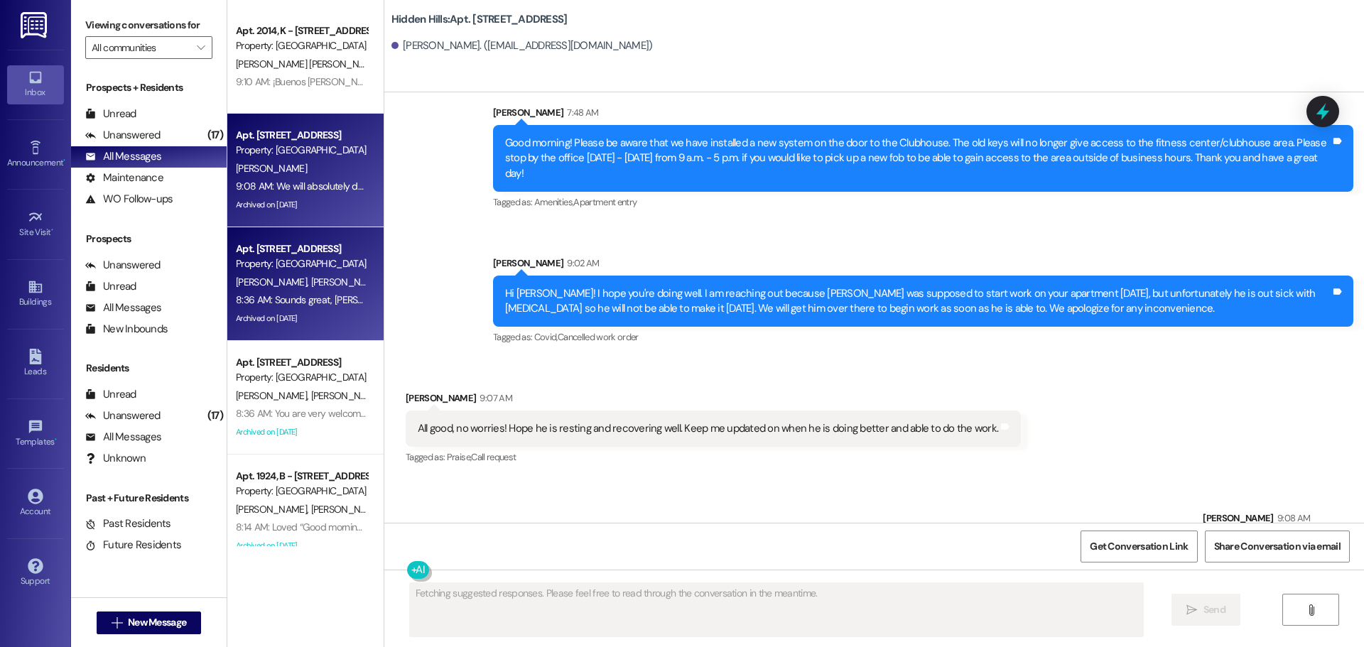
click at [312, 278] on div "[PERSON_NAME] [PERSON_NAME]" at bounding box center [301, 282] width 134 height 18
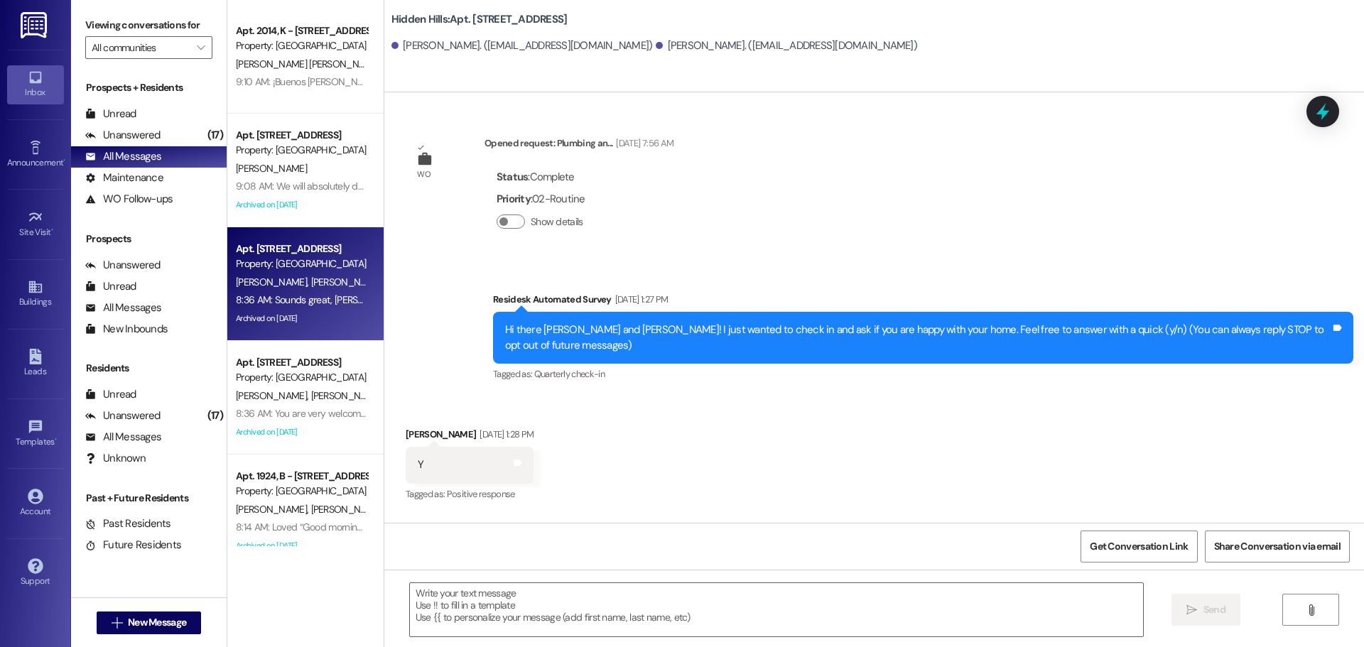
type textarea "Fetching suggested responses. Please feel free to read through the conversation…"
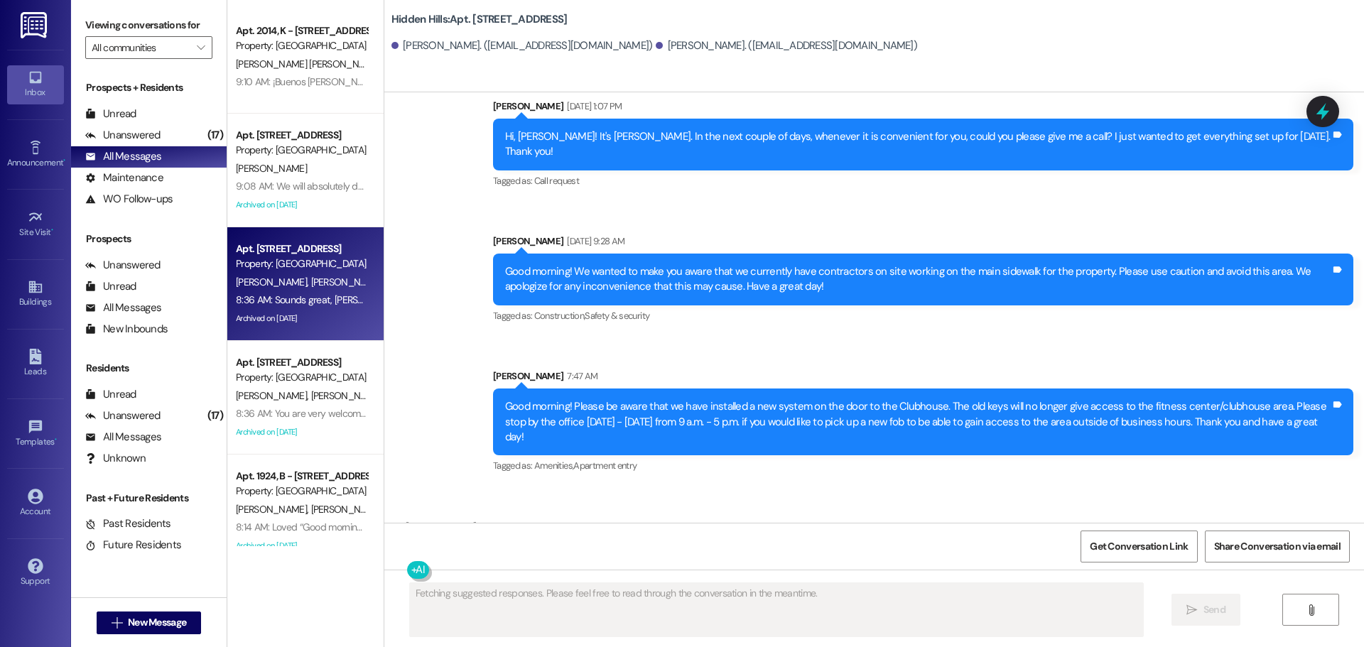
scroll to position [25719, 0]
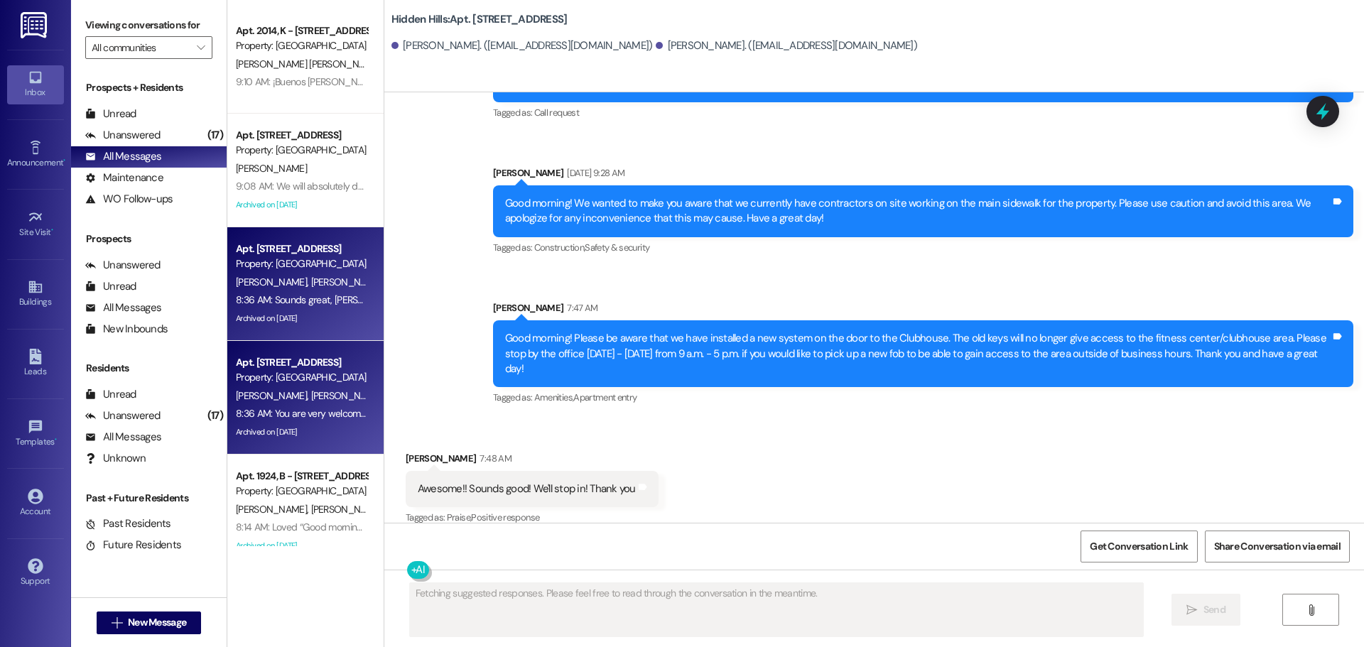
click at [277, 379] on div "Property: [GEOGRAPHIC_DATA]" at bounding box center [301, 377] width 131 height 15
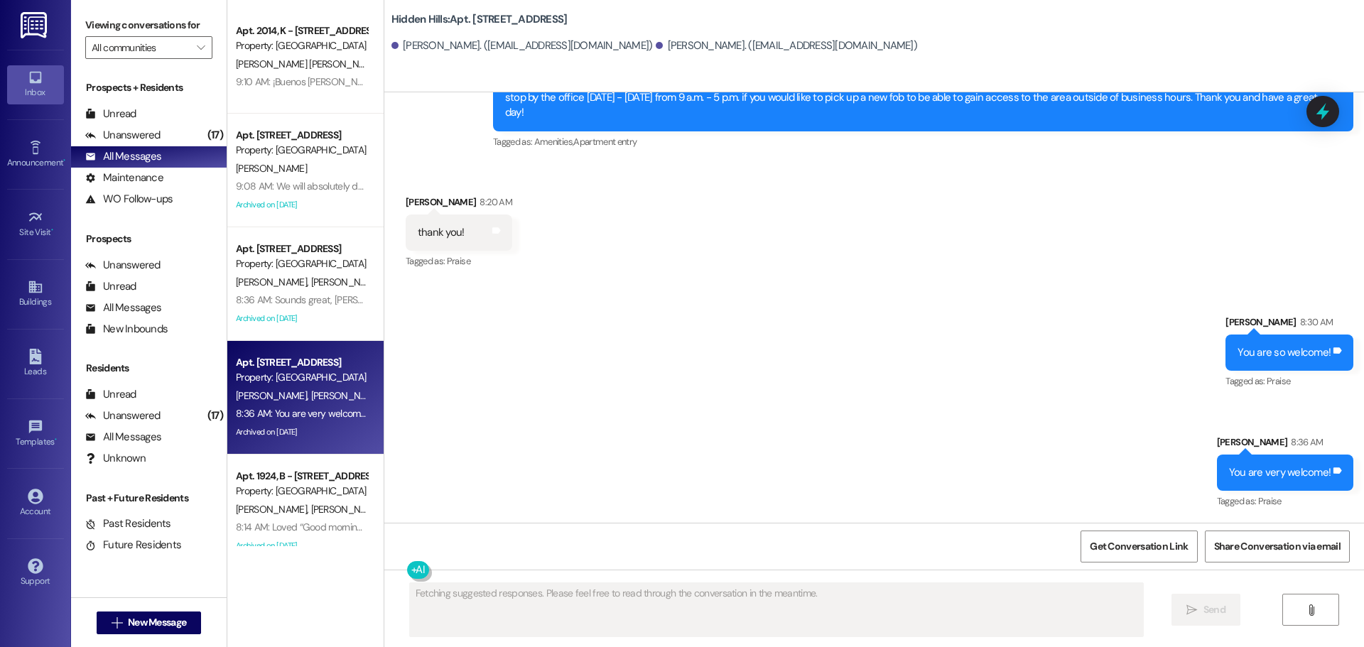
scroll to position [20104, 0]
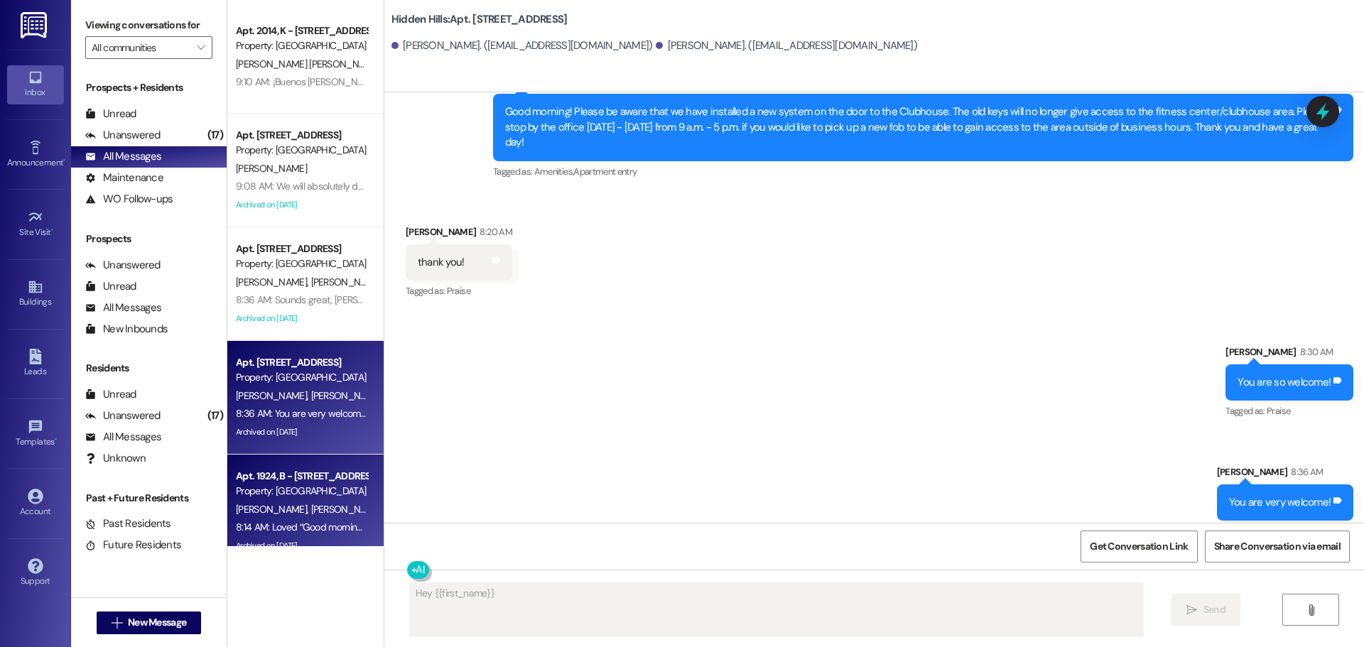
click at [297, 484] on div "Property: [GEOGRAPHIC_DATA]" at bounding box center [301, 491] width 131 height 15
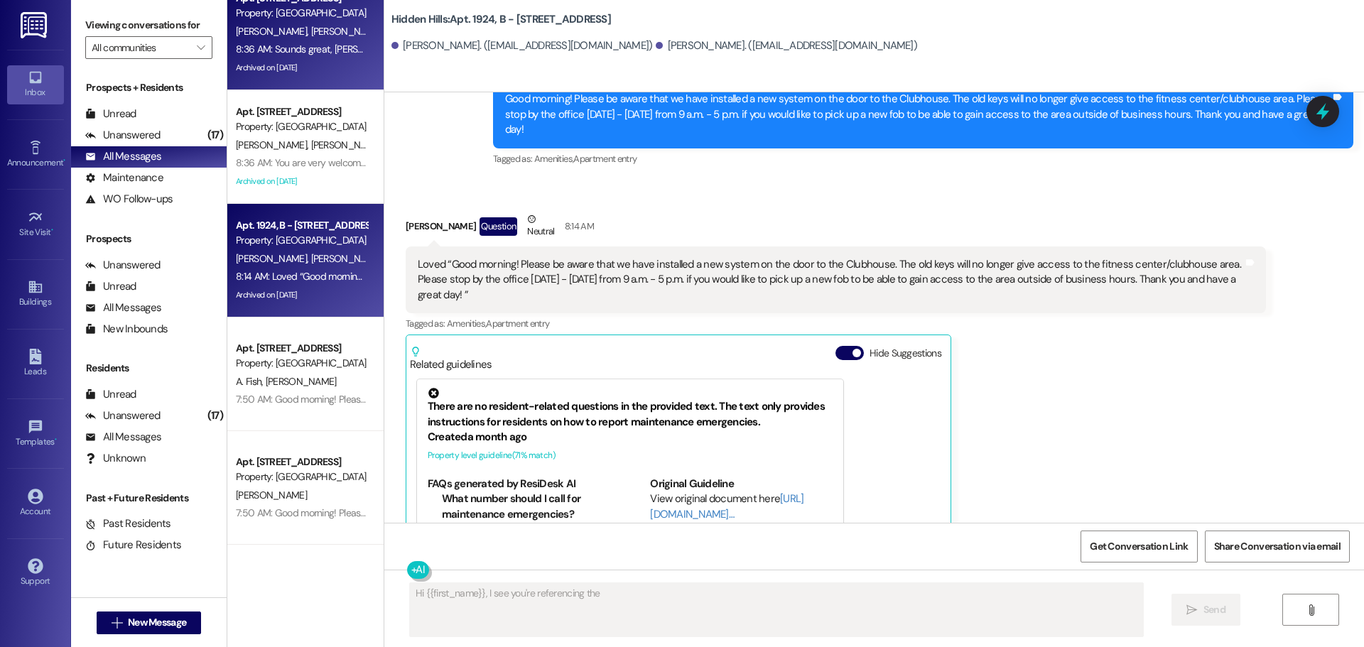
scroll to position [284, 0]
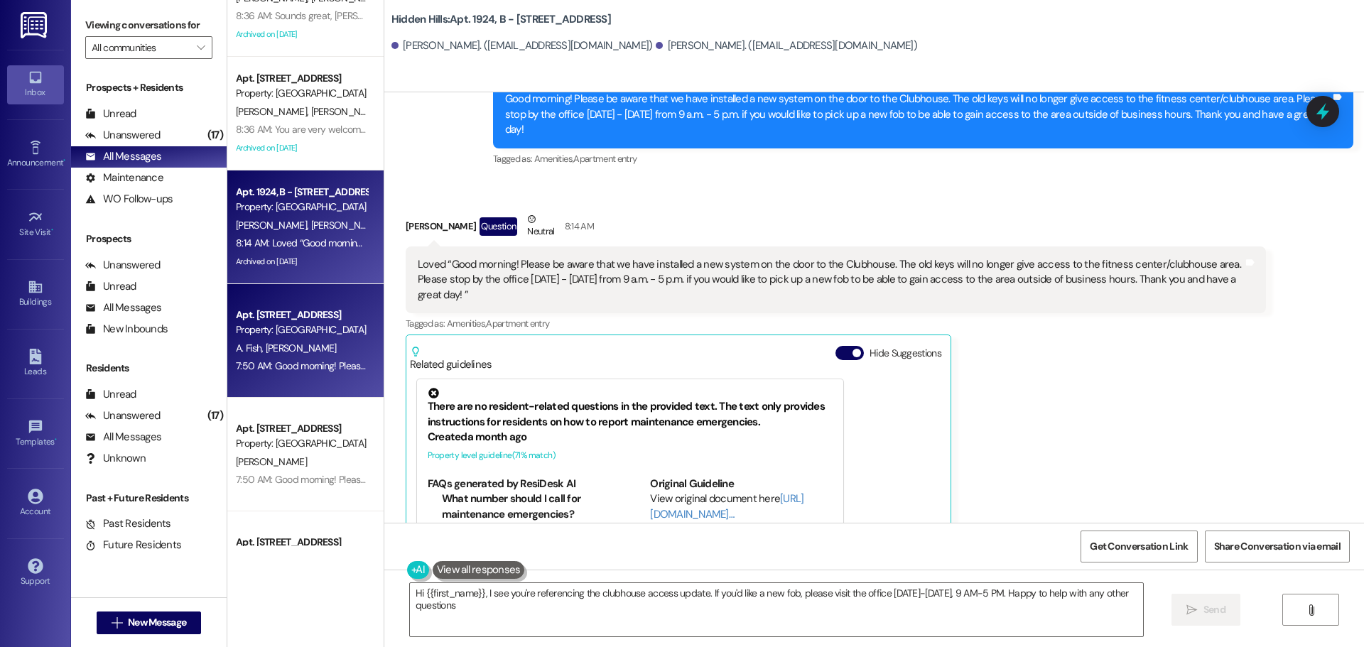
type textarea "Hi {{first_name}}, I see you're referencing the clubhouse access update. If you…"
click at [273, 353] on span "[PERSON_NAME]" at bounding box center [301, 348] width 71 height 13
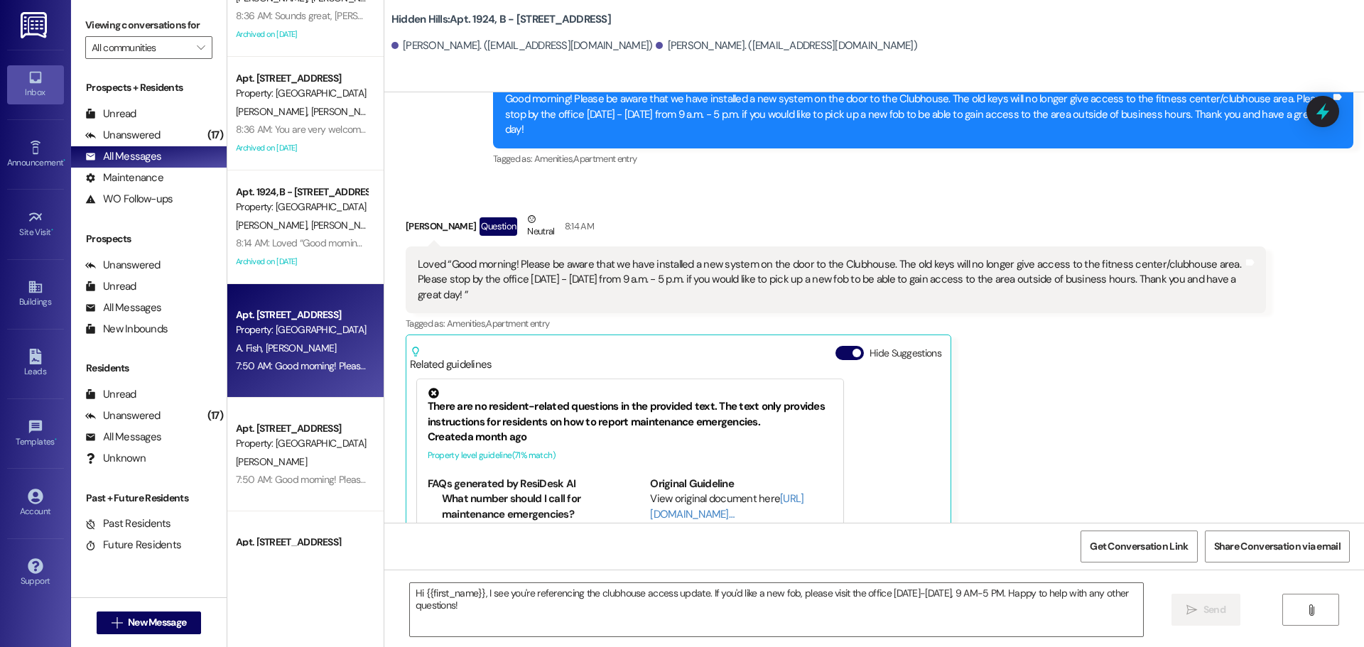
type textarea "Fetching suggested responses. Please feel free to read through the conversation…"
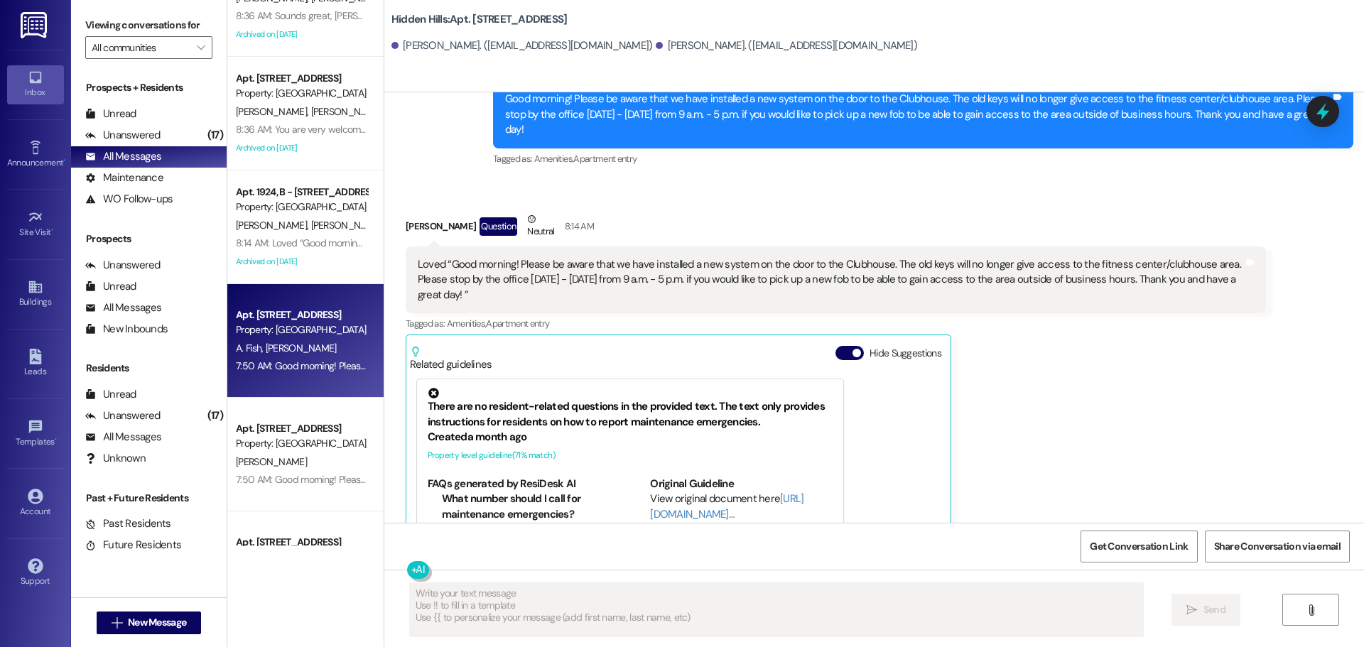
scroll to position [849, 0]
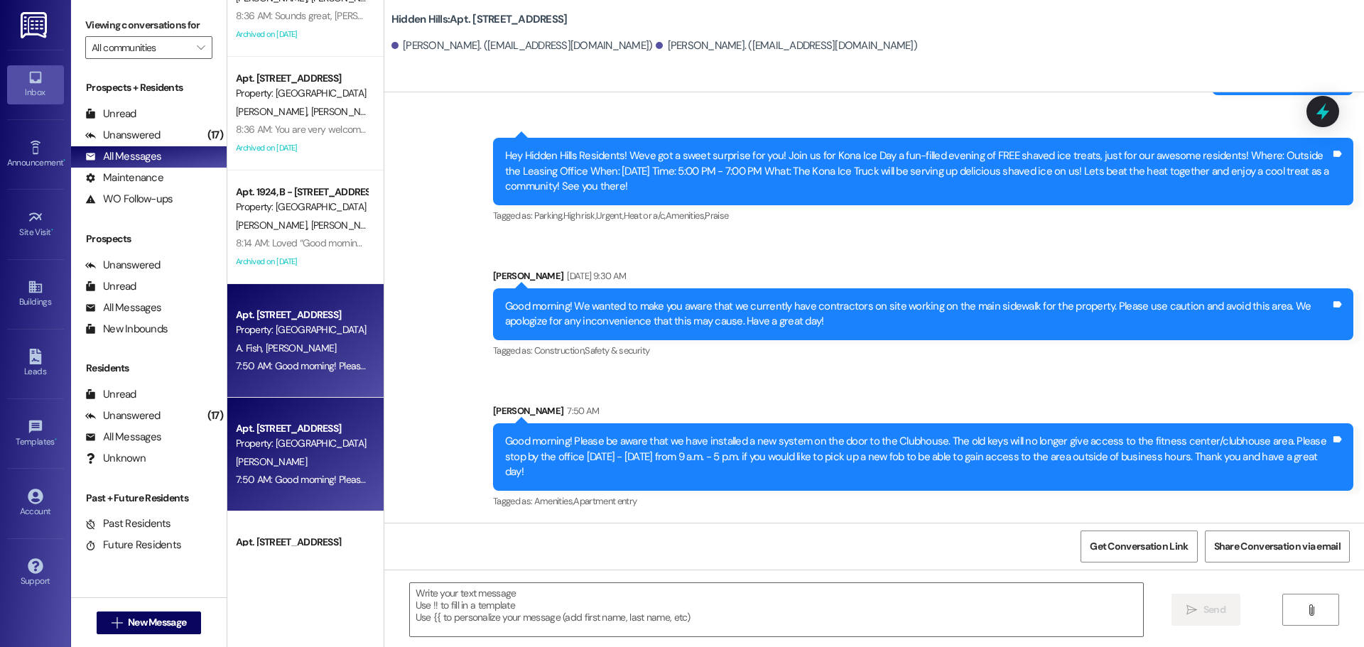
click at [274, 442] on div "Property: [GEOGRAPHIC_DATA]" at bounding box center [301, 443] width 131 height 15
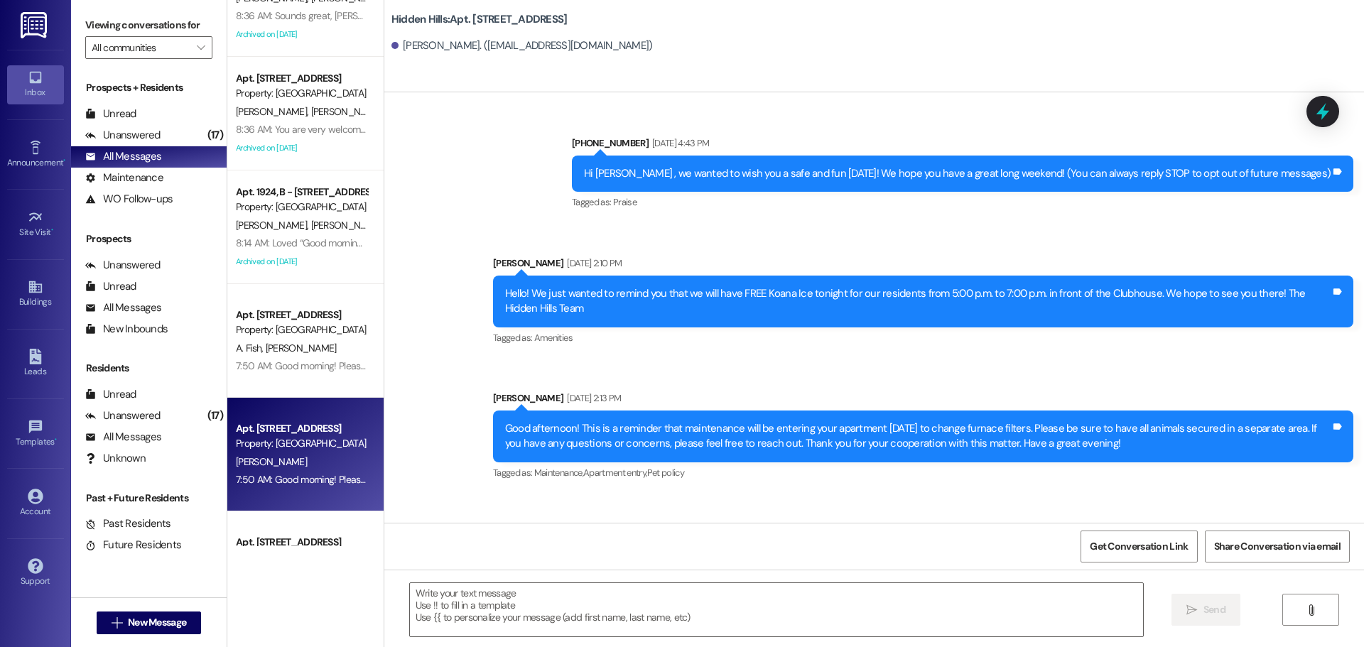
type textarea "Fetching suggested responses. Please feel free to read through the conversation…"
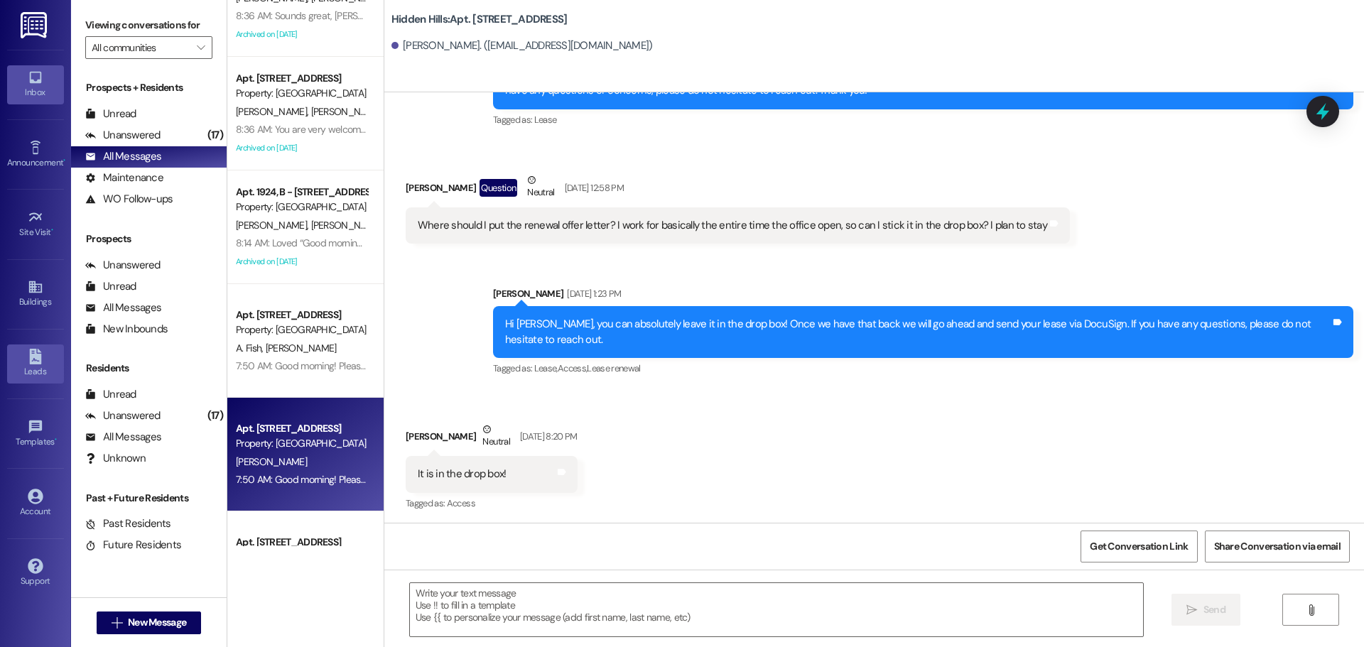
scroll to position [3975, 0]
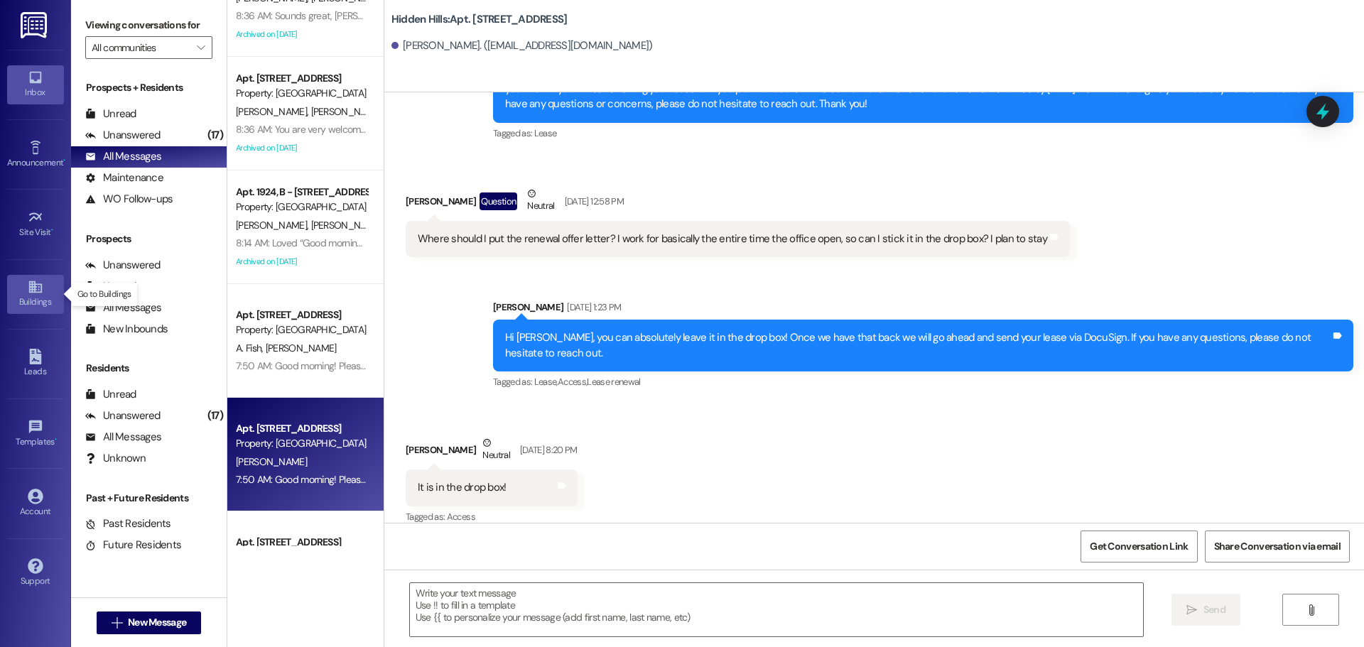
click at [33, 291] on icon at bounding box center [36, 287] width 16 height 16
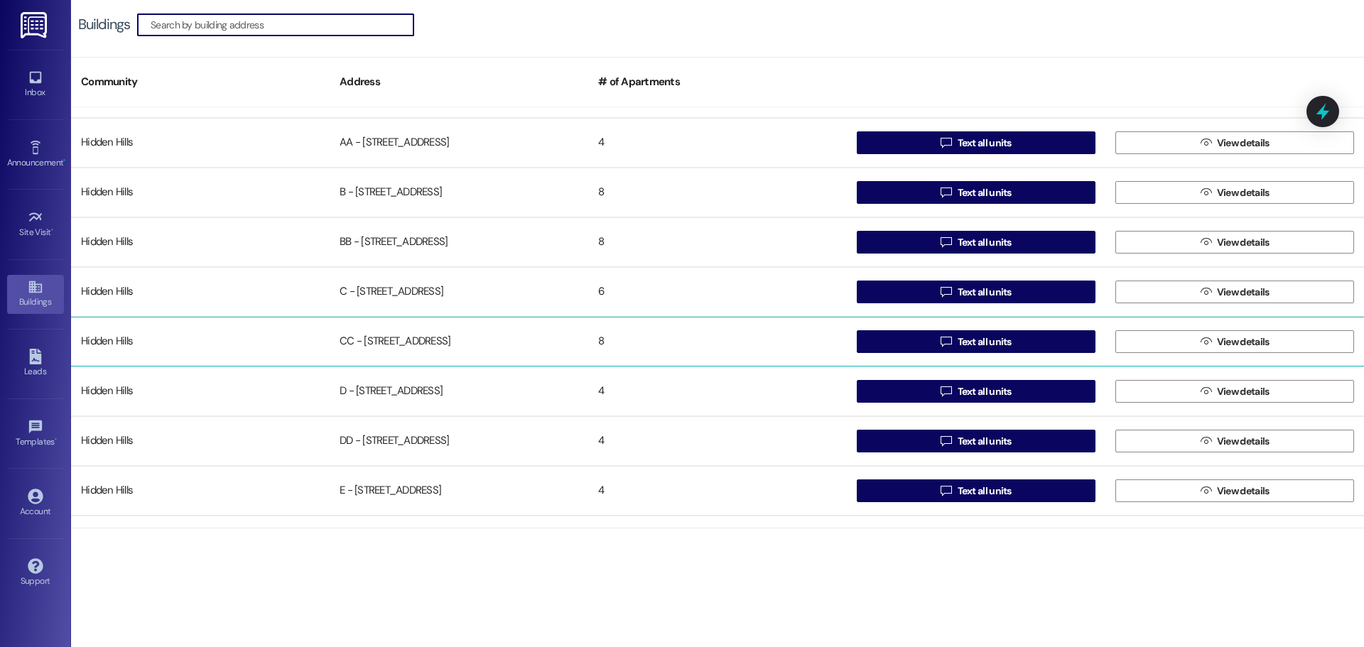
scroll to position [71, 0]
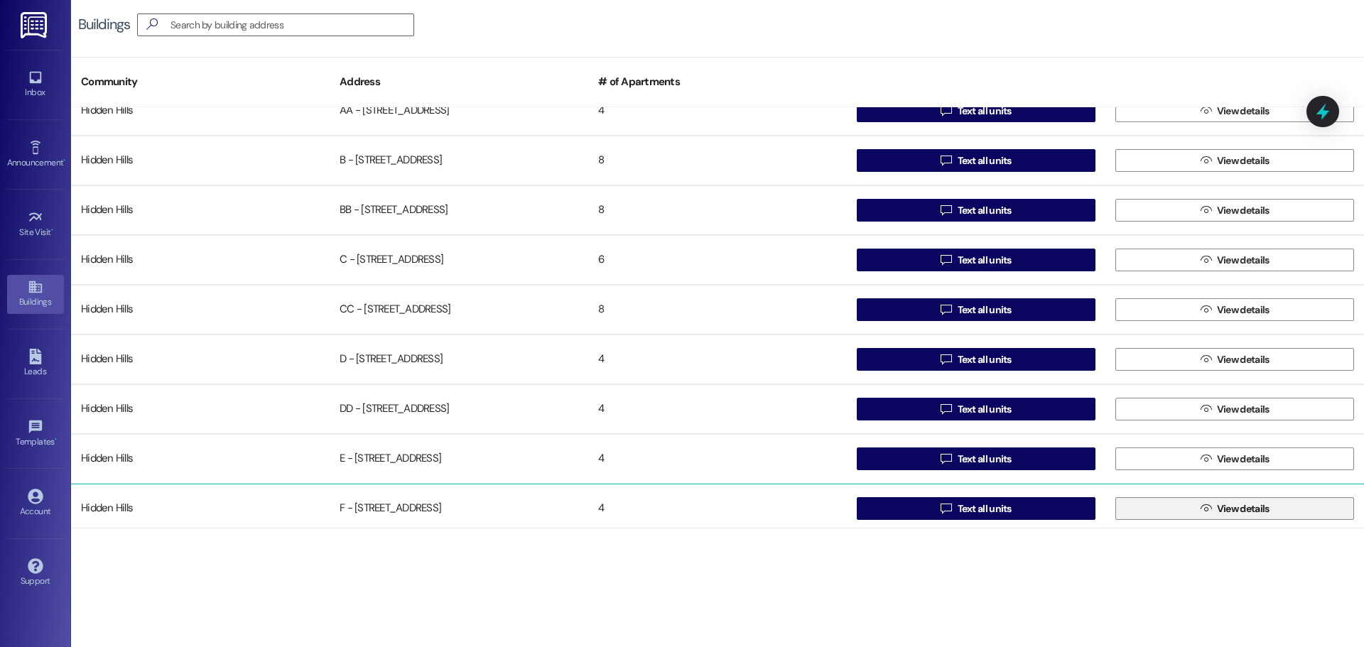
click at [1129, 507] on button " View details" at bounding box center [1234, 508] width 239 height 23
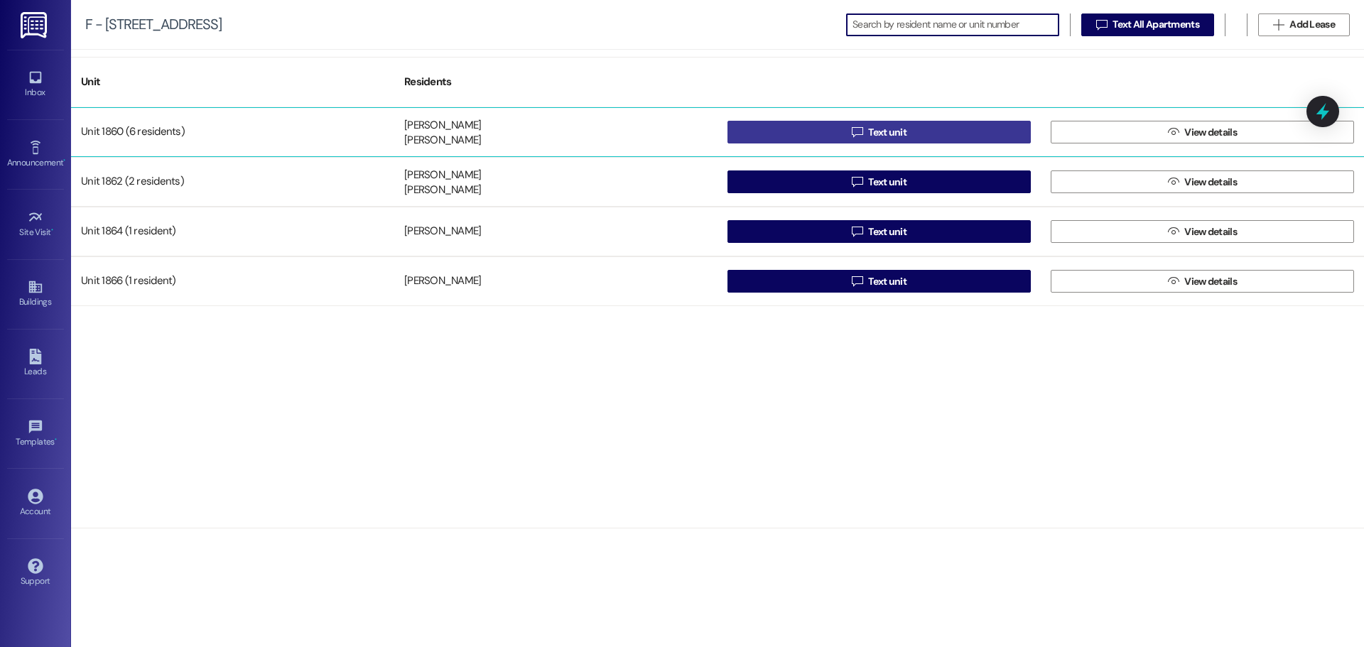
click at [959, 134] on button " Text unit" at bounding box center [878, 132] width 303 height 23
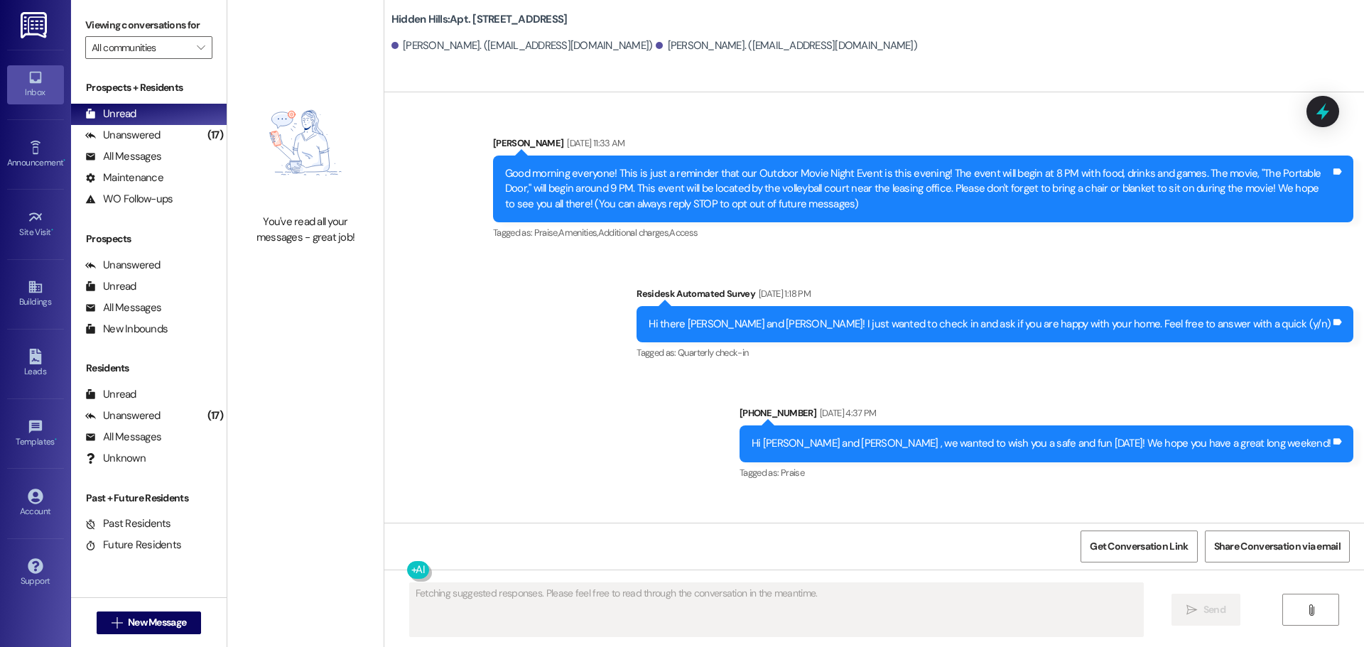
scroll to position [29373, 0]
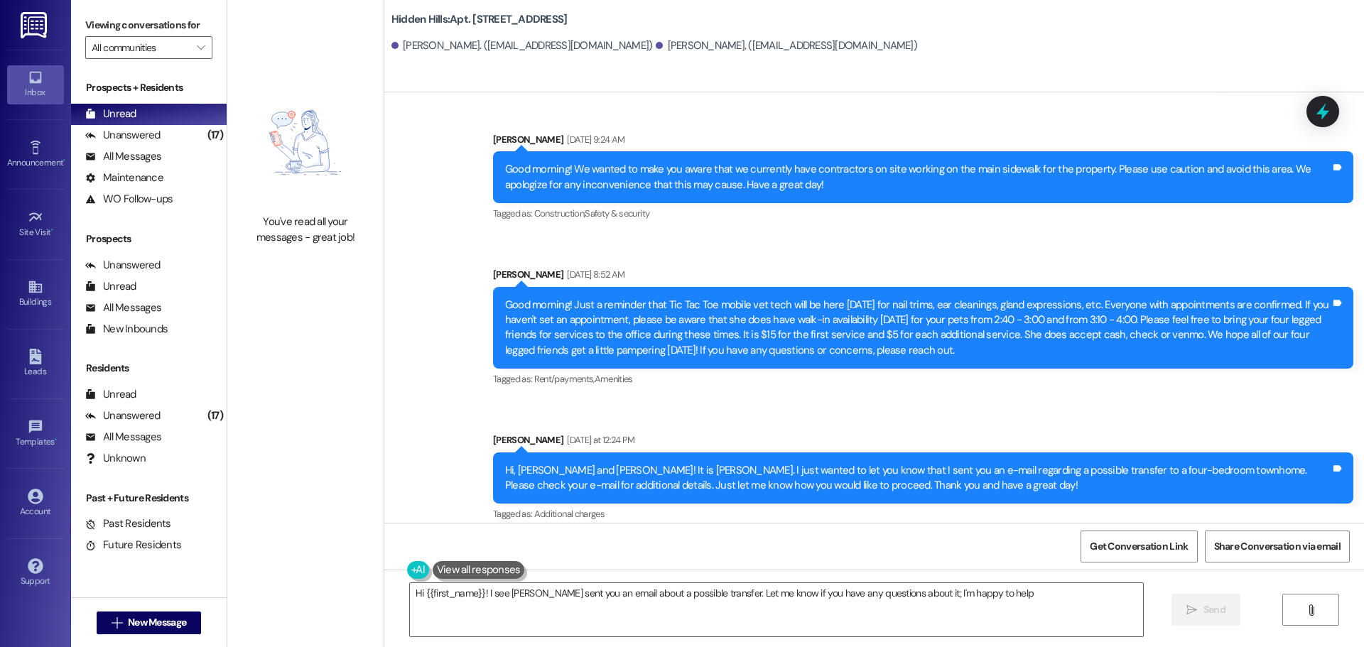
type textarea "Hi {{first_name}}! I see [PERSON_NAME] sent you an email about a possible trans…"
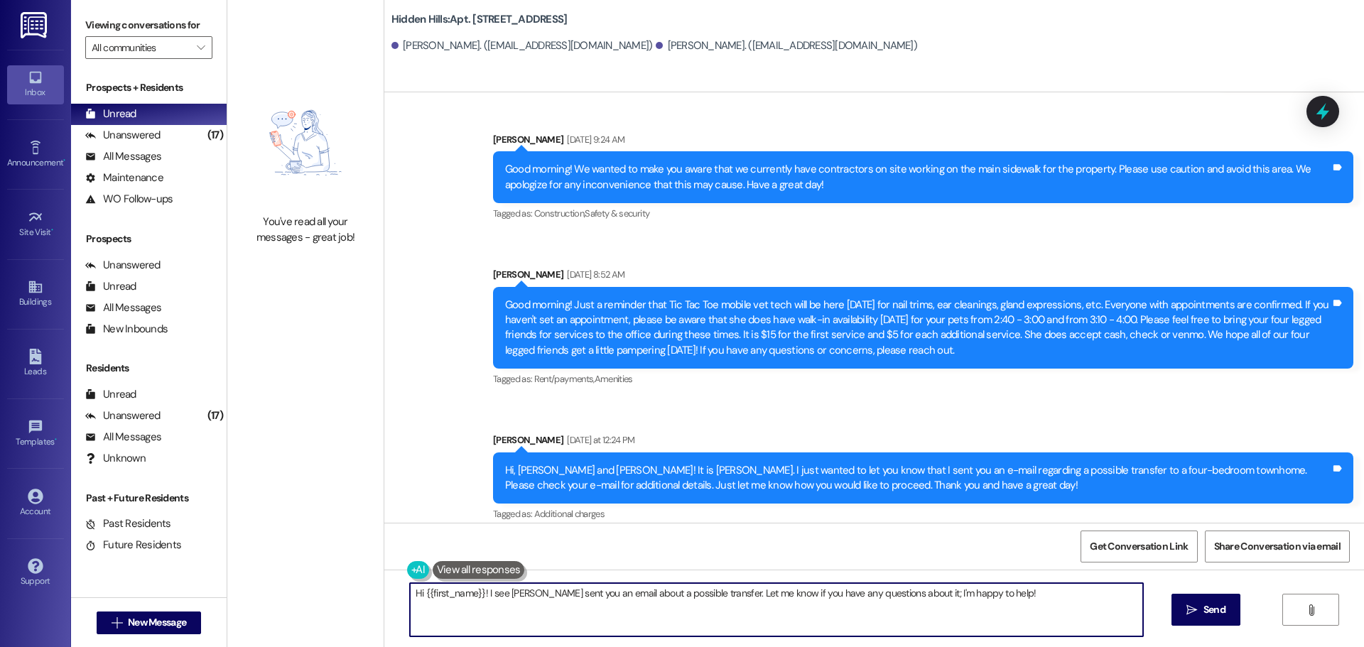
drag, startPoint x: 950, startPoint y: 592, endPoint x: 392, endPoint y: 583, distance: 558.3
click at [402, 583] on div "Hi {{first_name}}! I see [PERSON_NAME] sent you an email about a possible trans…" at bounding box center [769, 609] width 734 height 55
